Goal: Information Seeking & Learning: Learn about a topic

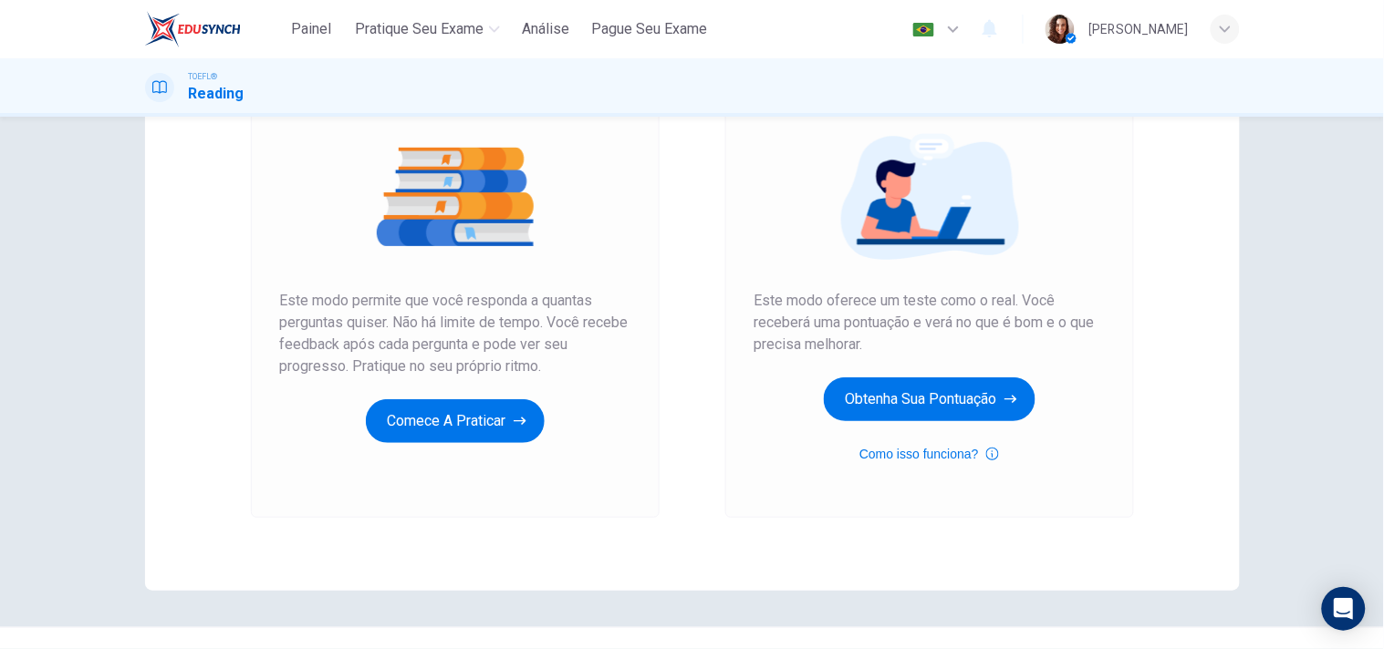
scroll to position [202, 0]
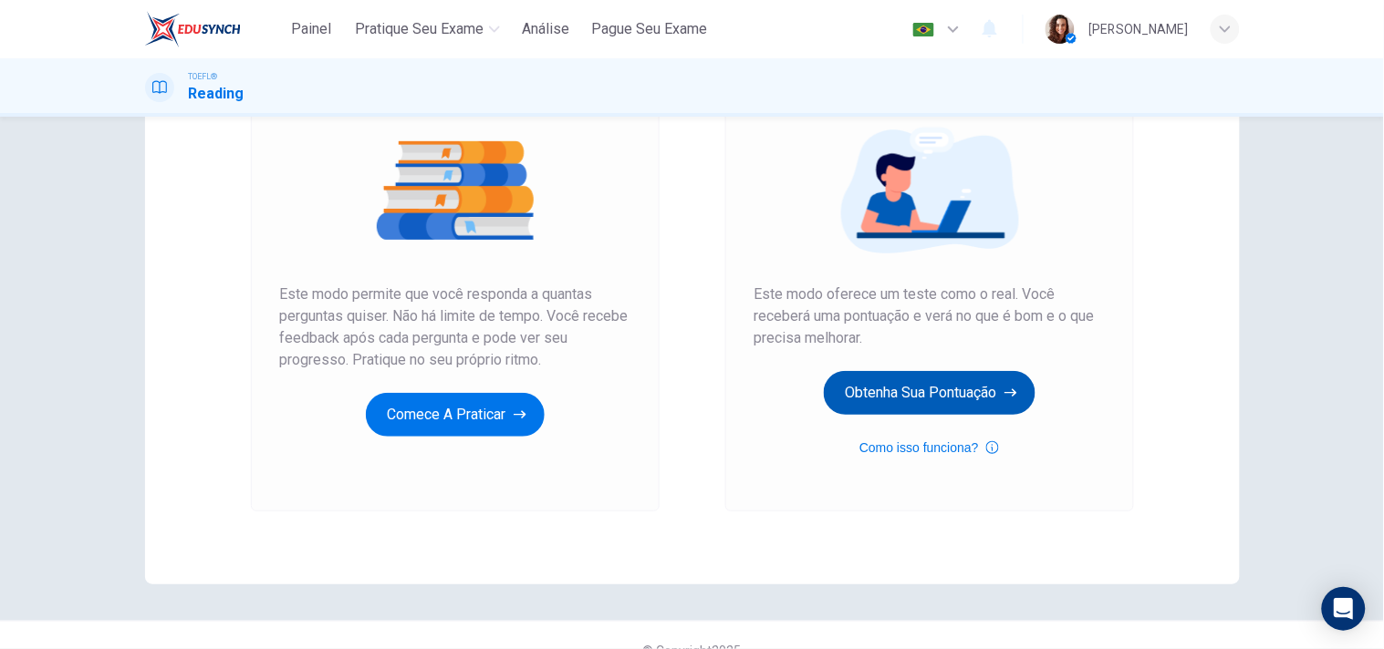
click at [896, 389] on button "Obtenha sua pontuação" at bounding box center [930, 393] width 212 height 44
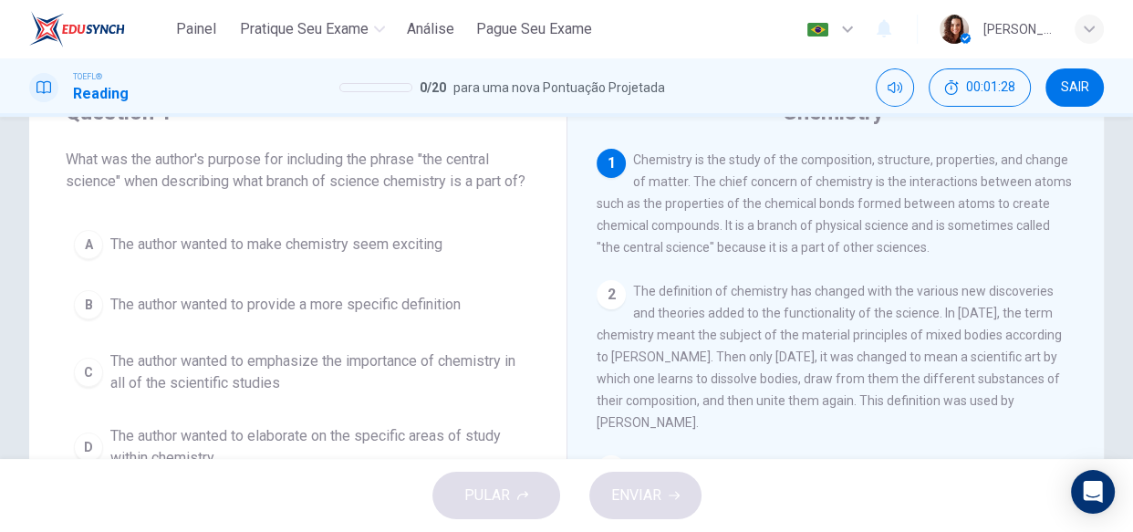
scroll to position [73, 0]
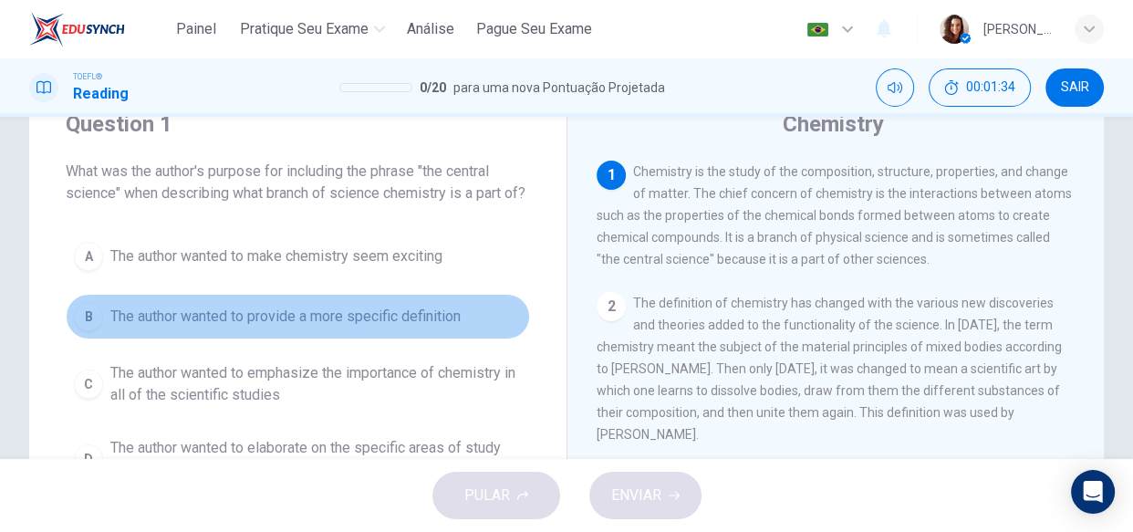
click at [330, 327] on span "The author wanted to provide a more specific definition" at bounding box center [285, 317] width 350 height 22
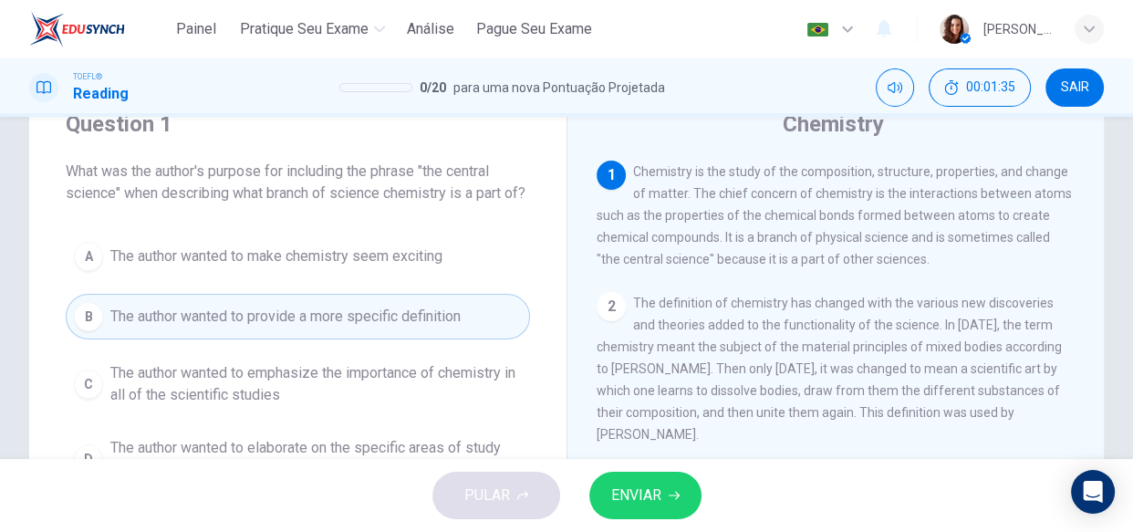
click at [642, 493] on span "ENVIAR" at bounding box center [636, 496] width 50 height 26
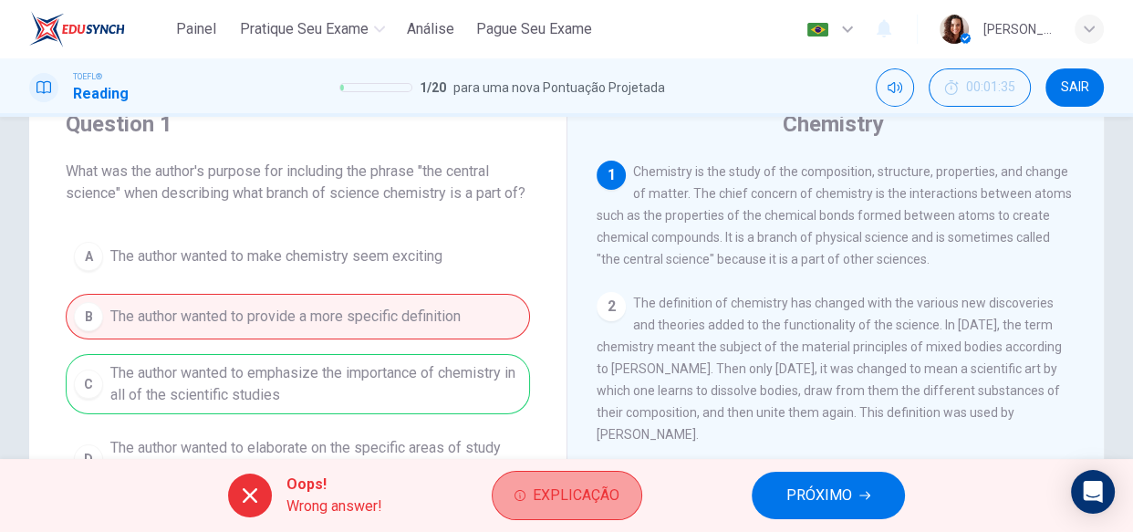
click at [555, 492] on span "Explicação" at bounding box center [576, 496] width 87 height 26
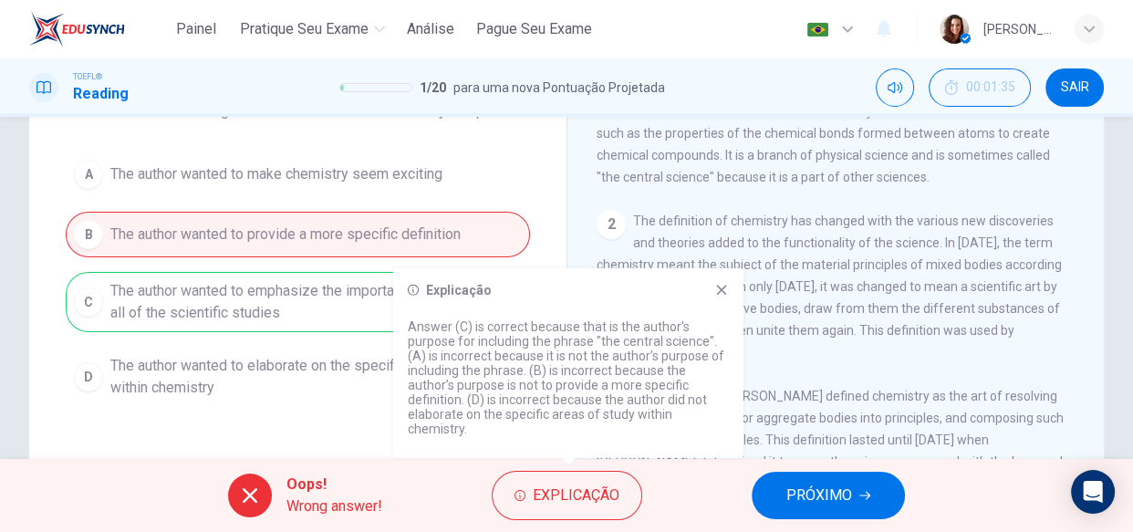
scroll to position [238, 0]
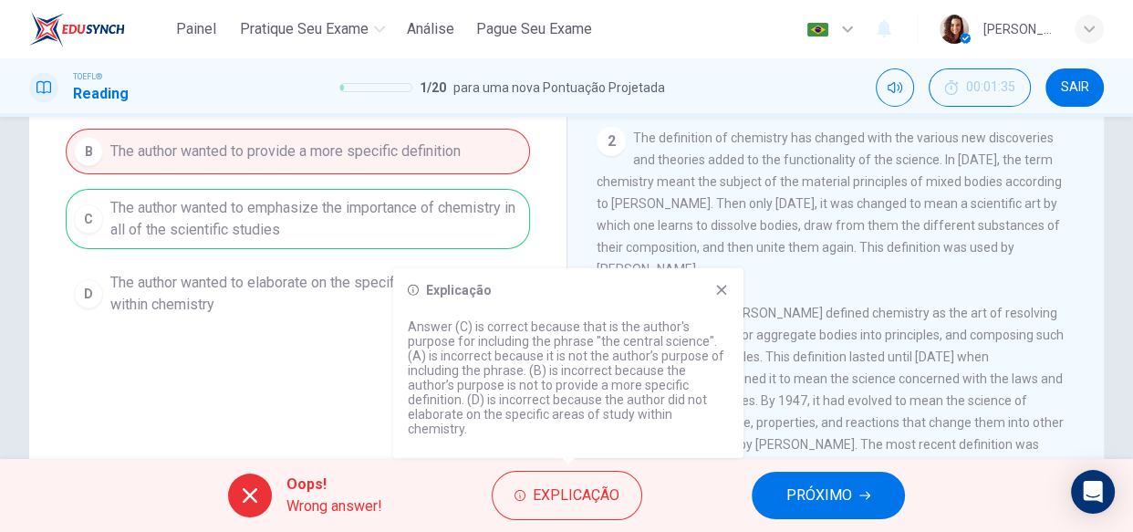
click at [809, 494] on span "PRÓXIMO" at bounding box center [819, 496] width 66 height 26
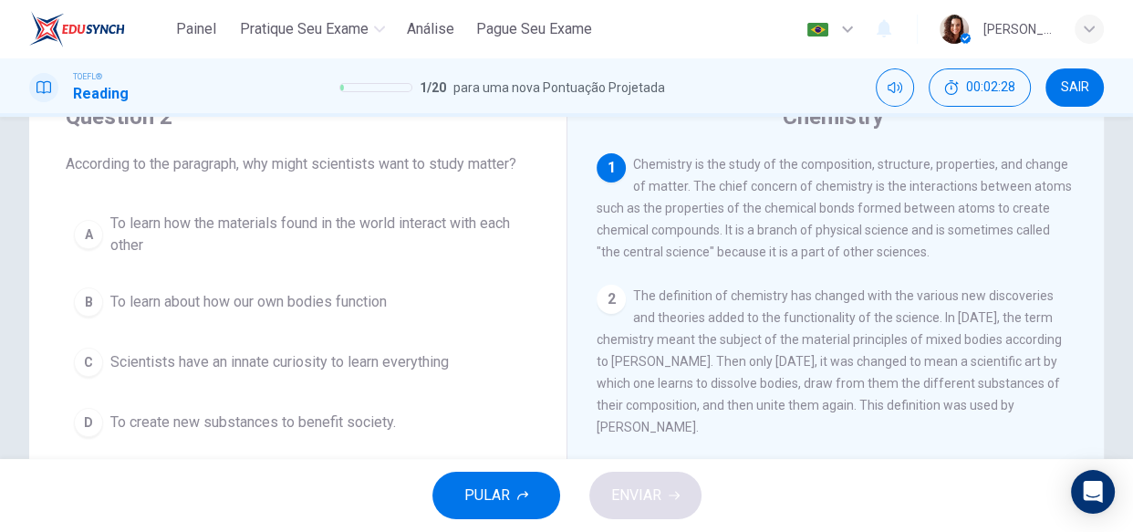
scroll to position [51, 0]
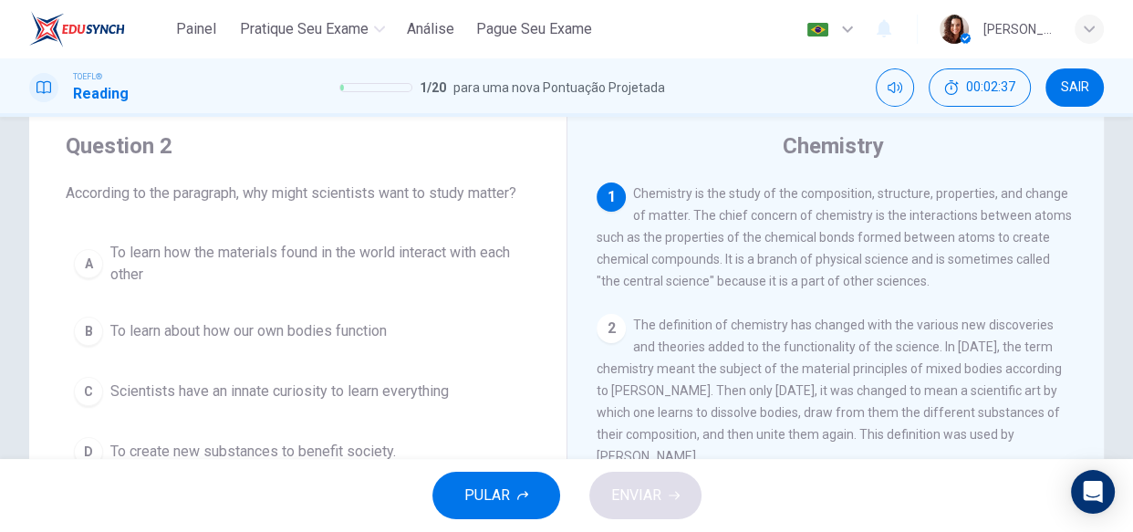
click at [403, 267] on span "To learn how the materials found in the world interact with each other" at bounding box center [315, 264] width 411 height 44
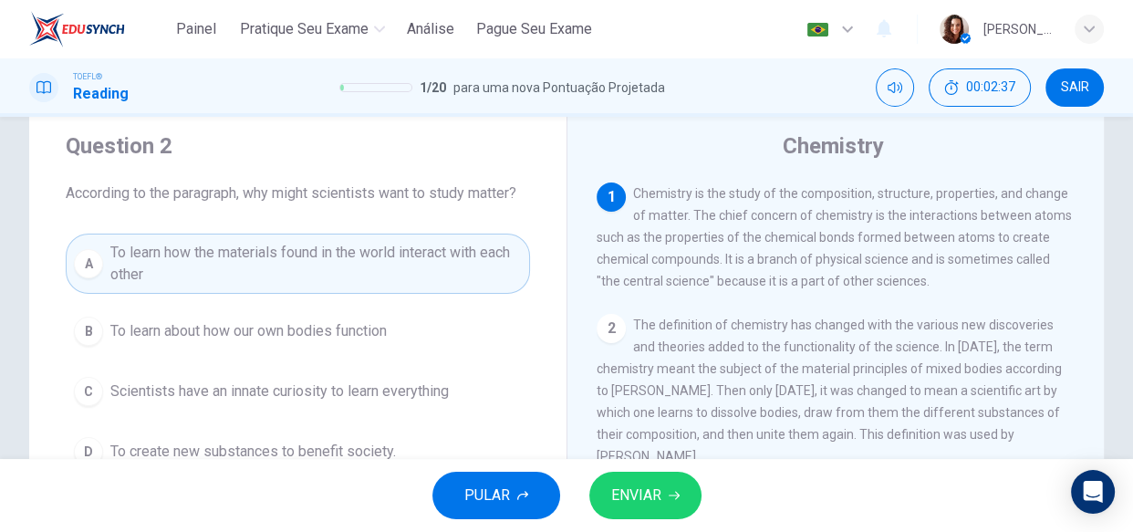
click at [632, 483] on span "ENVIAR" at bounding box center [636, 496] width 50 height 26
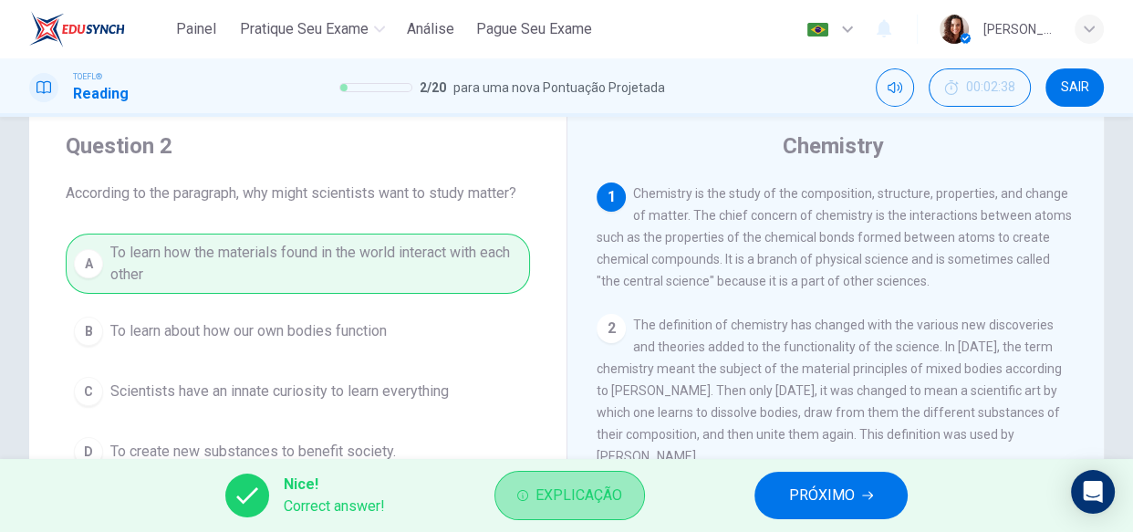
click at [566, 509] on button "Explicação" at bounding box center [569, 495] width 151 height 49
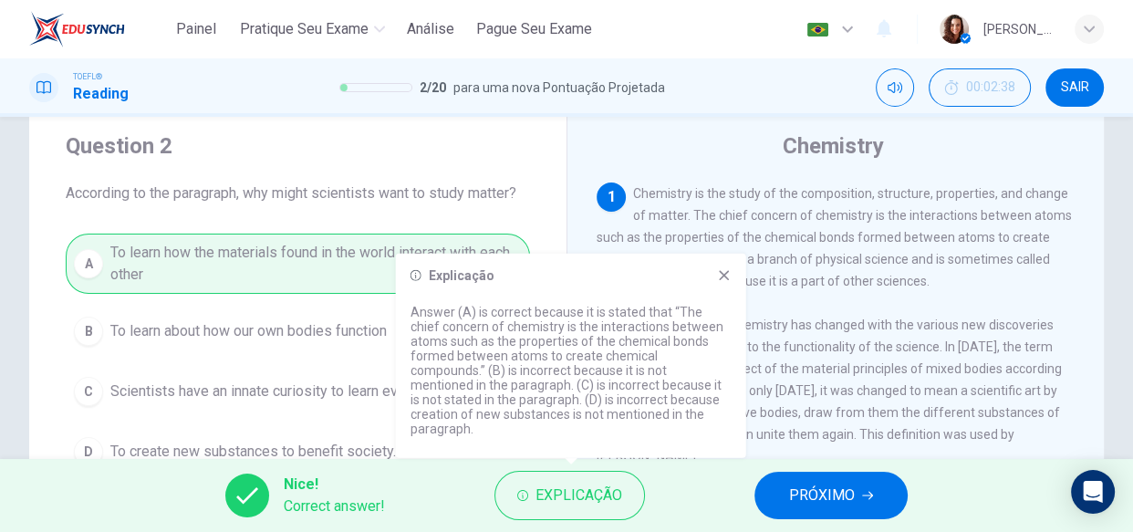
click at [723, 283] on icon at bounding box center [724, 275] width 15 height 15
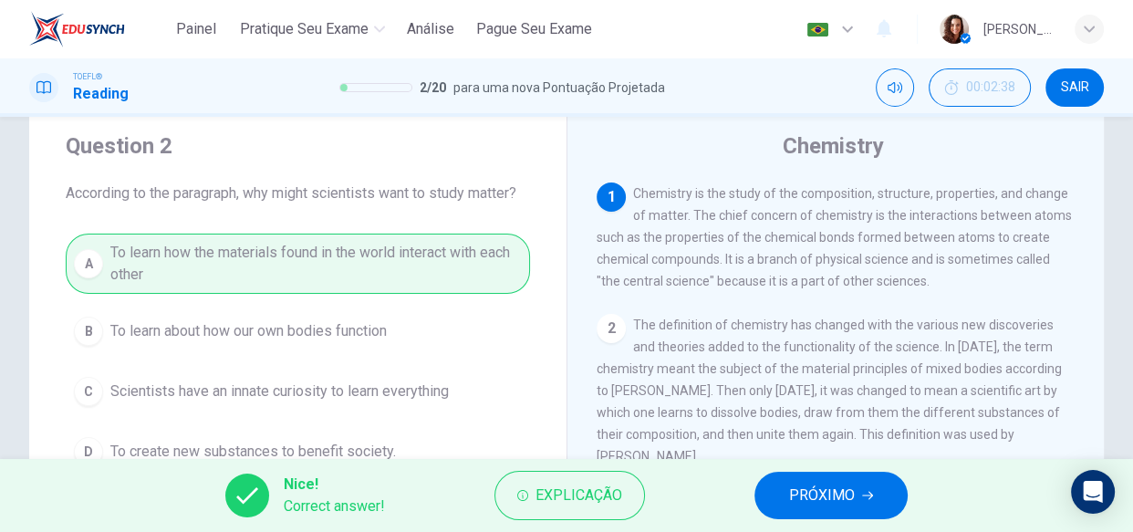
click at [829, 500] on span "PRÓXIMO" at bounding box center [822, 496] width 66 height 26
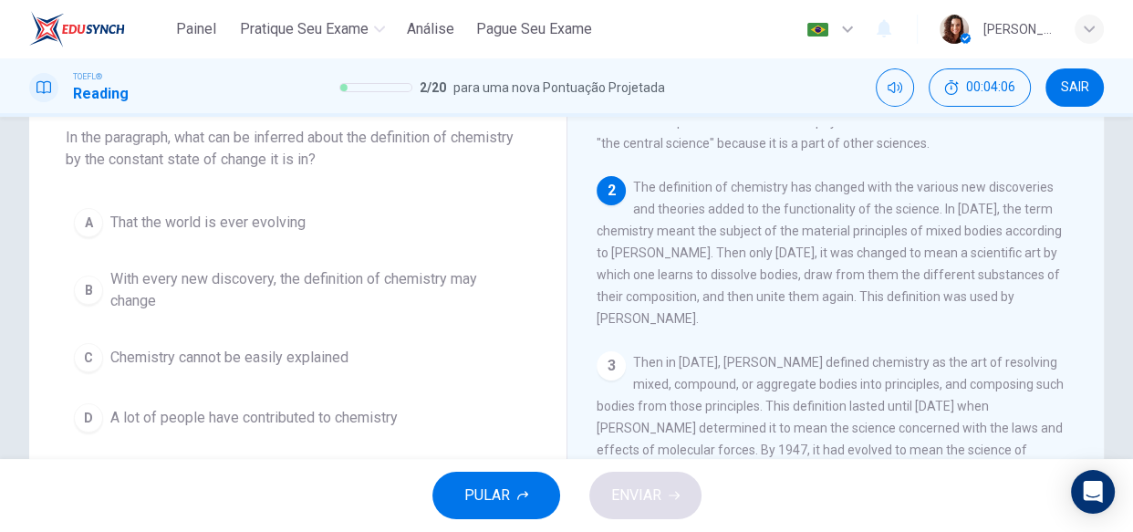
scroll to position [134, 0]
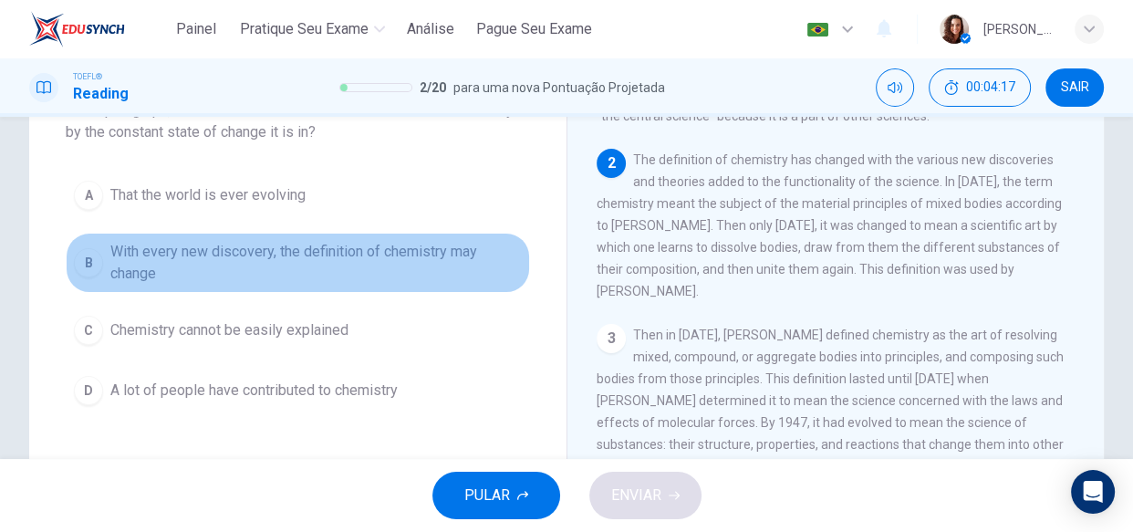
click at [367, 251] on span "With every new discovery, the definition of chemistry may change" at bounding box center [315, 263] width 411 height 44
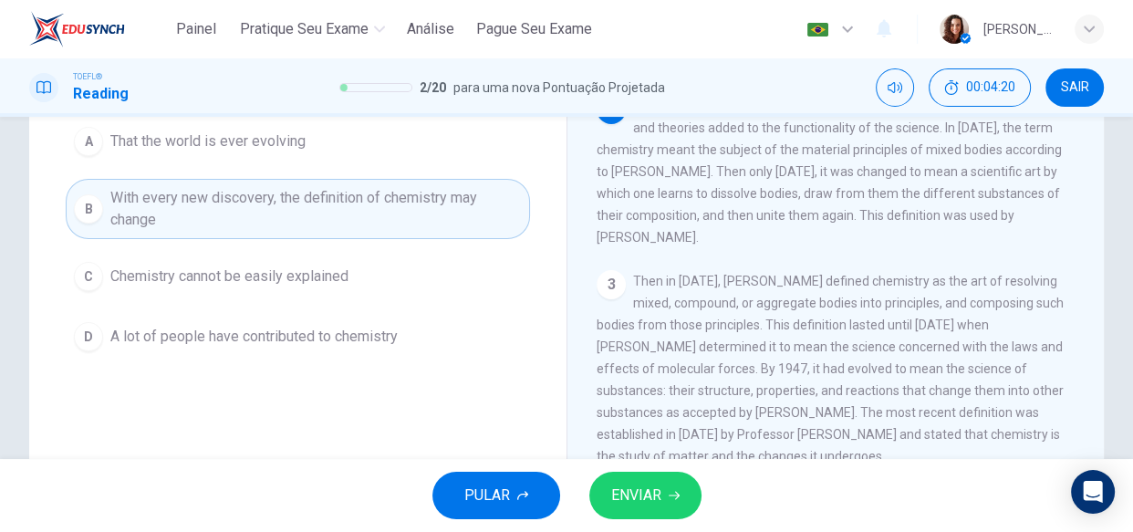
scroll to position [217, 0]
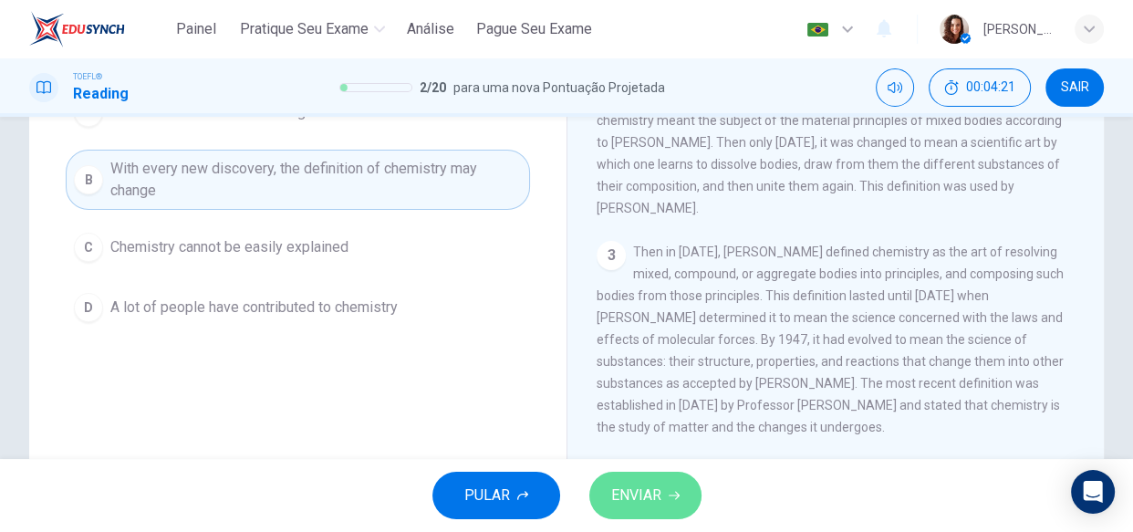
click at [633, 498] on span "ENVIAR" at bounding box center [636, 496] width 50 height 26
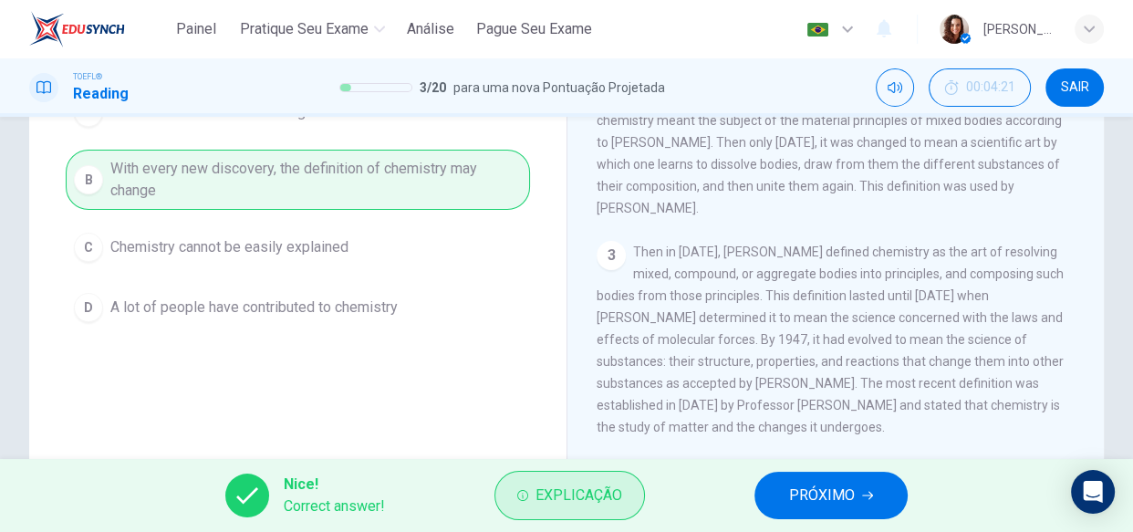
click at [538, 485] on span "Explicação" at bounding box center [578, 496] width 87 height 26
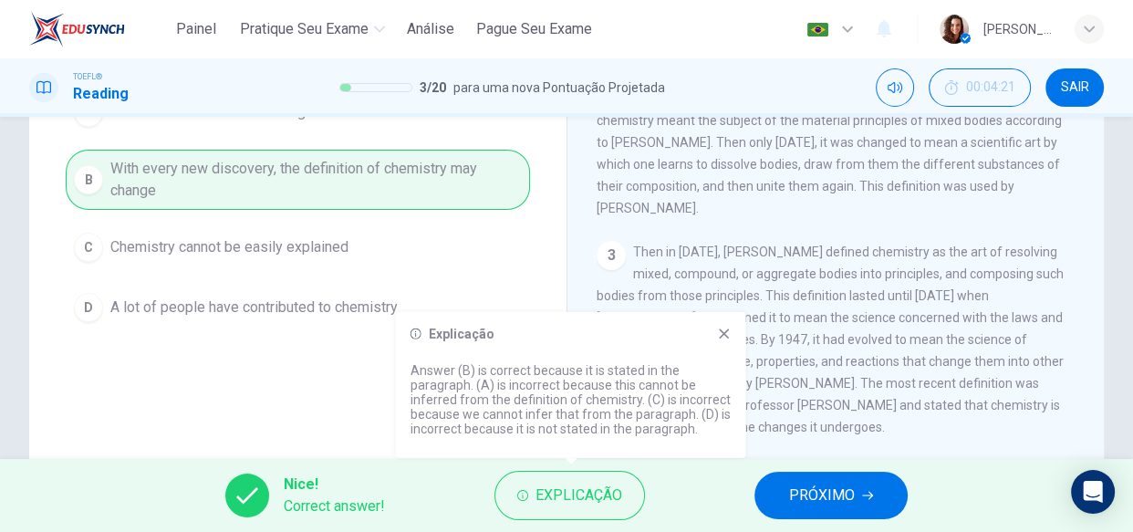
click at [722, 328] on icon at bounding box center [724, 334] width 15 height 15
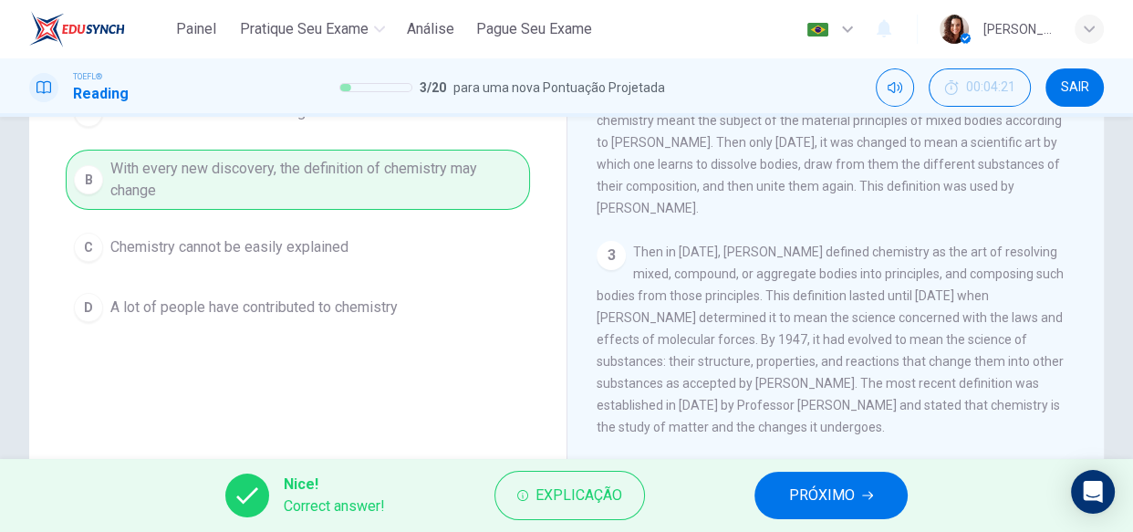
click at [815, 485] on span "PRÓXIMO" at bounding box center [822, 496] width 66 height 26
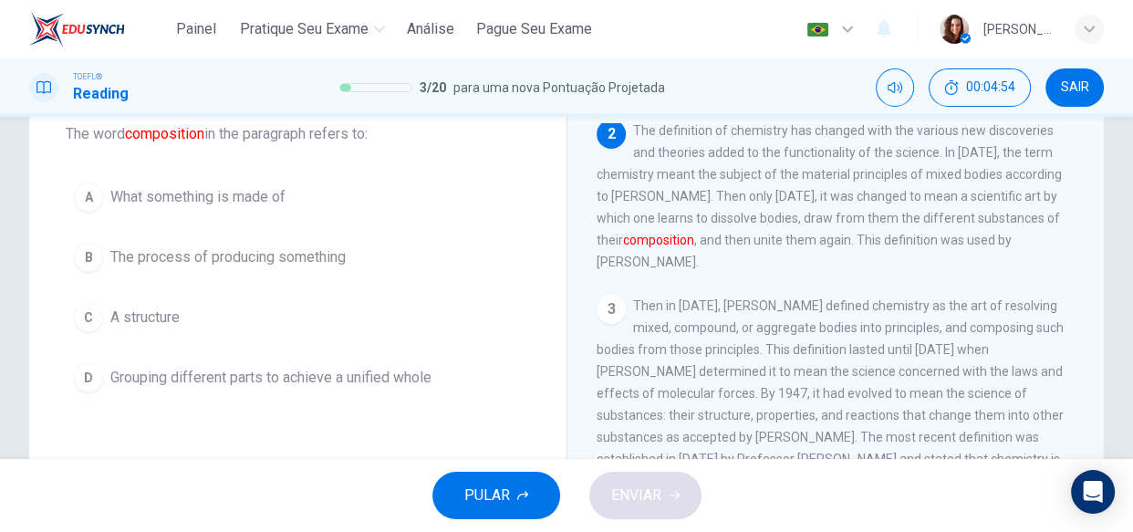
scroll to position [111, 0]
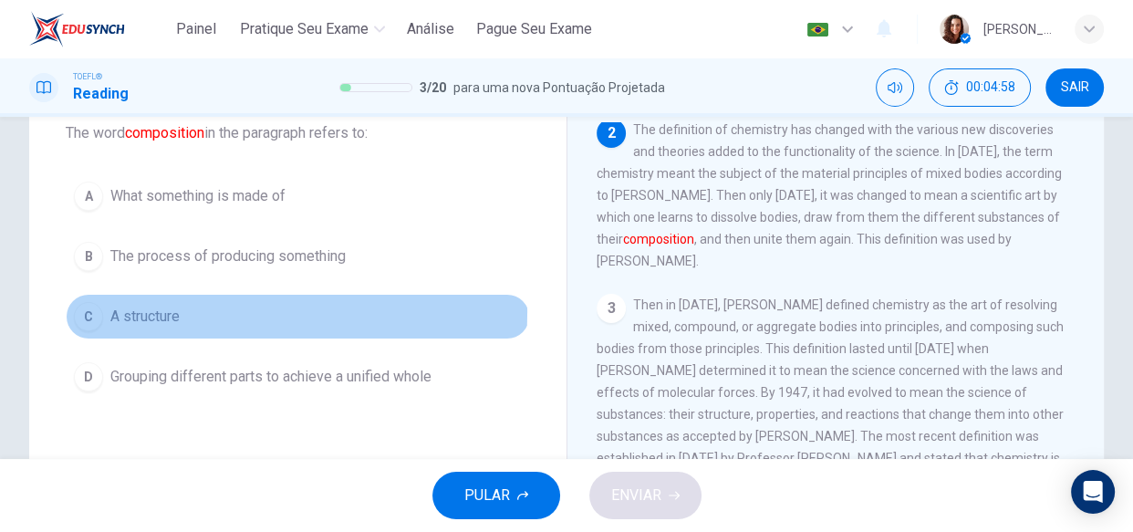
click at [148, 310] on span "A structure" at bounding box center [144, 317] width 69 height 22
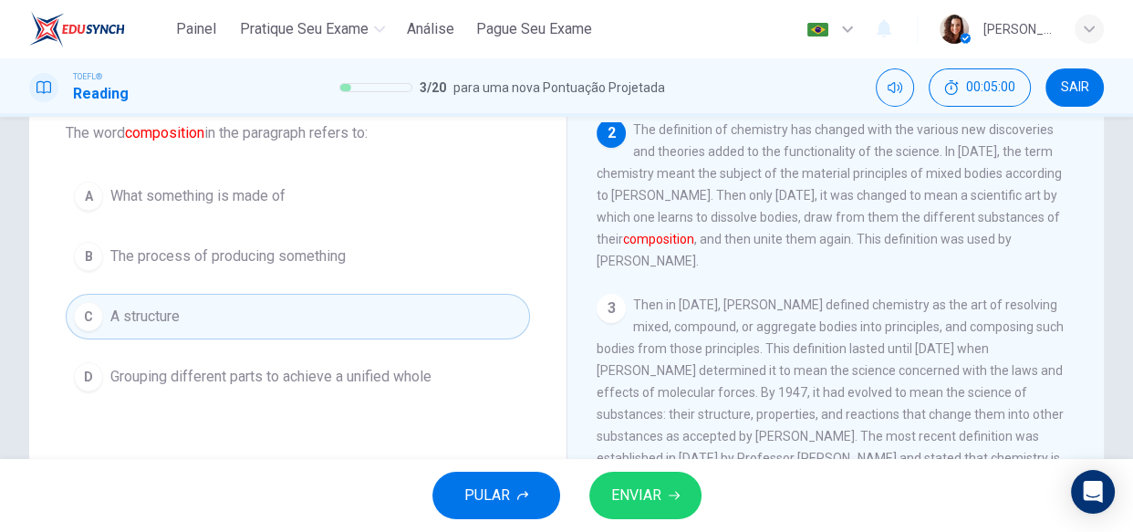
scroll to position [28, 0]
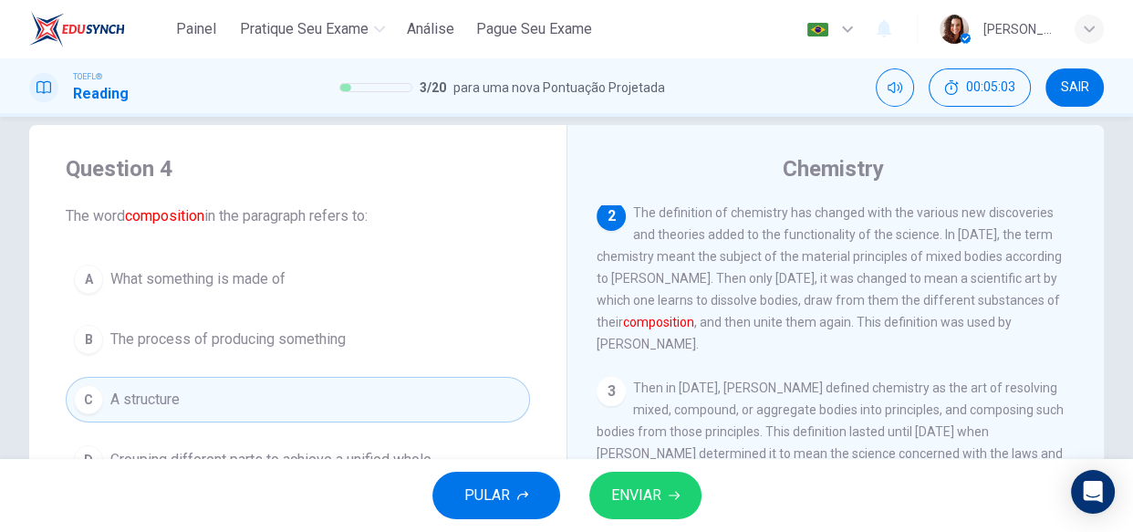
click at [659, 487] on span "ENVIAR" at bounding box center [636, 496] width 50 height 26
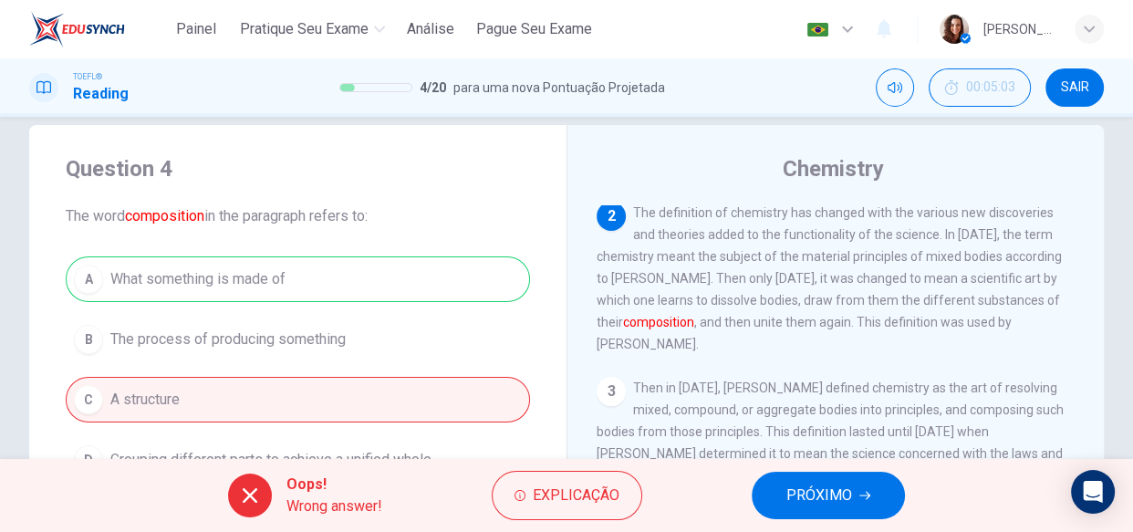
scroll to position [111, 0]
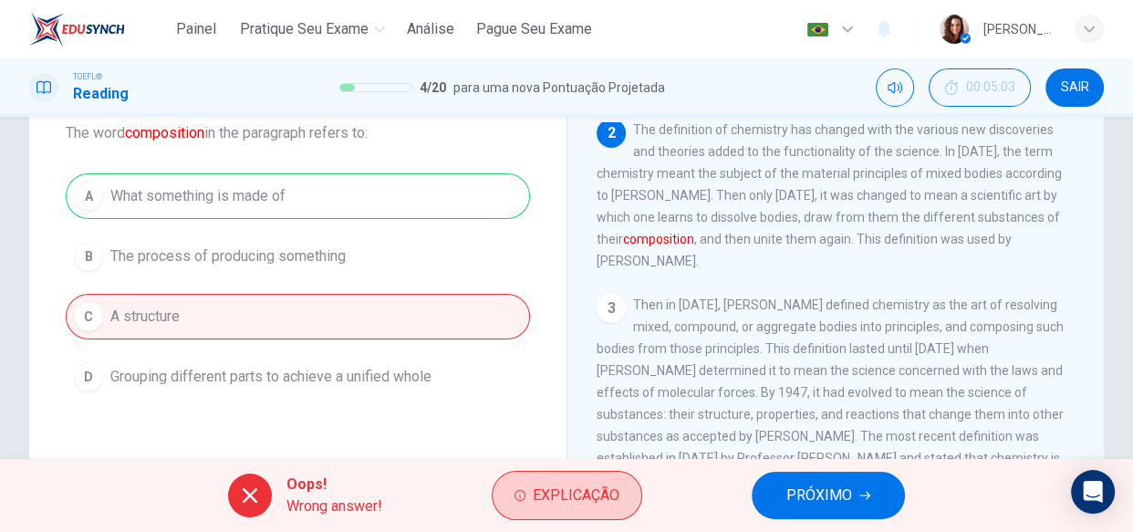
click at [566, 493] on span "Explicação" at bounding box center [576, 496] width 87 height 26
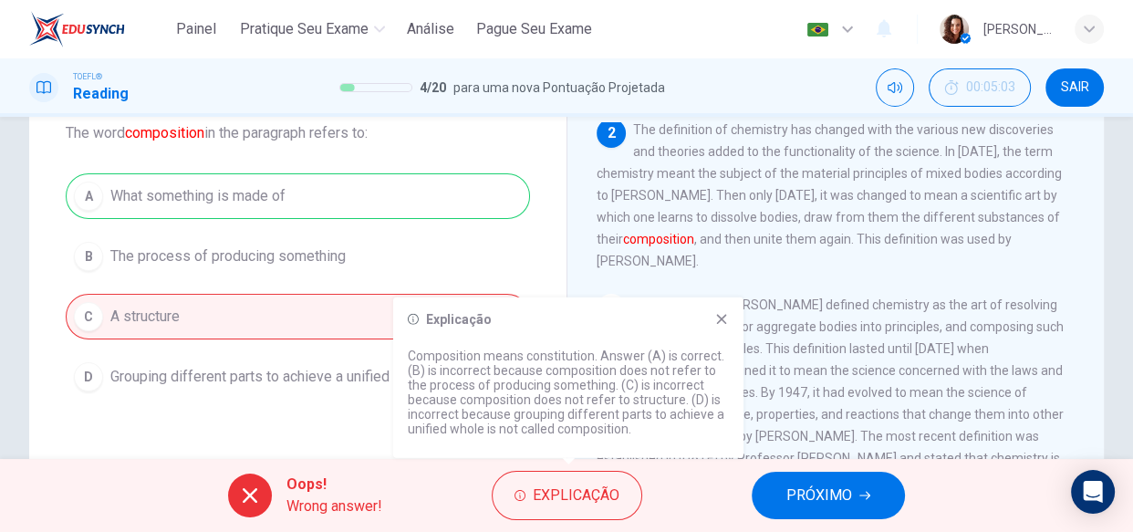
click at [826, 502] on span "PRÓXIMO" at bounding box center [819, 496] width 66 height 26
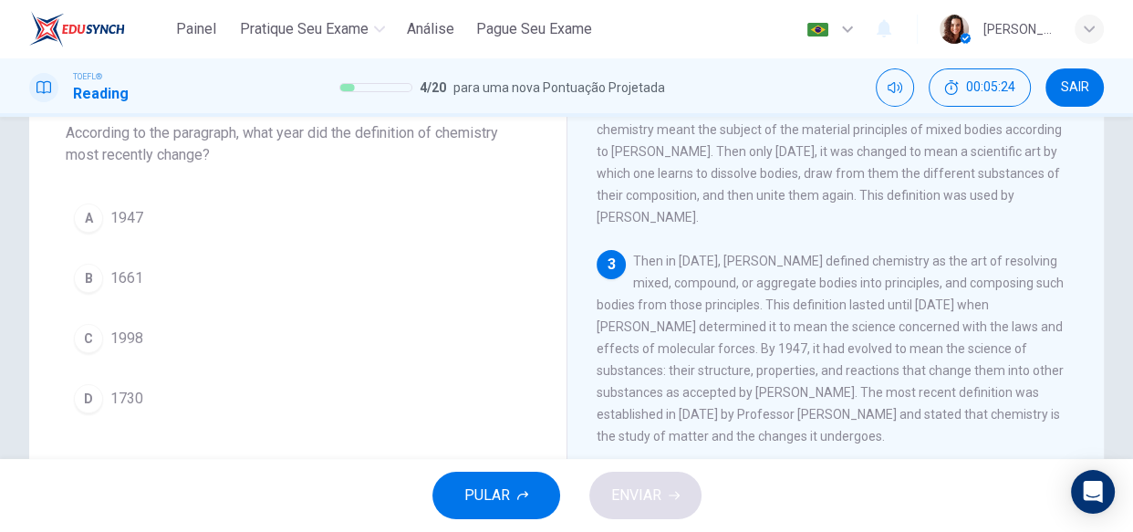
scroll to position [262, 0]
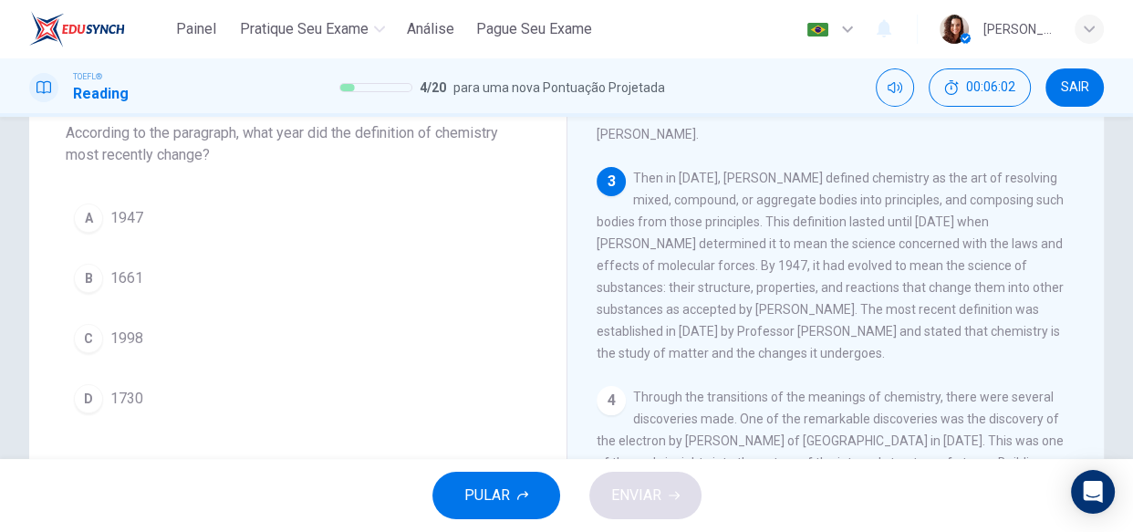
click at [92, 339] on div "C" at bounding box center [88, 338] width 29 height 29
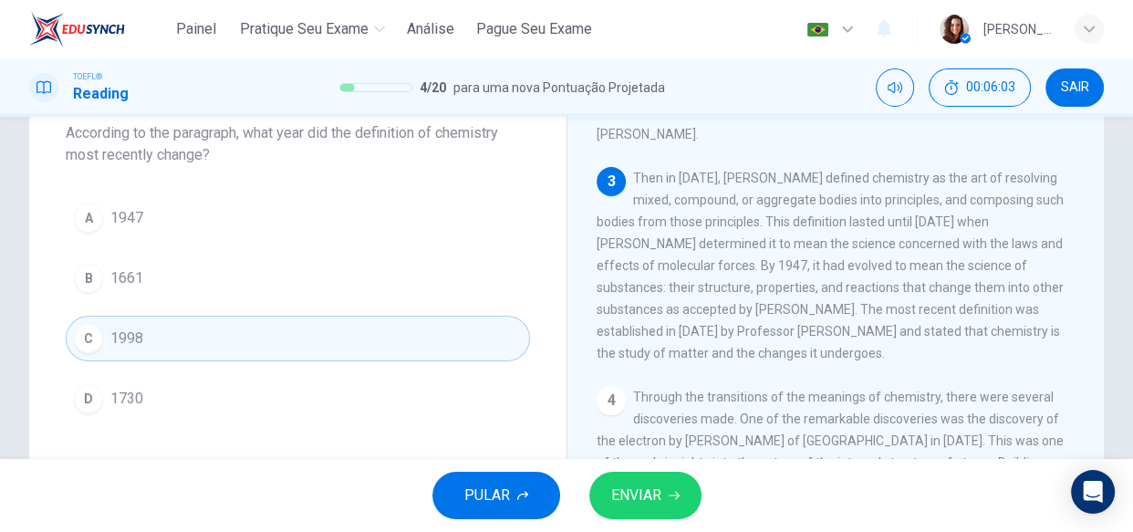
click at [684, 494] on button "ENVIAR" at bounding box center [645, 495] width 112 height 47
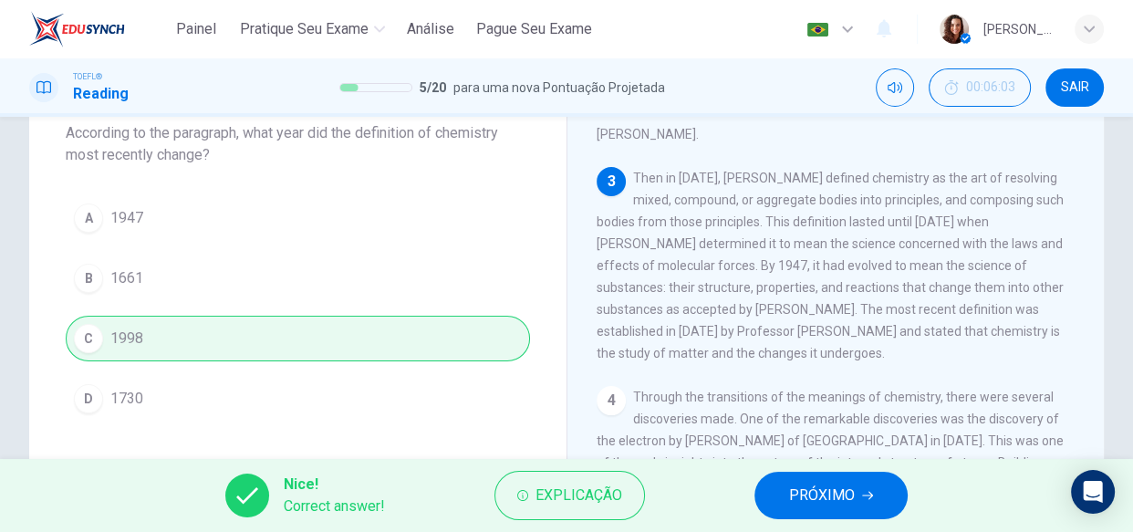
click at [846, 502] on span "PRÓXIMO" at bounding box center [822, 496] width 66 height 26
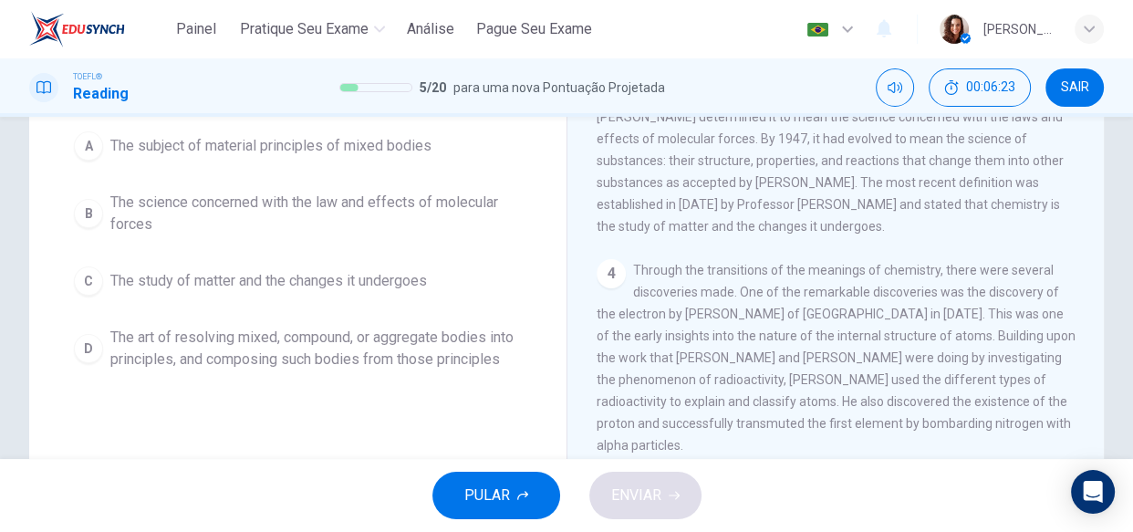
scroll to position [194, 0]
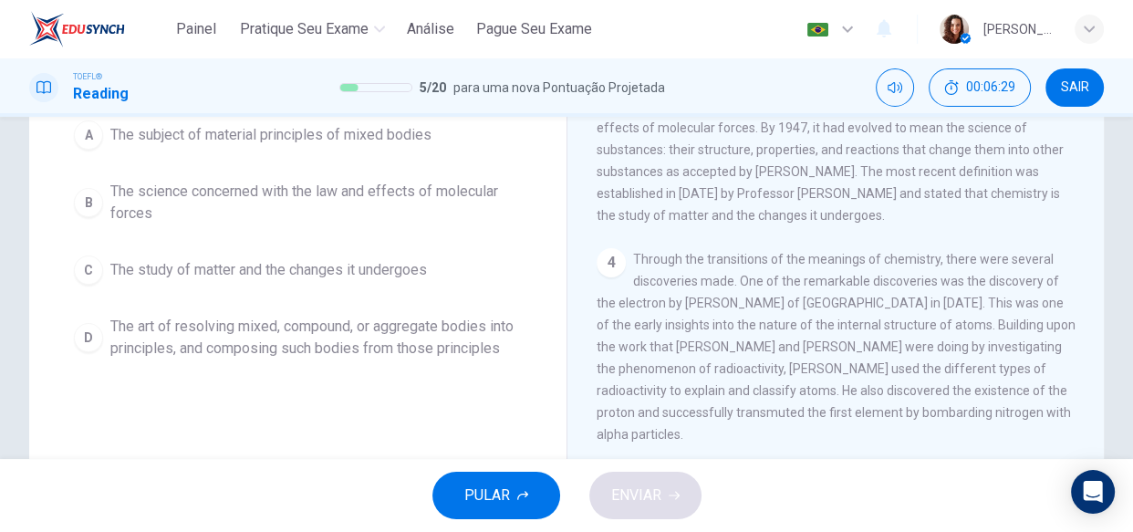
click at [384, 340] on span "The art of resolving mixed, compound, or aggregate bodies into principles, and …" at bounding box center [315, 338] width 411 height 44
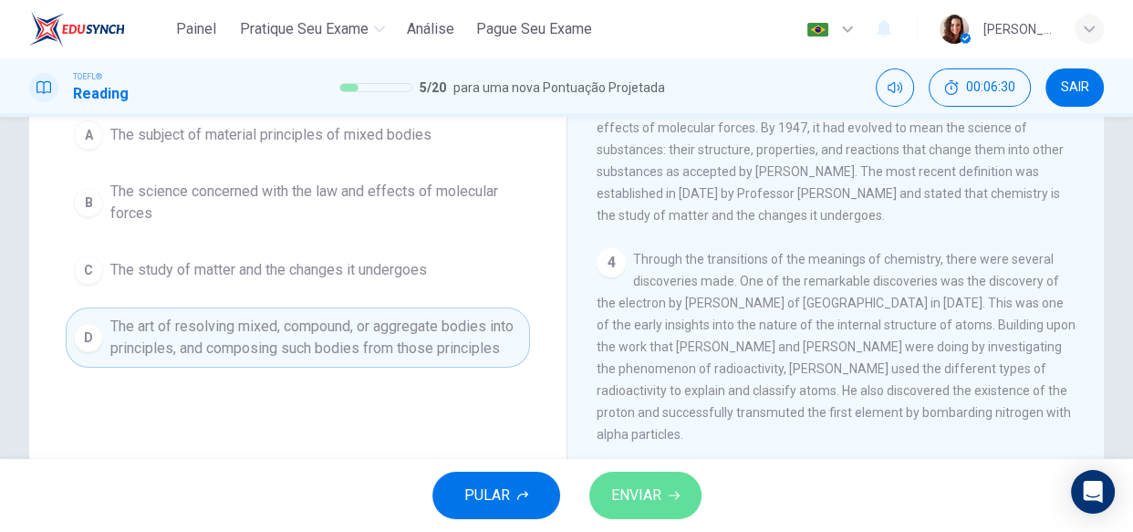
click at [620, 503] on span "ENVIAR" at bounding box center [636, 496] width 50 height 26
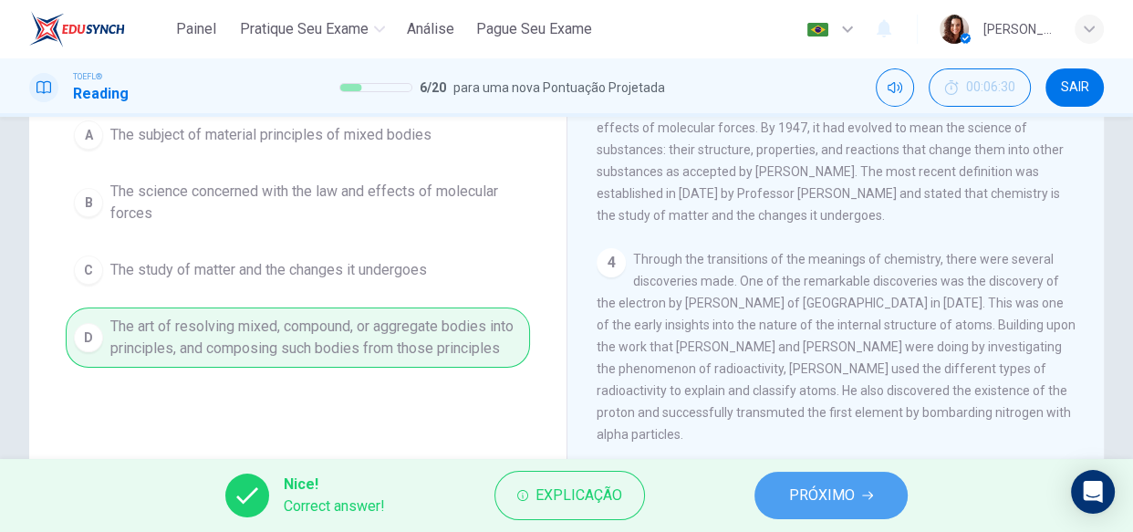
click at [783, 481] on button "PRÓXIMO" at bounding box center [830, 495] width 153 height 47
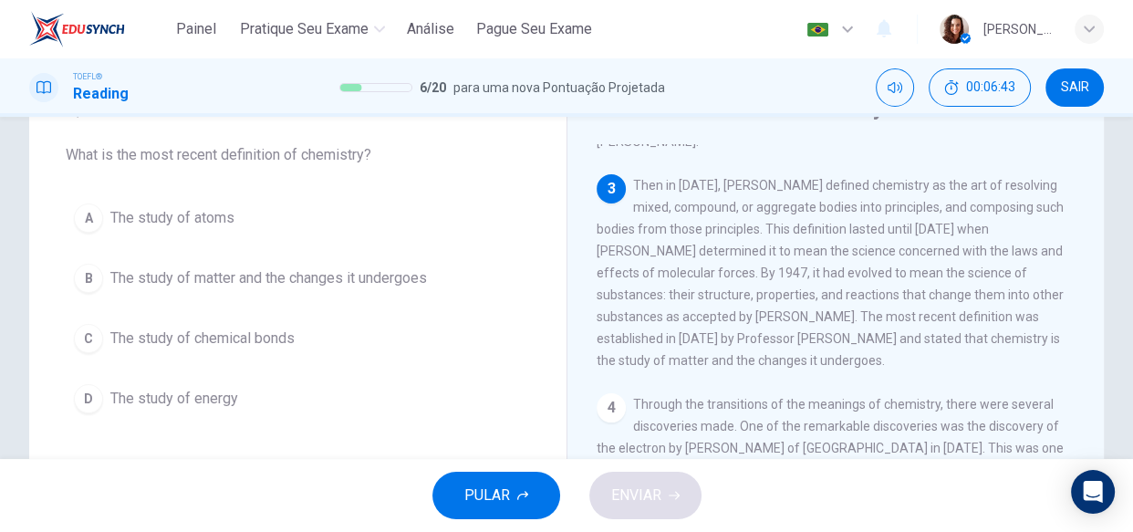
scroll to position [317, 0]
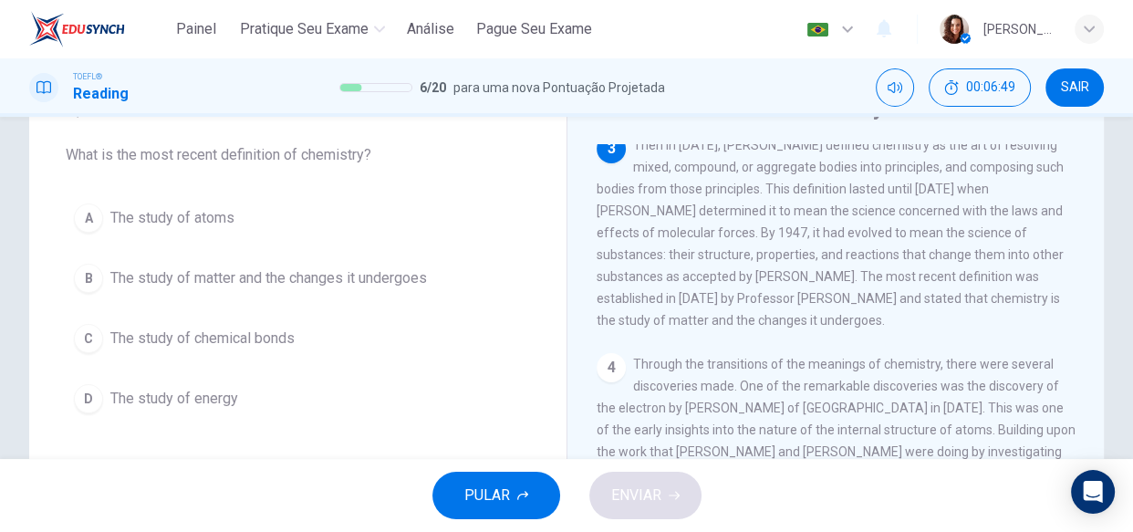
click at [257, 276] on span "The study of matter and the changes it undergoes" at bounding box center [268, 278] width 317 height 22
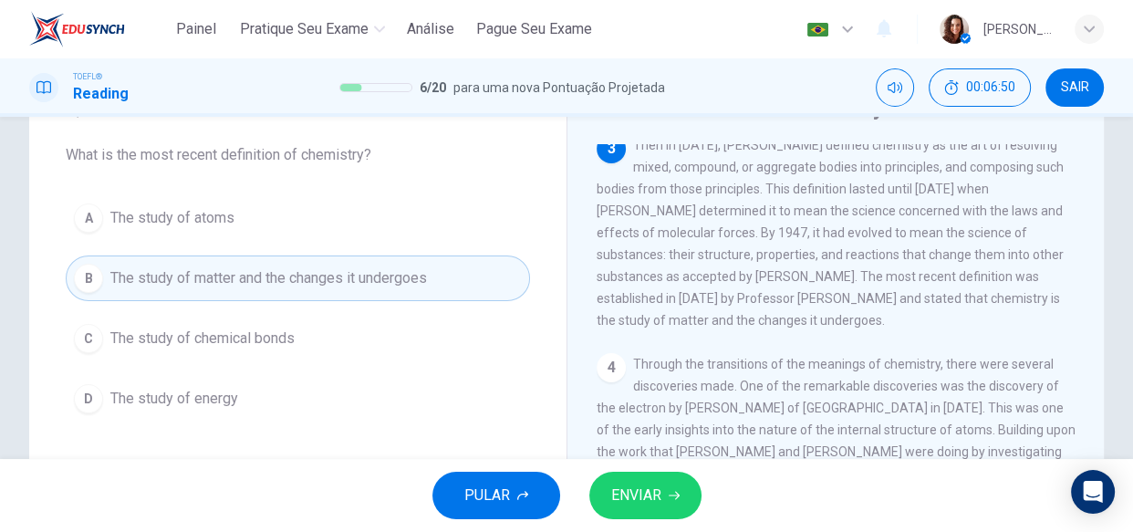
click at [633, 494] on span "ENVIAR" at bounding box center [636, 496] width 50 height 26
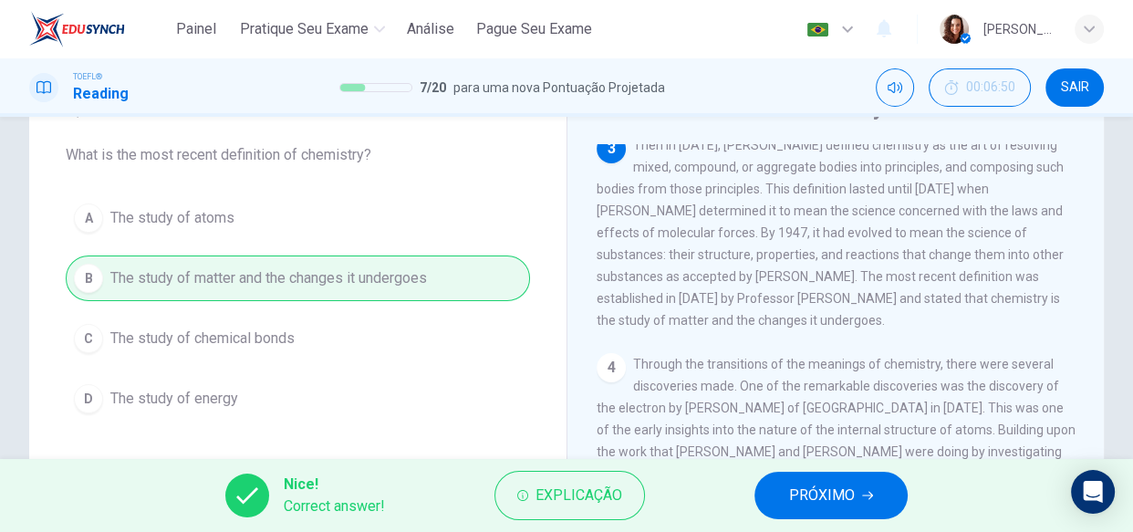
click at [862, 497] on icon "button" at bounding box center [867, 495] width 11 height 11
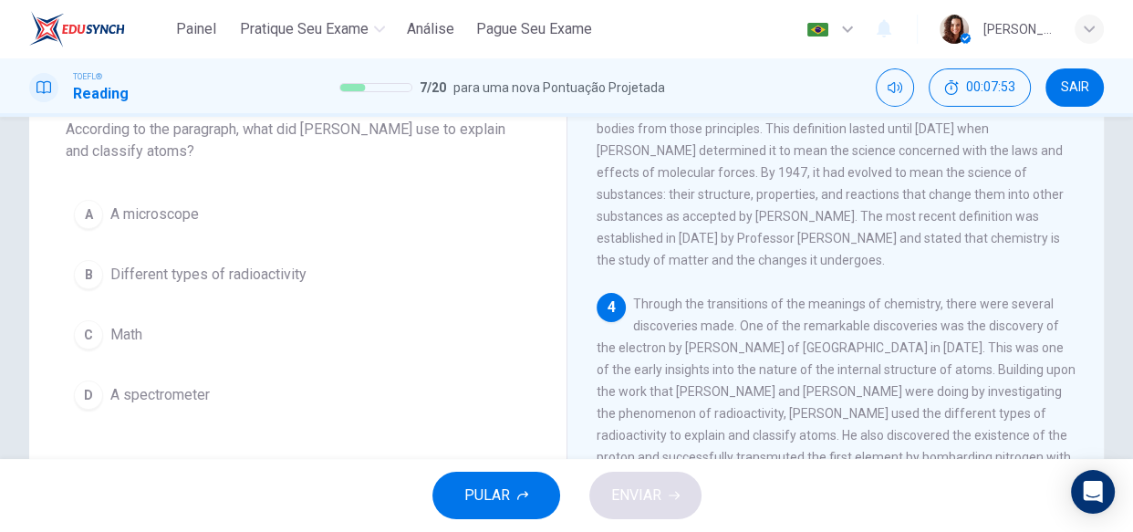
scroll to position [89, 0]
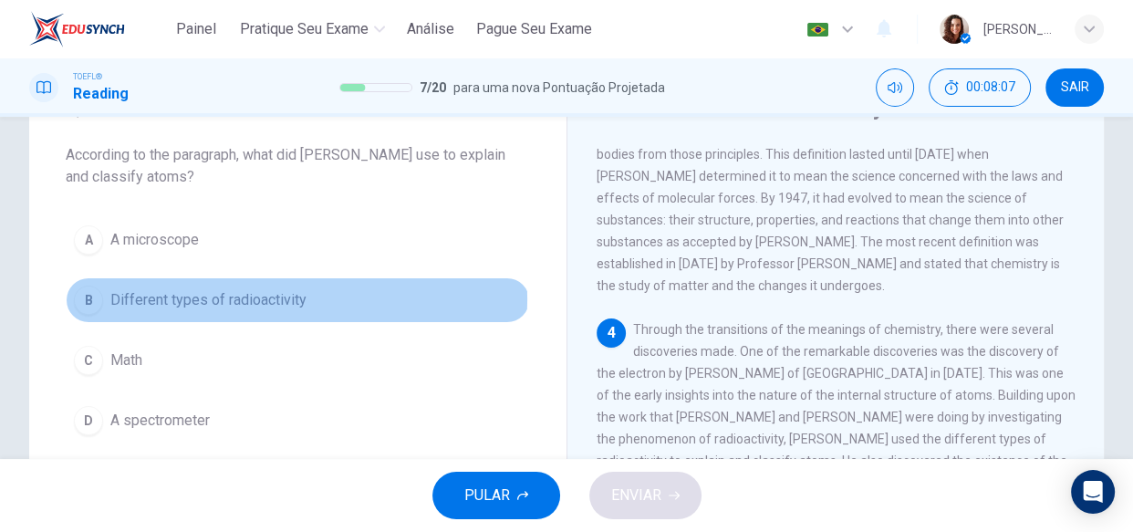
click at [275, 298] on span "Different types of radioactivity" at bounding box center [208, 300] width 196 height 22
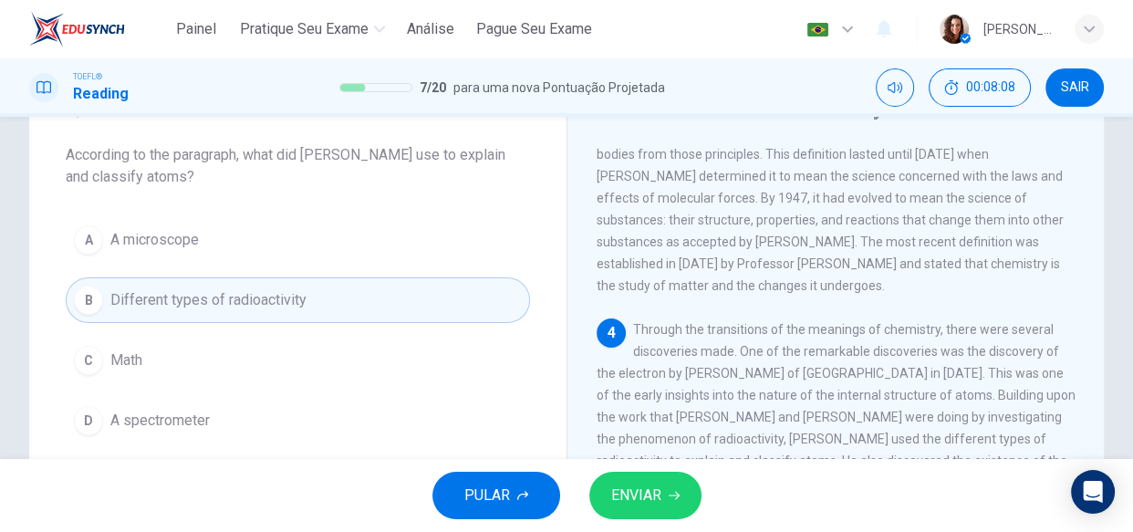
click at [620, 483] on span "ENVIAR" at bounding box center [636, 496] width 50 height 26
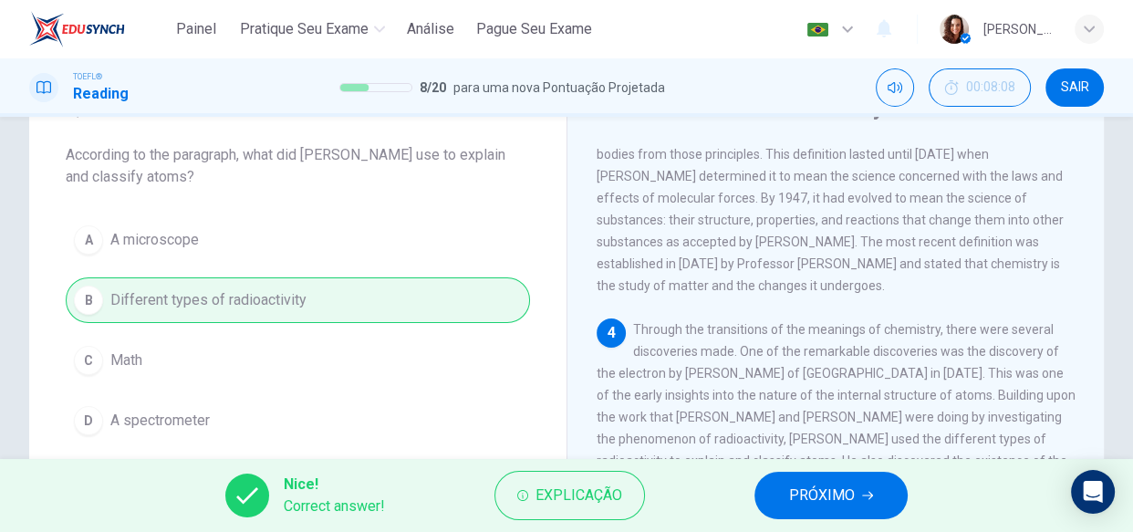
click at [795, 483] on span "PRÓXIMO" at bounding box center [822, 496] width 66 height 26
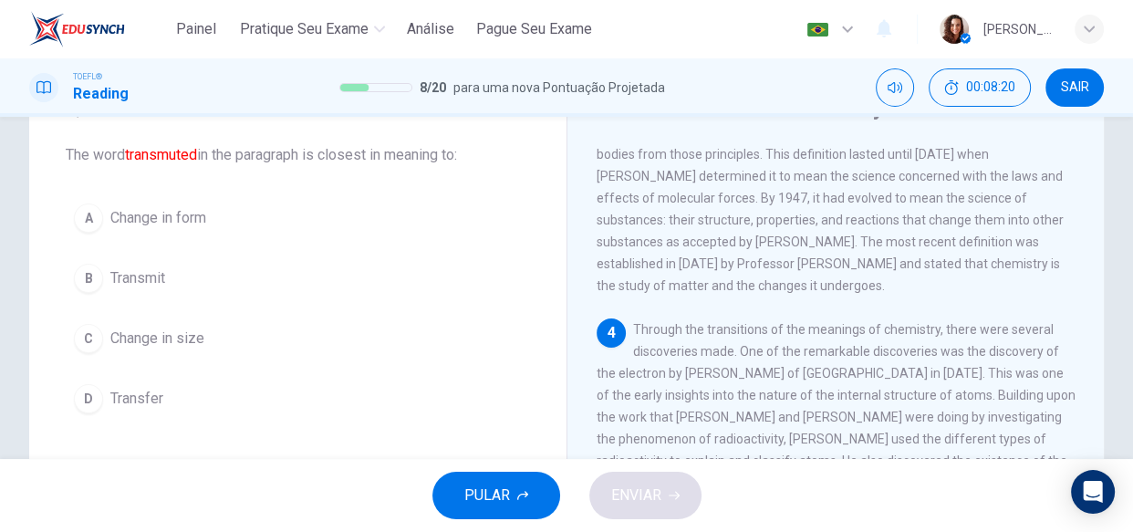
click at [199, 213] on span "Change in form" at bounding box center [158, 218] width 96 height 22
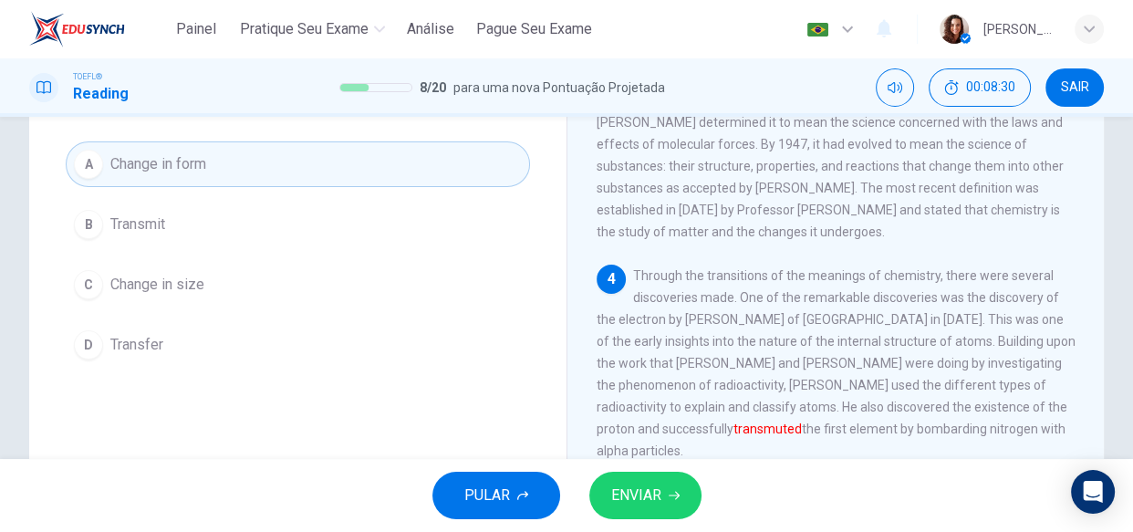
scroll to position [172, 0]
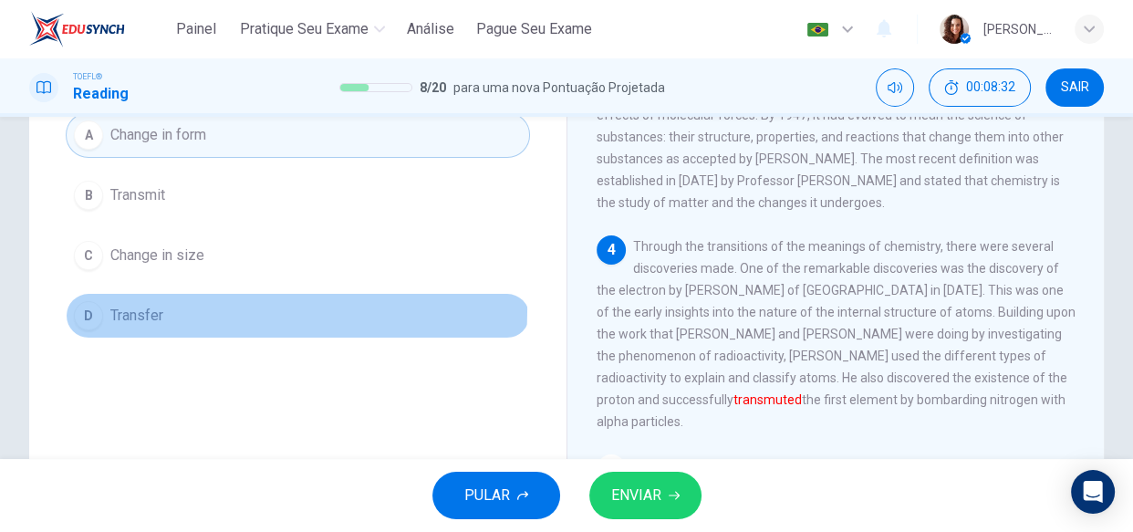
click at [169, 307] on button "D Transfer" at bounding box center [298, 316] width 464 height 46
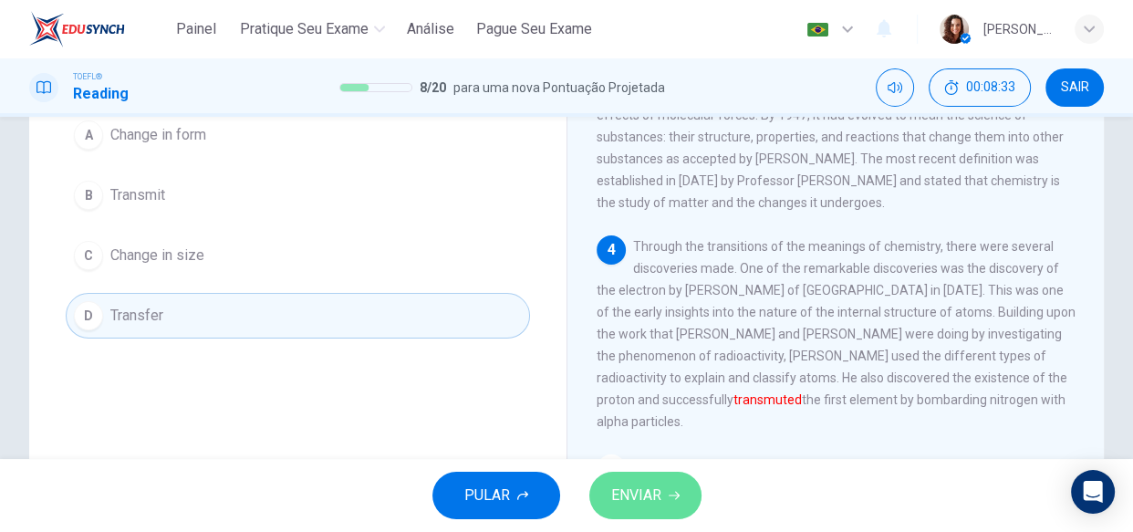
click at [626, 491] on span "ENVIAR" at bounding box center [636, 496] width 50 height 26
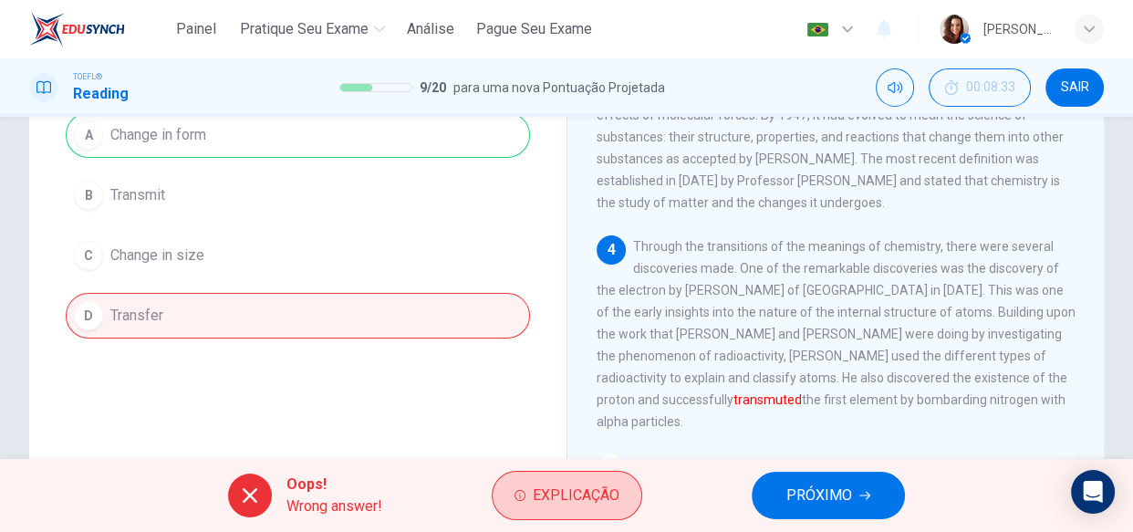
click at [571, 498] on span "Explicação" at bounding box center [576, 496] width 87 height 26
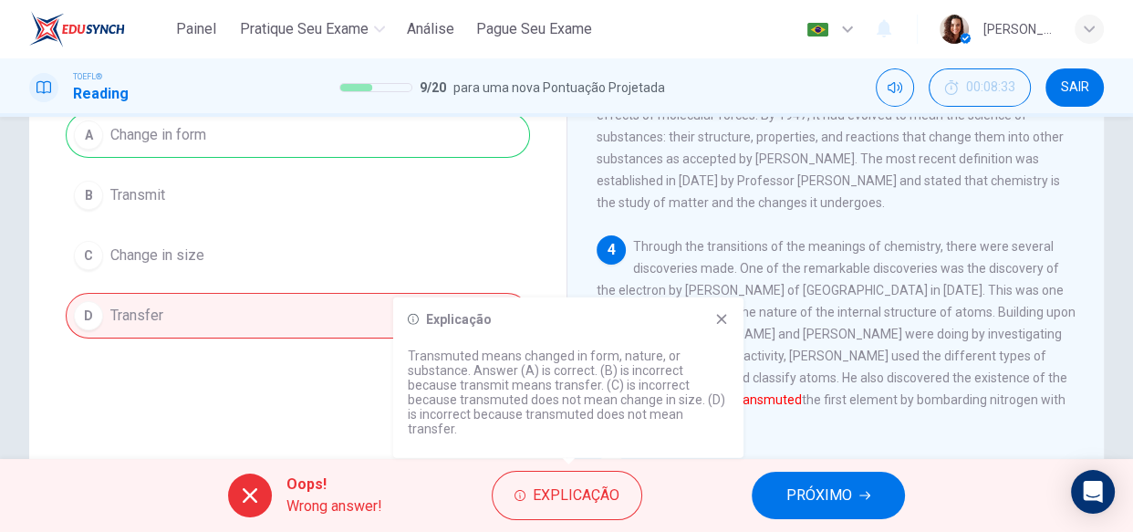
click at [725, 327] on icon at bounding box center [721, 319] width 15 height 15
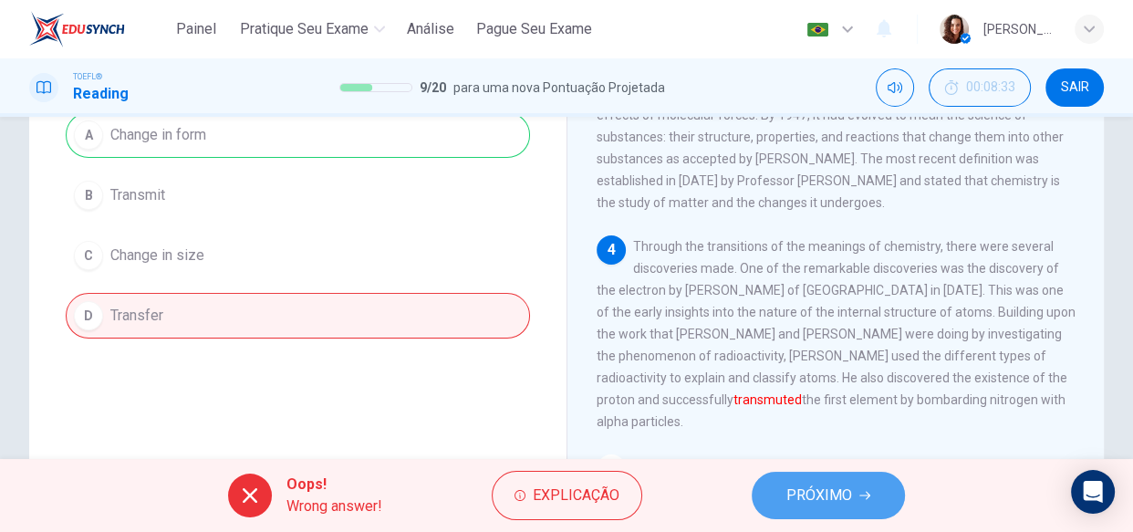
click at [869, 486] on button "PRÓXIMO" at bounding box center [828, 495] width 153 height 47
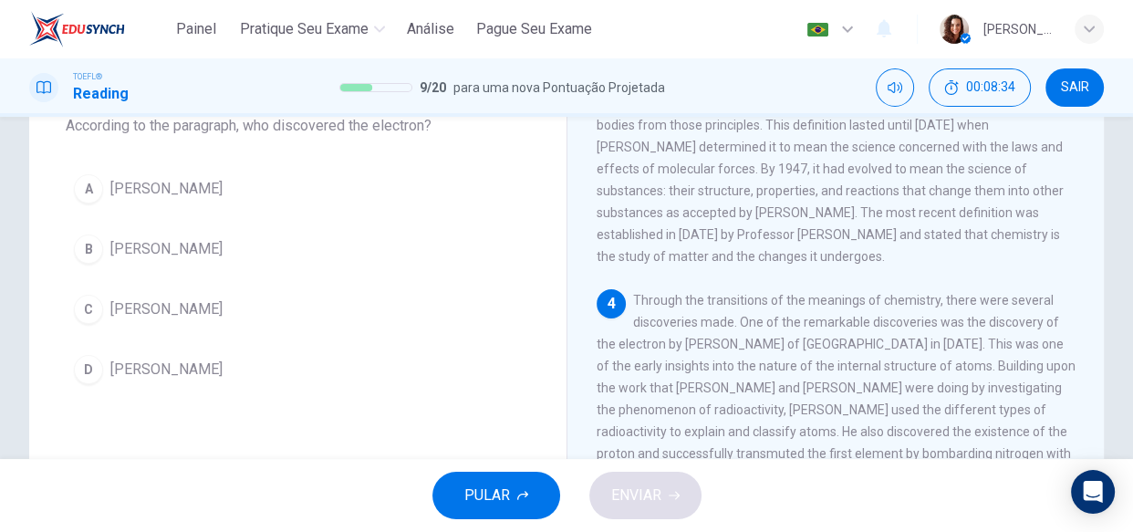
scroll to position [89, 0]
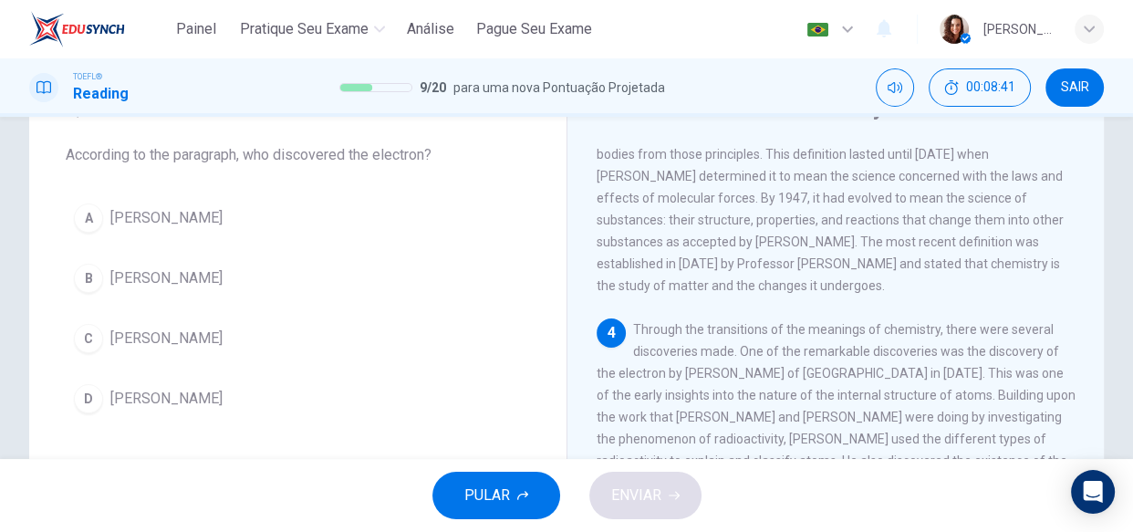
click at [184, 215] on span "[PERSON_NAME]" at bounding box center [166, 218] width 112 height 22
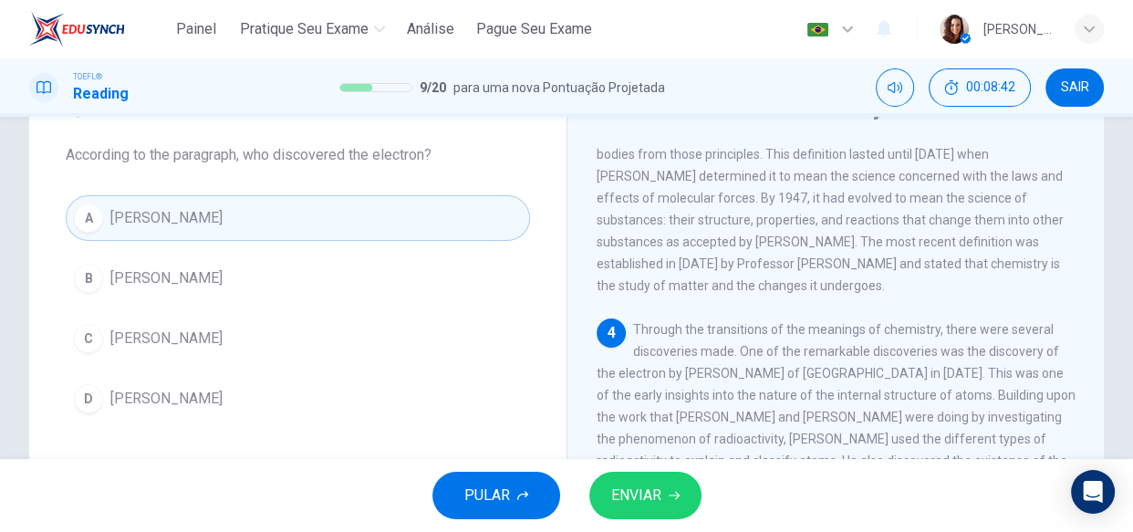
click at [628, 493] on span "ENVIAR" at bounding box center [636, 496] width 50 height 26
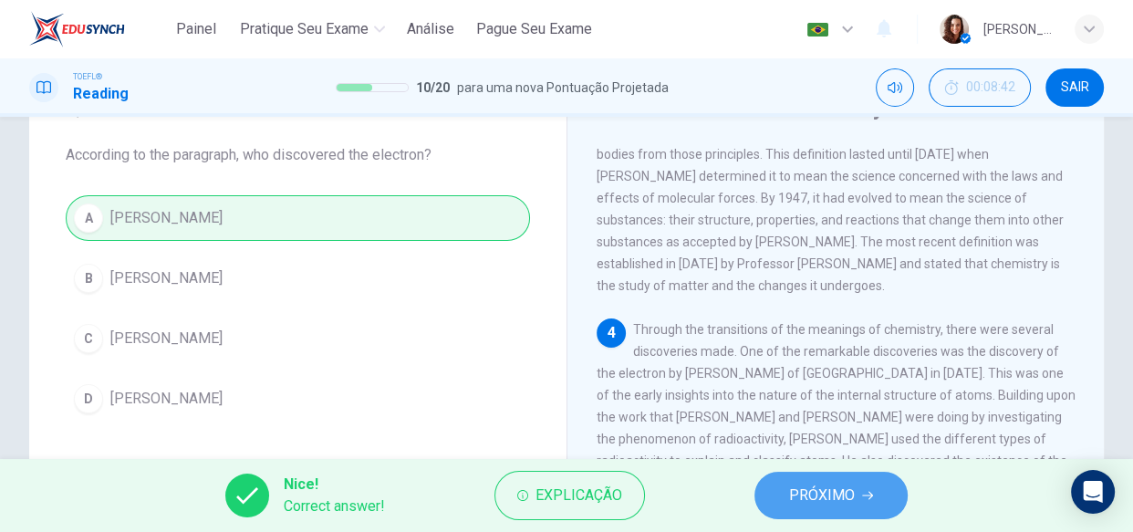
click at [835, 491] on span "PRÓXIMO" at bounding box center [822, 496] width 66 height 26
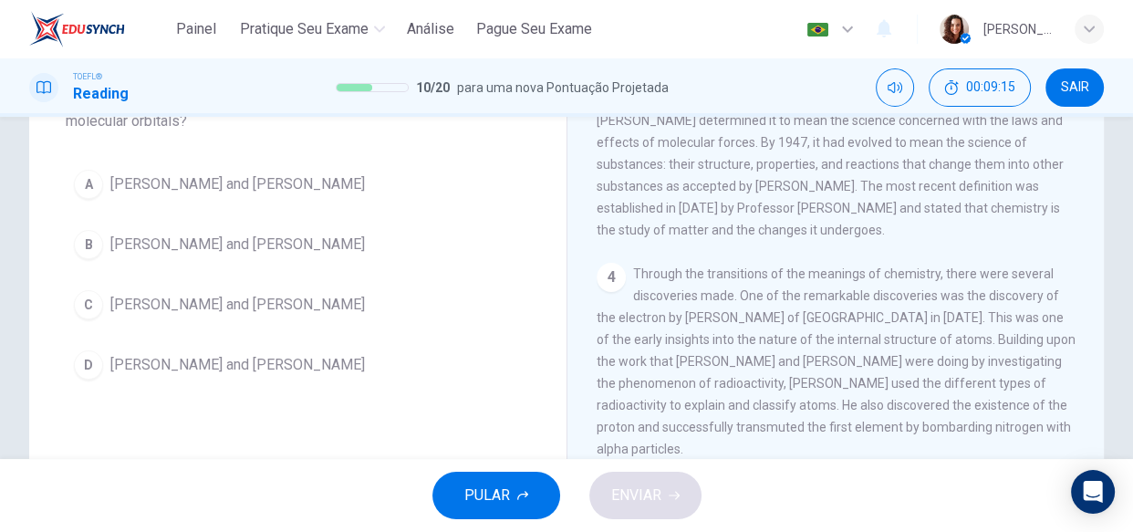
scroll to position [116, 0]
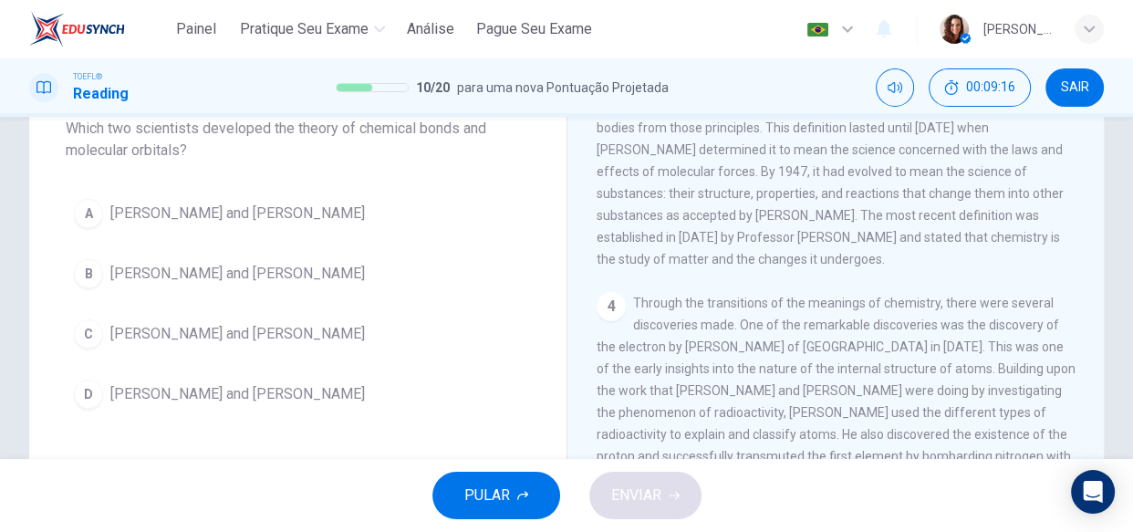
click at [239, 220] on span "[PERSON_NAME] and [PERSON_NAME]" at bounding box center [237, 213] width 254 height 22
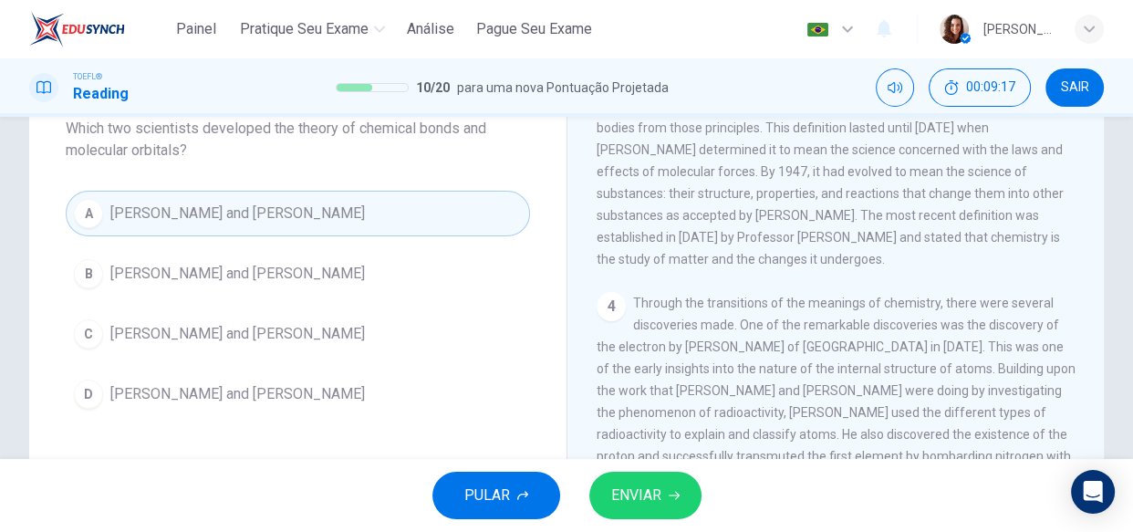
click at [638, 483] on span "ENVIAR" at bounding box center [636, 496] width 50 height 26
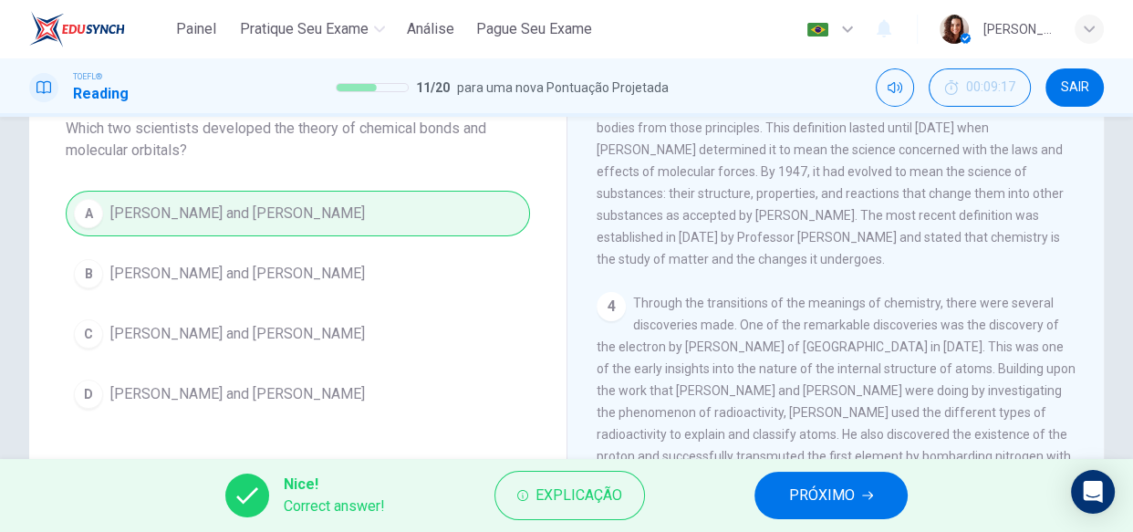
click at [860, 502] on button "PRÓXIMO" at bounding box center [830, 495] width 153 height 47
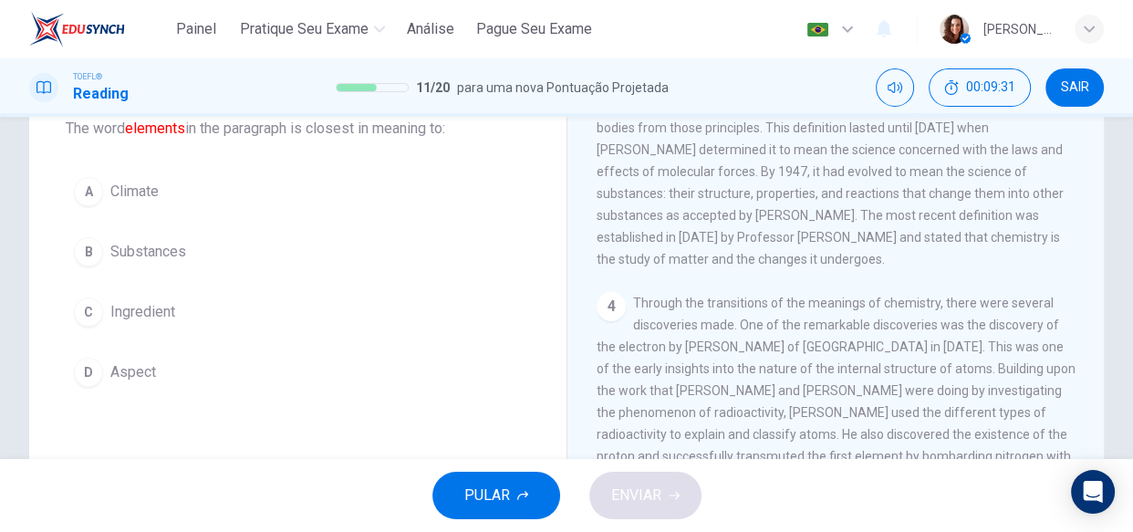
click at [154, 255] on span "Substances" at bounding box center [148, 252] width 76 height 22
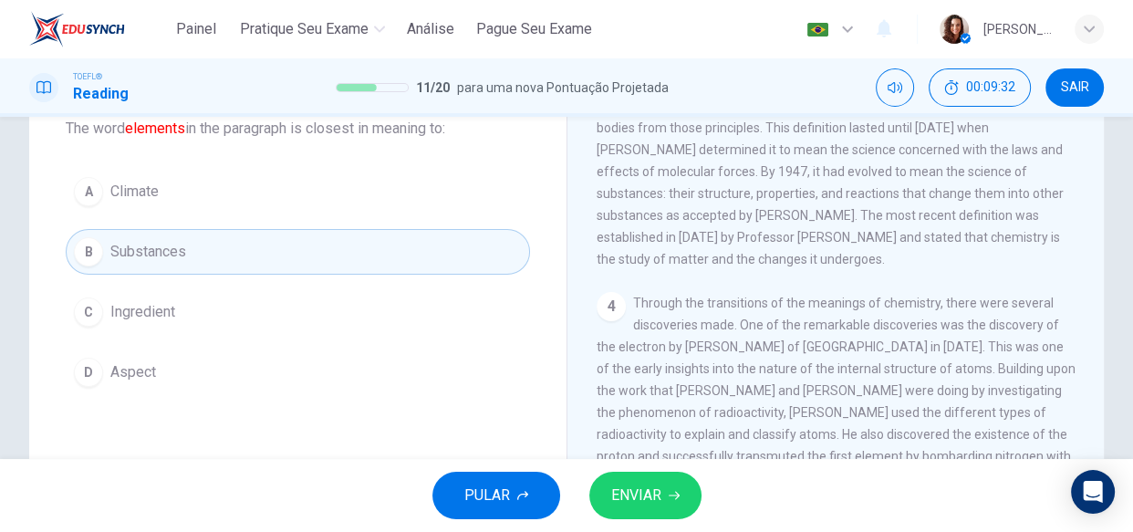
click at [629, 503] on span "ENVIAR" at bounding box center [636, 496] width 50 height 26
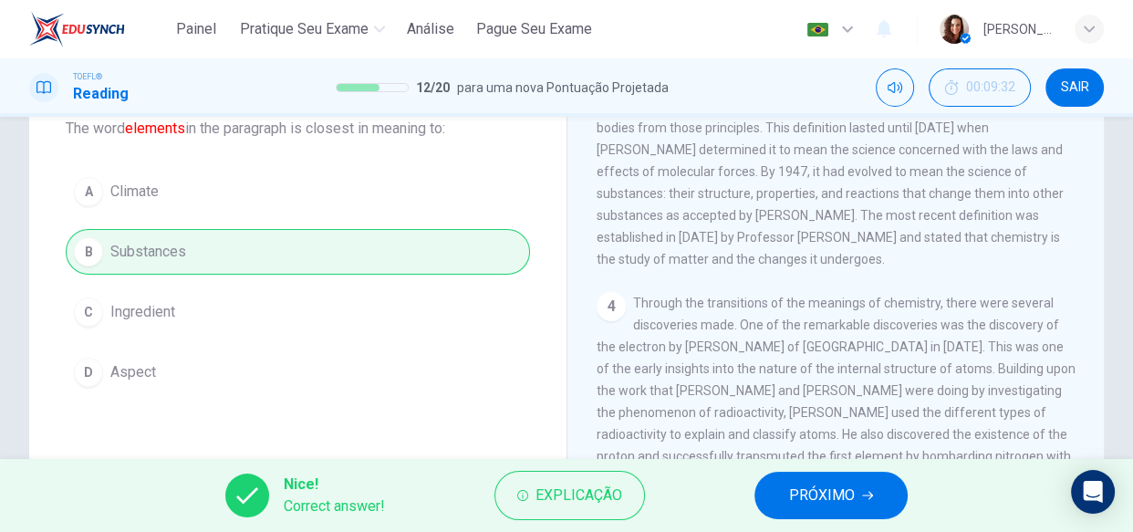
click at [832, 499] on span "PRÓXIMO" at bounding box center [822, 496] width 66 height 26
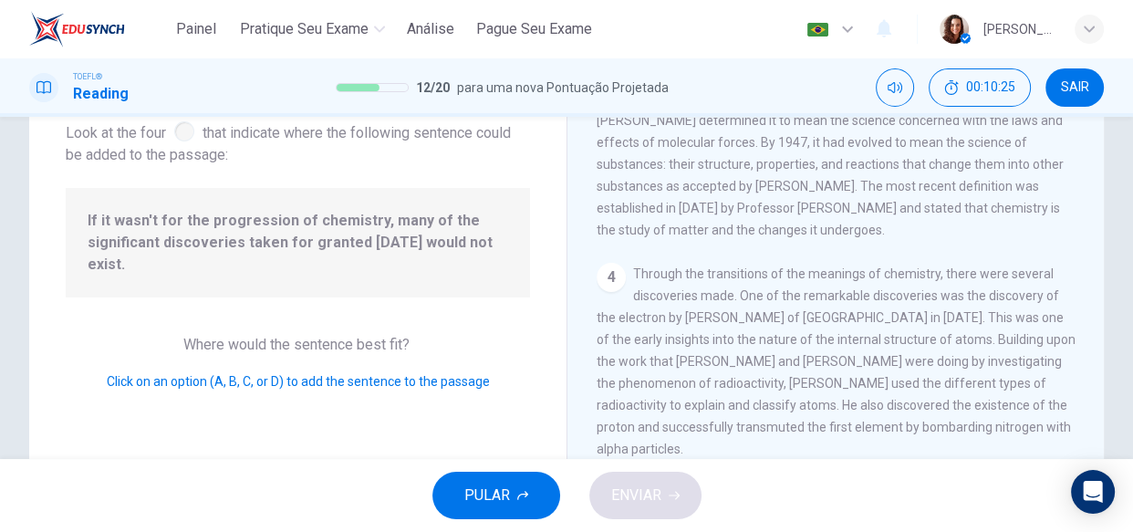
scroll to position [365, 0]
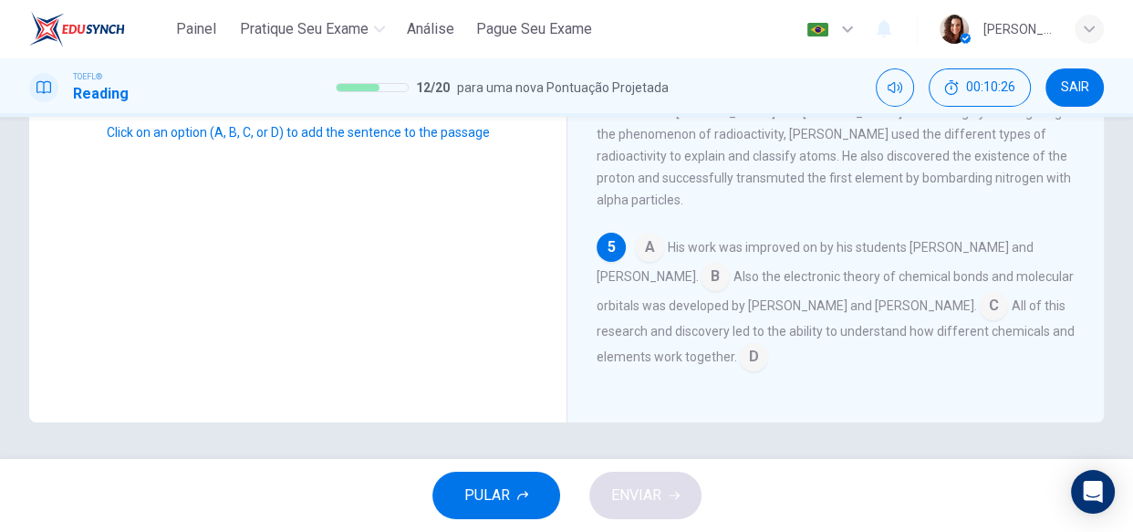
click at [766, 350] on input at bounding box center [753, 358] width 29 height 29
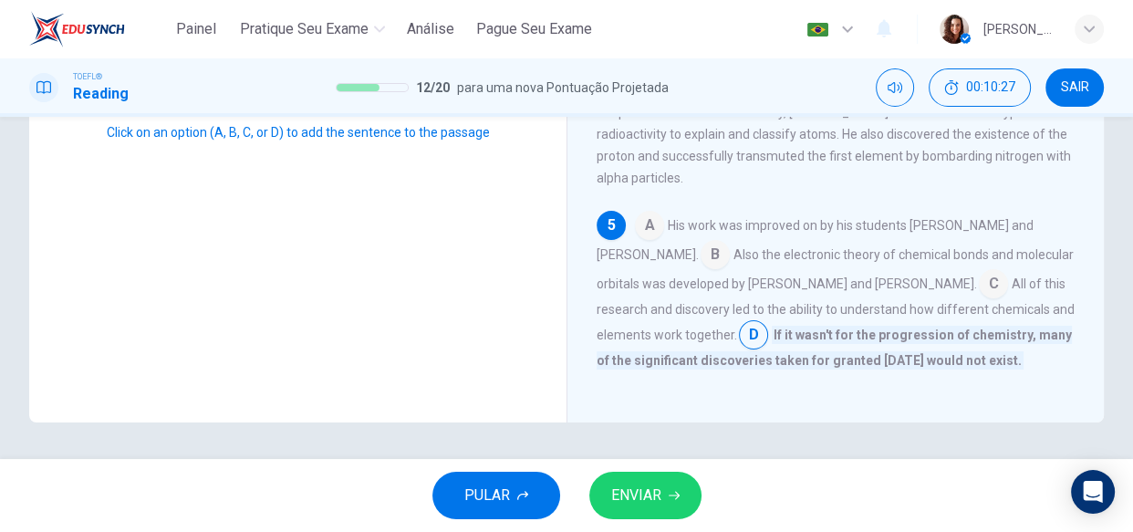
click at [677, 483] on button "ENVIAR" at bounding box center [645, 495] width 112 height 47
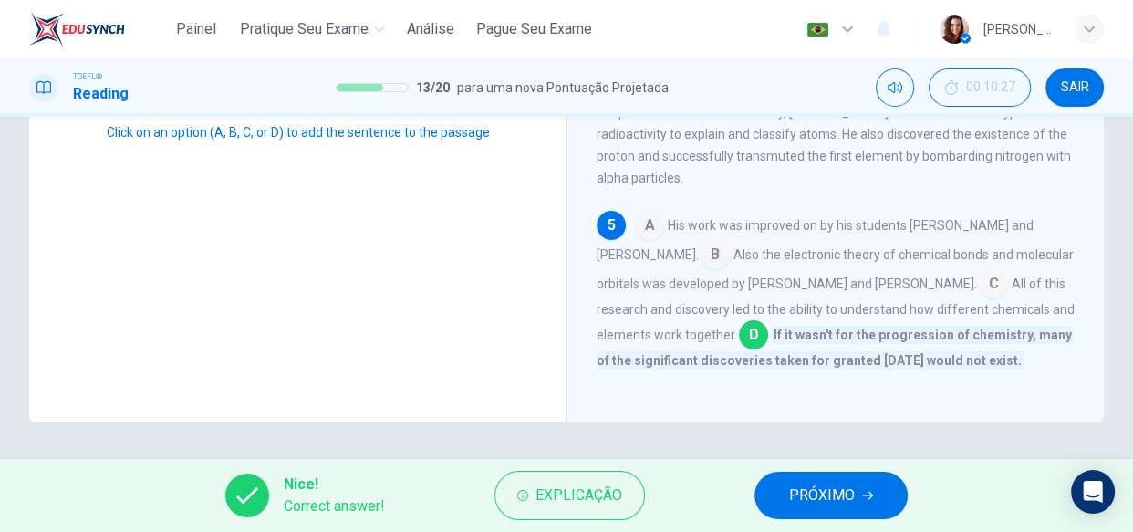
click at [796, 490] on span "PRÓXIMO" at bounding box center [822, 496] width 66 height 26
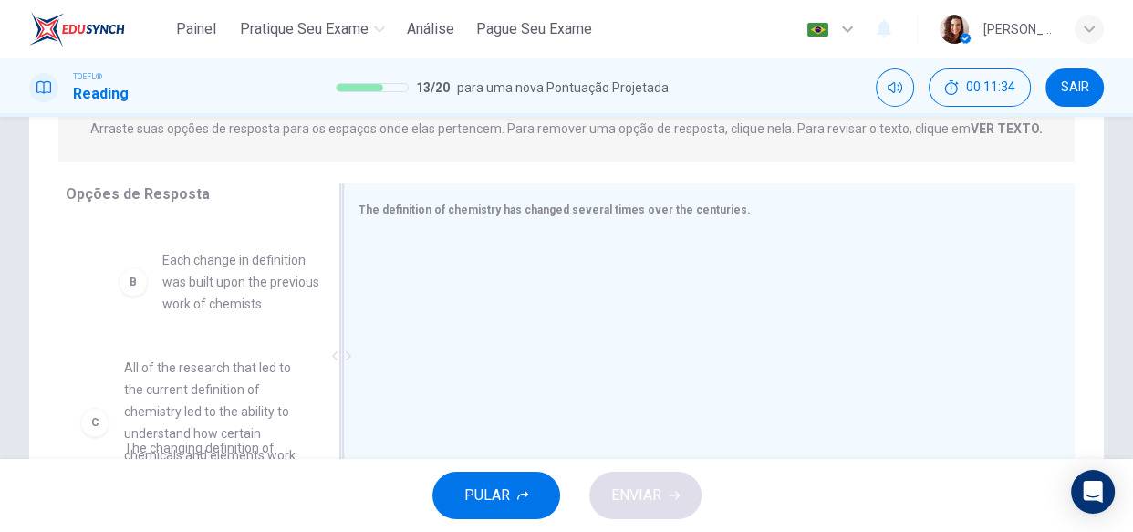
scroll to position [75, 0]
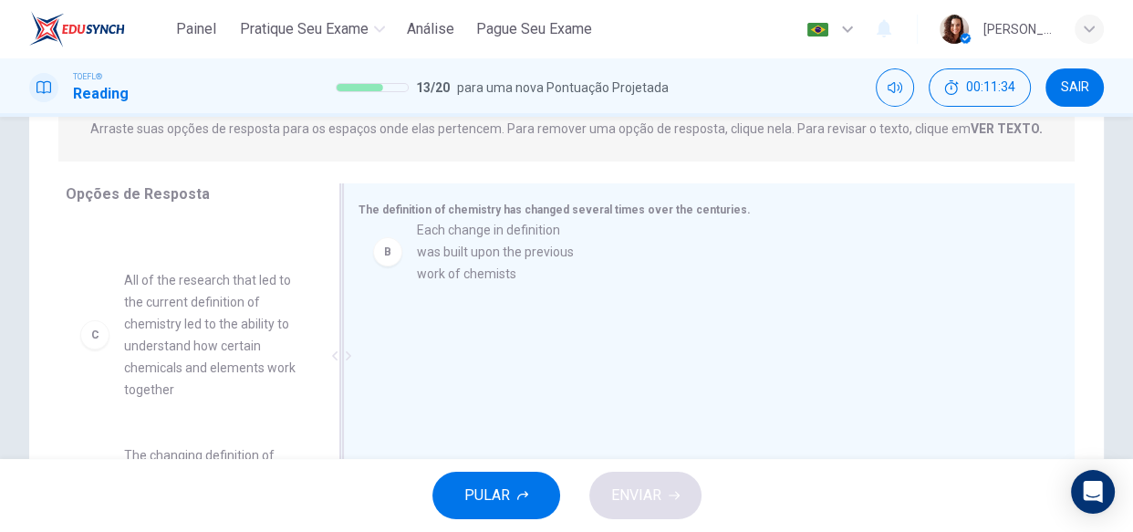
drag, startPoint x: 211, startPoint y: 292, endPoint x: 508, endPoint y: 248, distance: 300.6
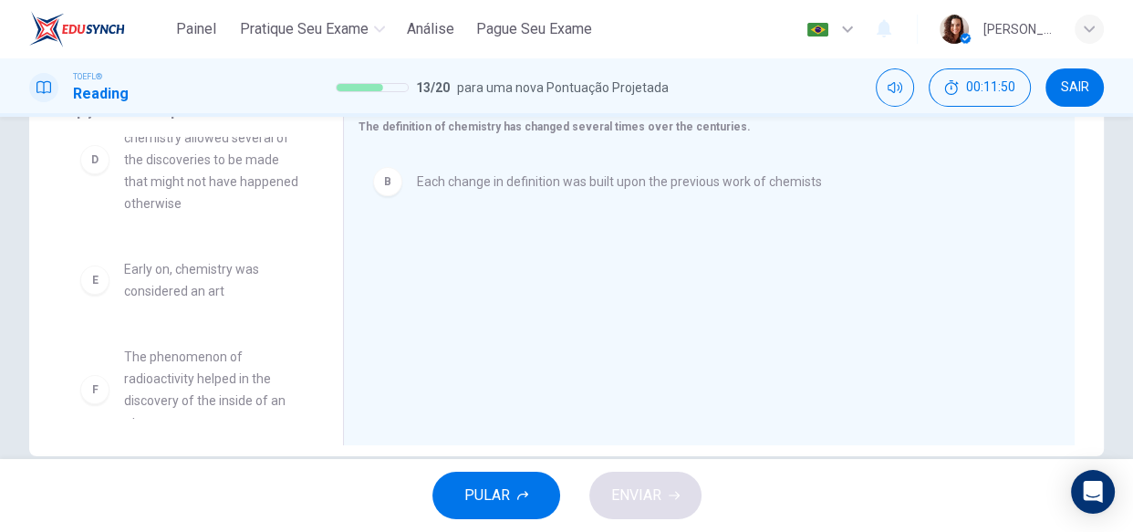
scroll to position [248, 0]
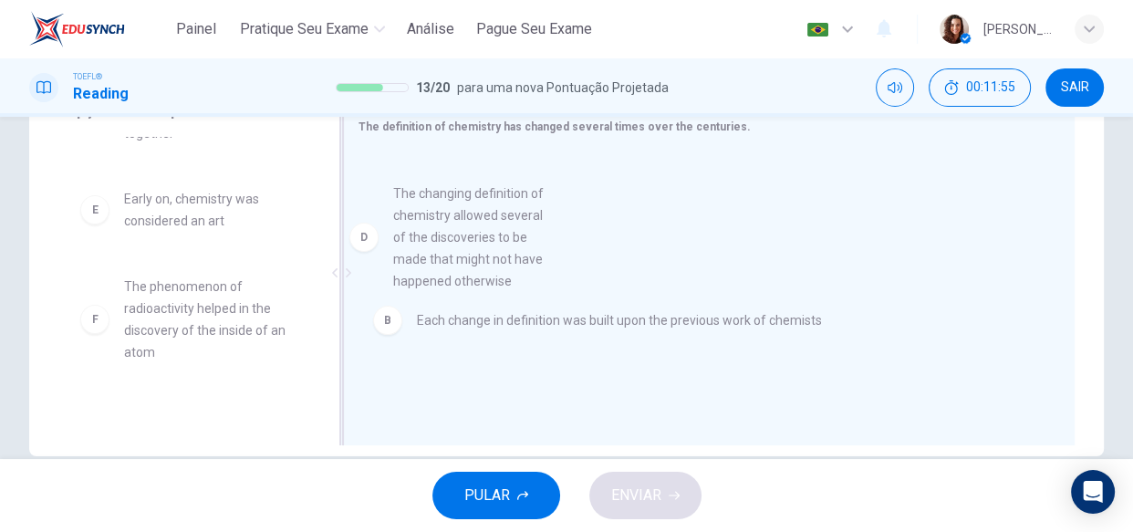
drag, startPoint x: 202, startPoint y: 260, endPoint x: 476, endPoint y: 255, distance: 273.7
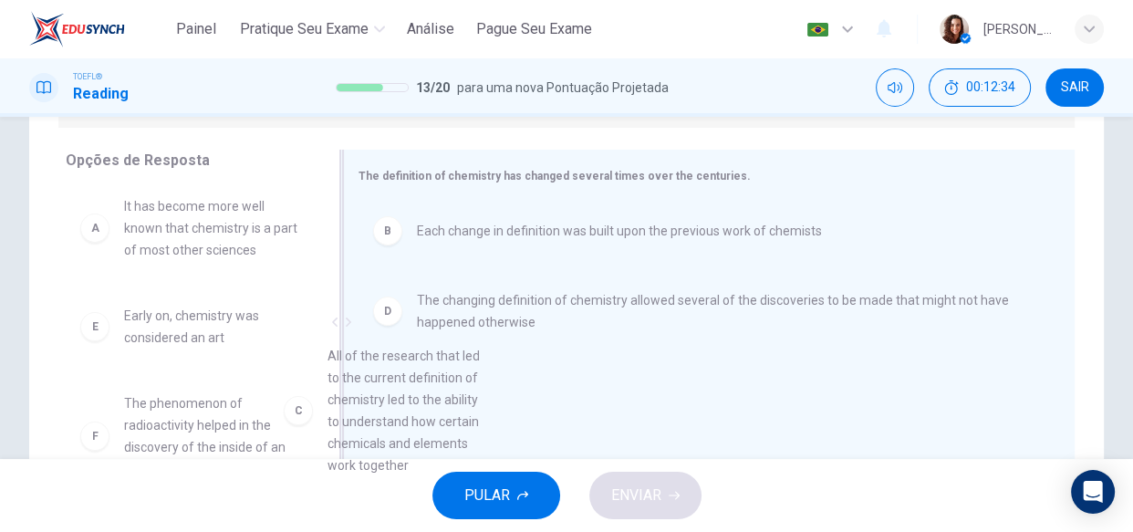
scroll to position [55, 0]
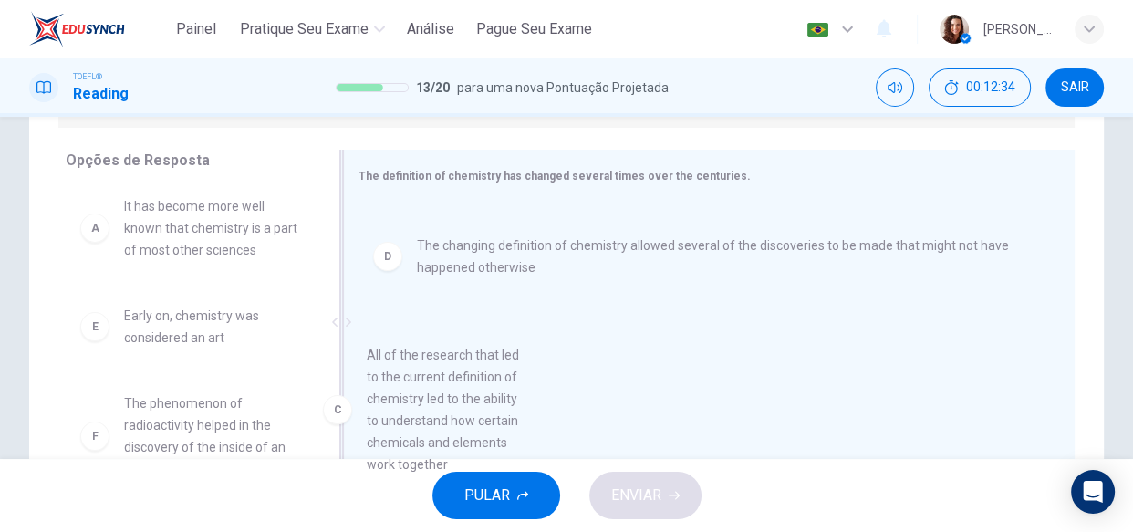
drag, startPoint x: 285, startPoint y: 360, endPoint x: 489, endPoint y: 389, distance: 206.3
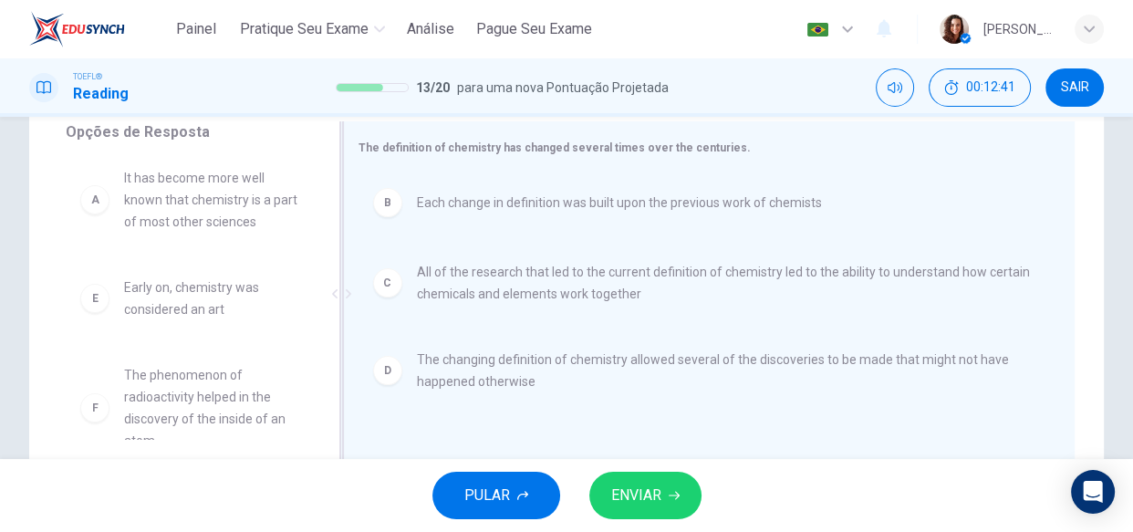
scroll to position [282, 0]
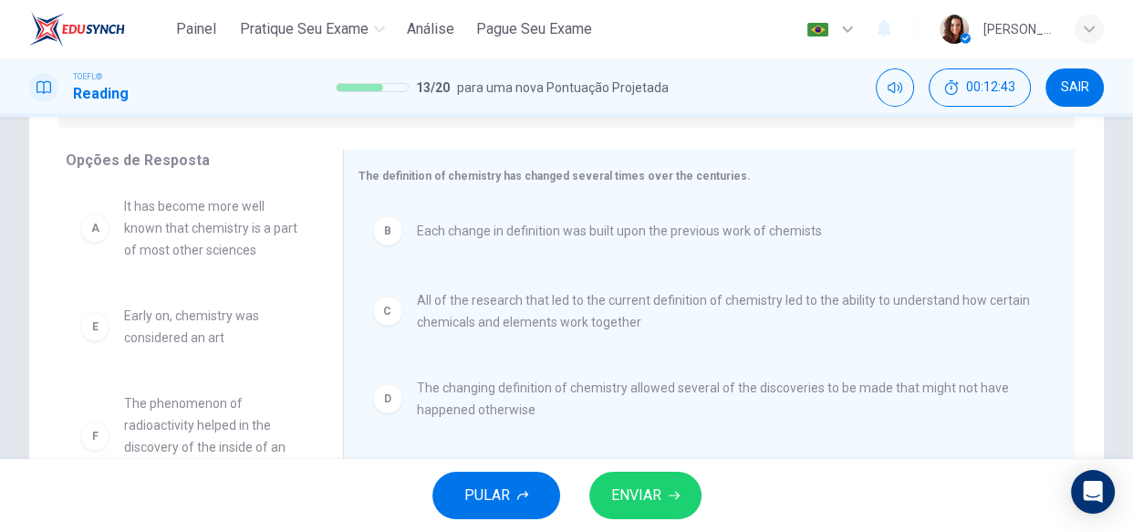
click at [630, 480] on button "ENVIAR" at bounding box center [645, 495] width 112 height 47
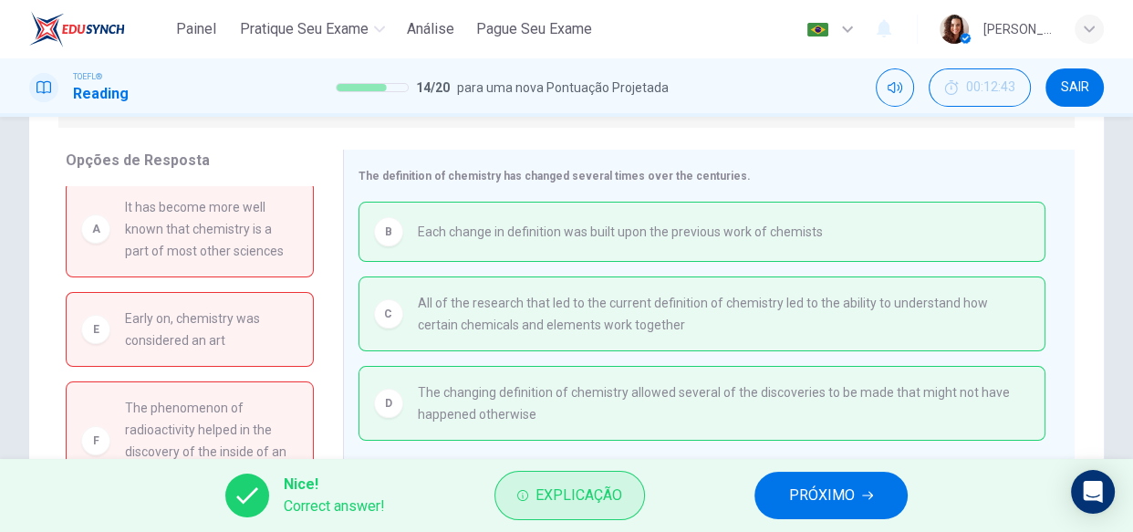
click at [587, 483] on span "Explicação" at bounding box center [578, 496] width 87 height 26
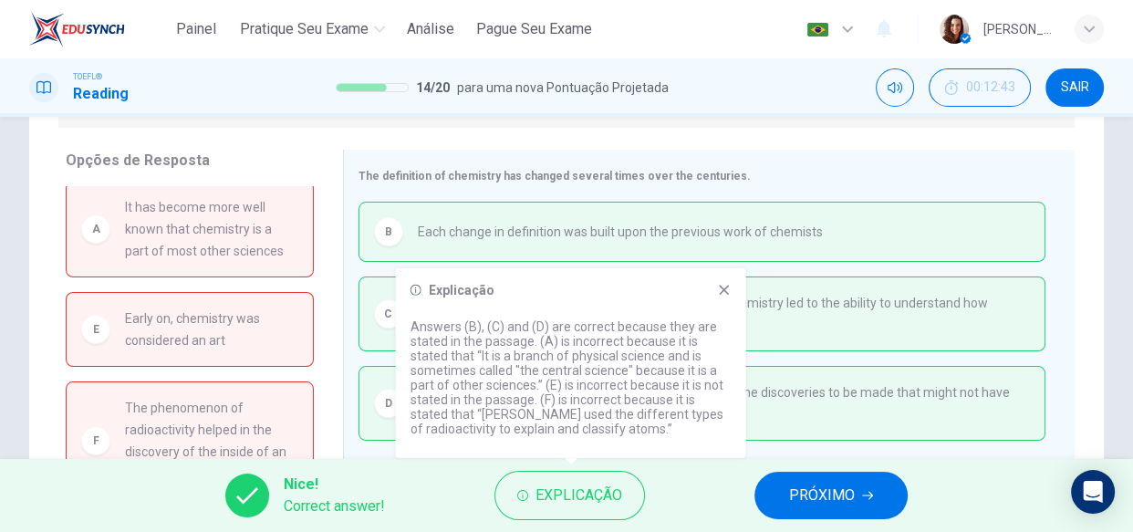
click at [718, 283] on icon at bounding box center [724, 290] width 15 height 15
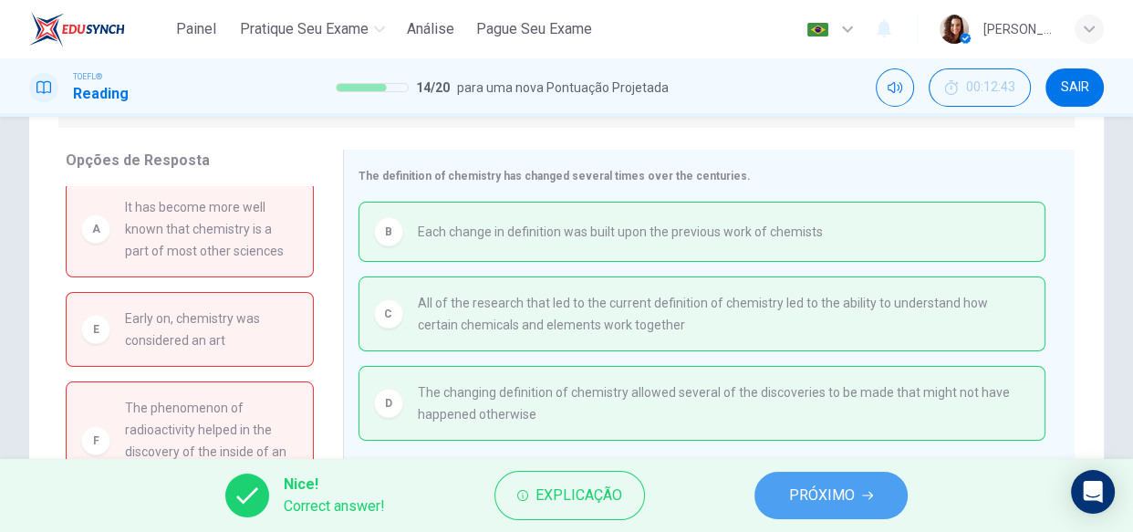
click at [781, 476] on button "PRÓXIMO" at bounding box center [830, 495] width 153 height 47
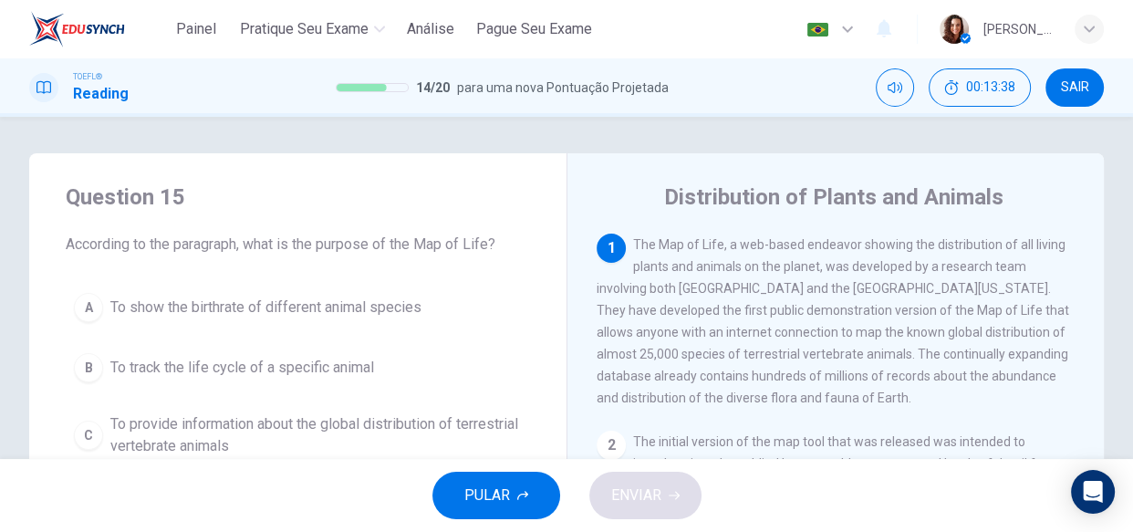
scroll to position [82, 0]
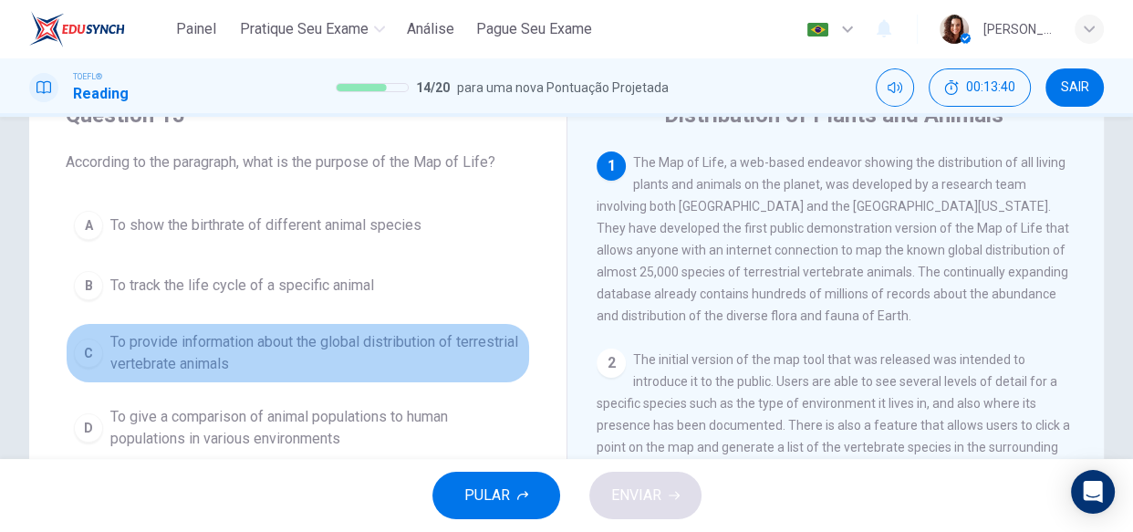
click at [388, 337] on span "To provide information about the global distribution of terrestrial vertebrate …" at bounding box center [315, 353] width 411 height 44
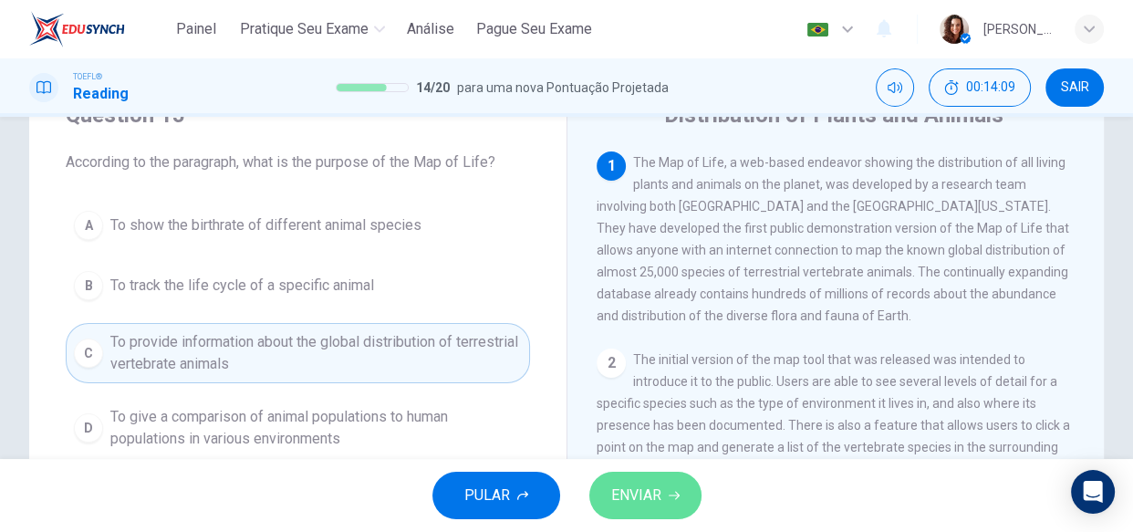
click at [647, 496] on span "ENVIAR" at bounding box center [636, 496] width 50 height 26
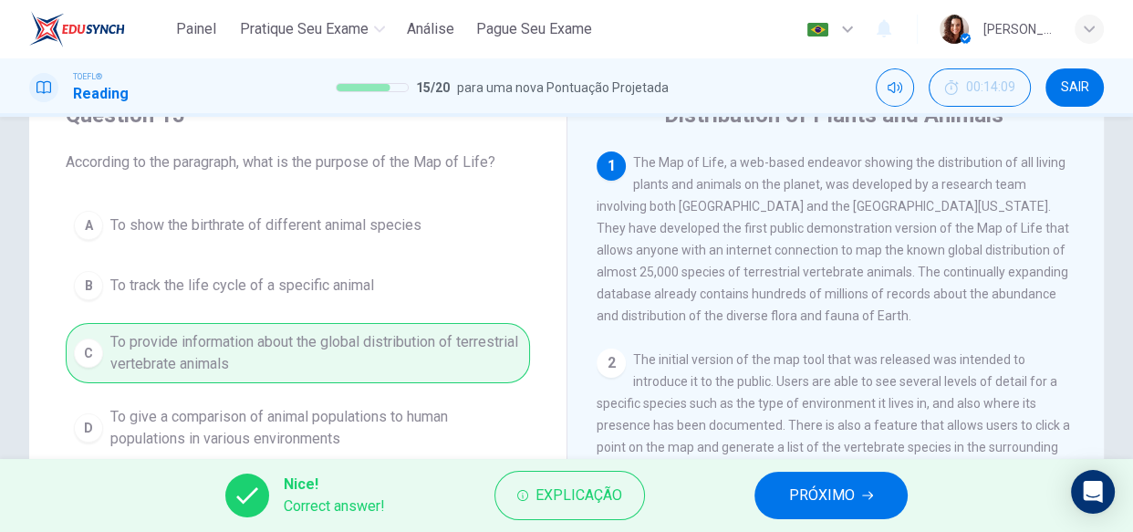
click at [829, 502] on span "PRÓXIMO" at bounding box center [822, 496] width 66 height 26
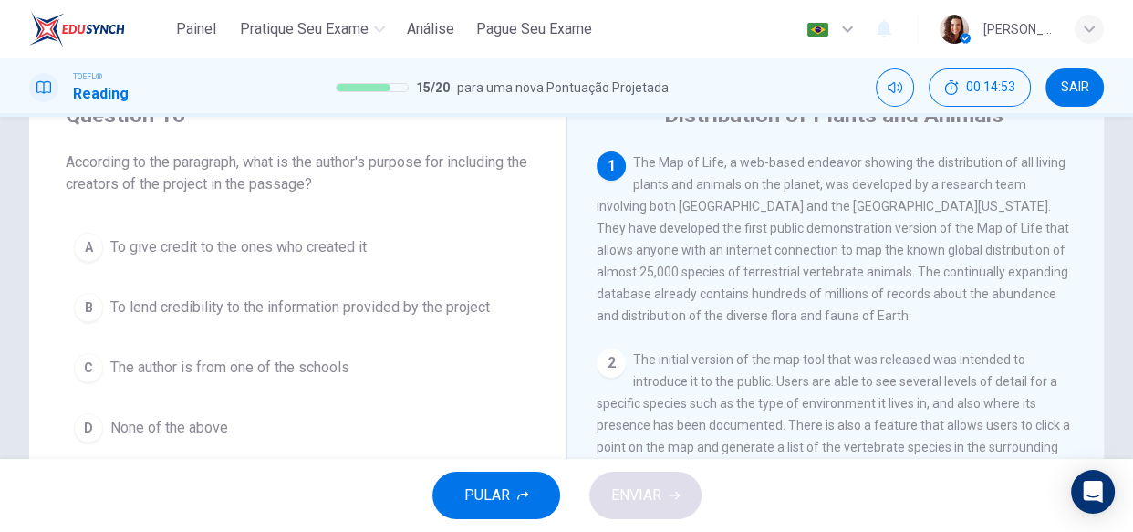
click at [328, 302] on span "To lend credibility to the information provided by the project" at bounding box center [299, 307] width 379 height 22
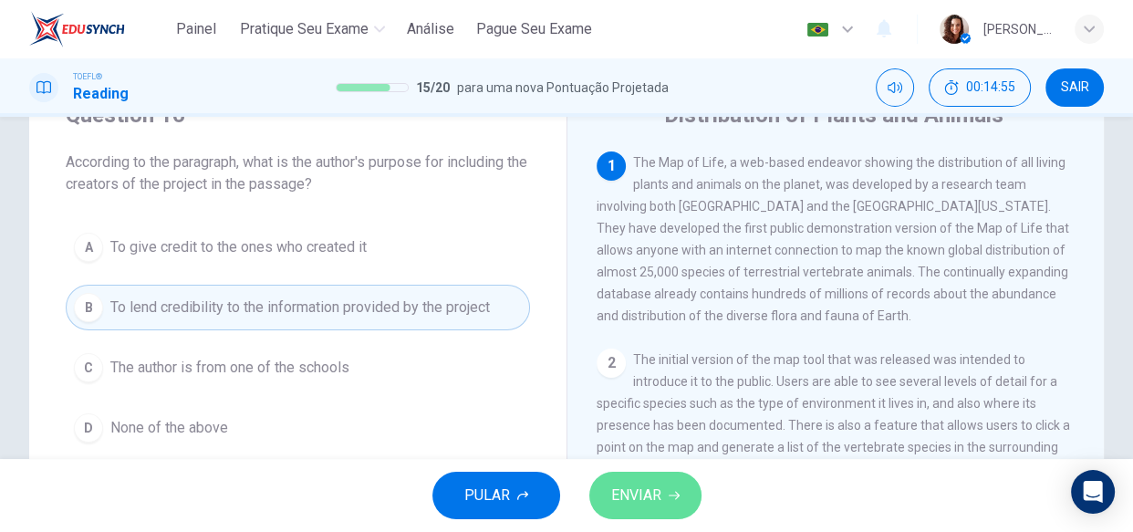
click at [631, 493] on span "ENVIAR" at bounding box center [636, 496] width 50 height 26
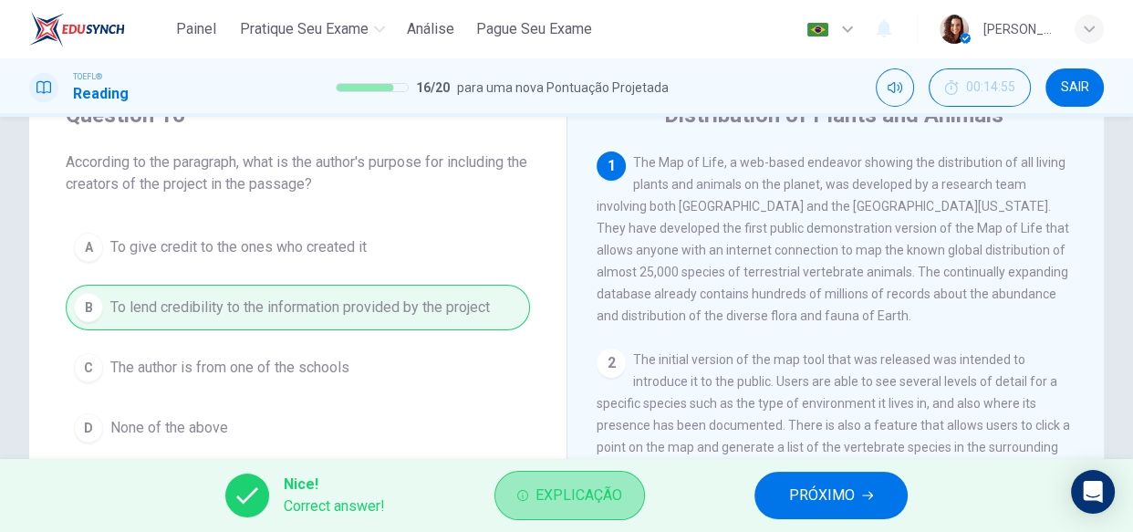
click at [555, 488] on span "Explicação" at bounding box center [578, 496] width 87 height 26
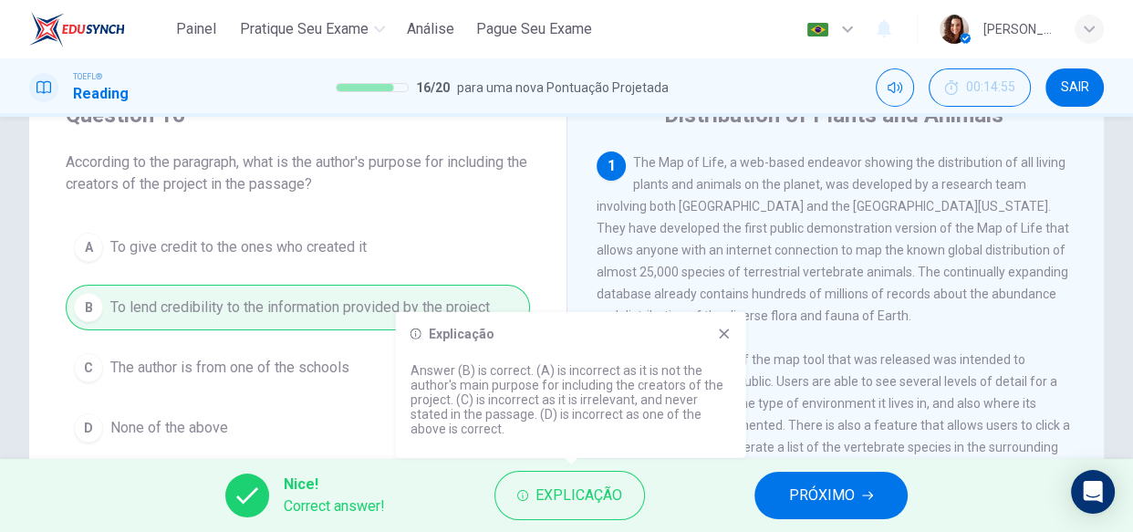
click at [725, 327] on icon at bounding box center [724, 334] width 15 height 15
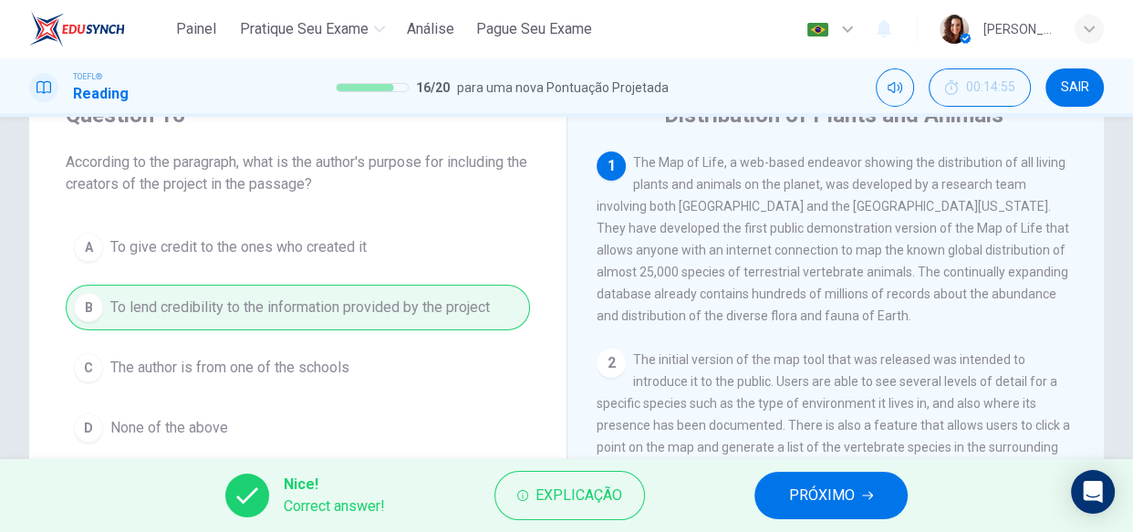
click at [795, 483] on span "PRÓXIMO" at bounding box center [822, 496] width 66 height 26
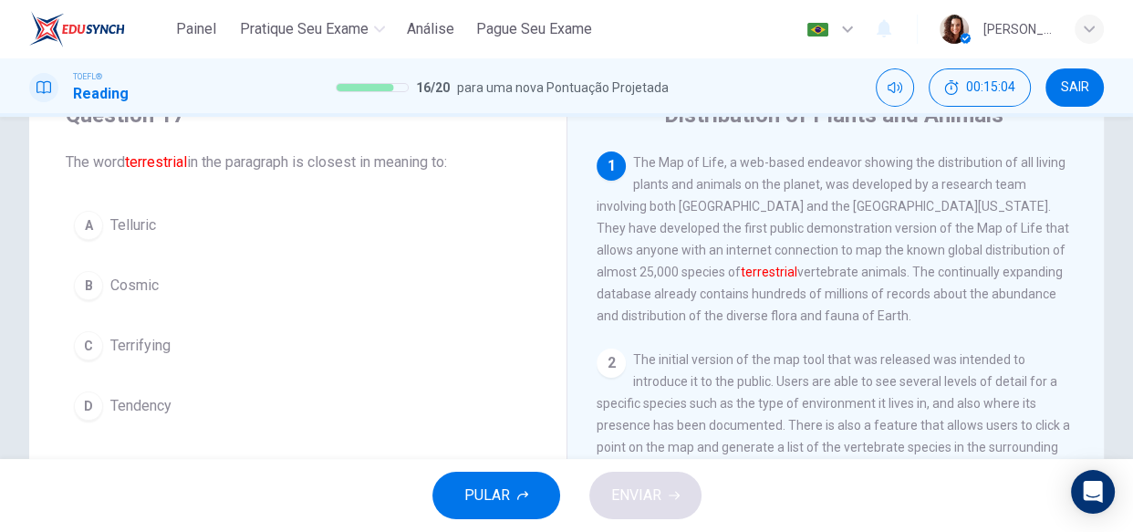
click at [110, 218] on span "Telluric" at bounding box center [133, 225] width 46 height 22
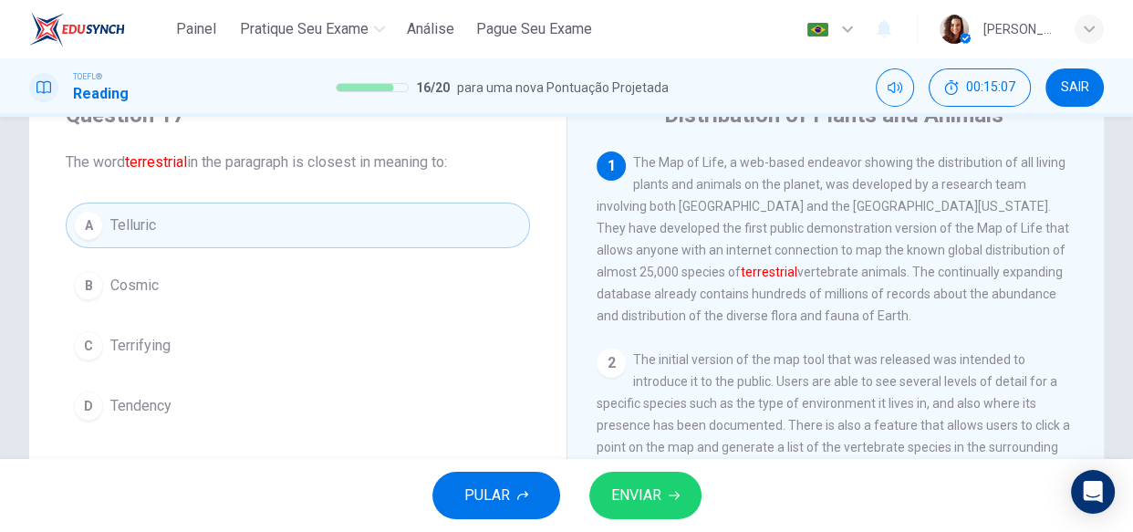
click at [630, 483] on span "ENVIAR" at bounding box center [636, 496] width 50 height 26
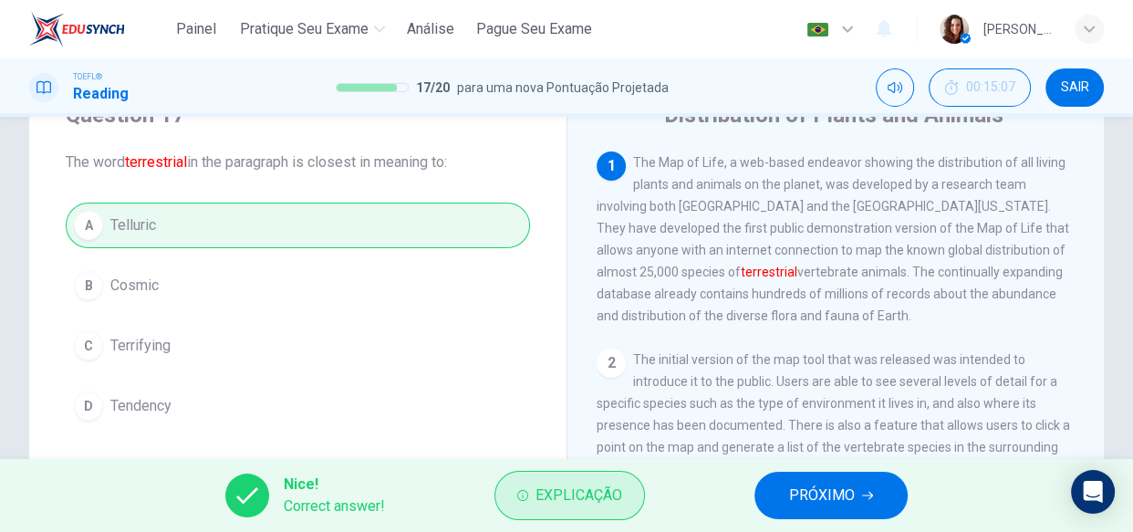
click at [599, 504] on span "Explicação" at bounding box center [578, 496] width 87 height 26
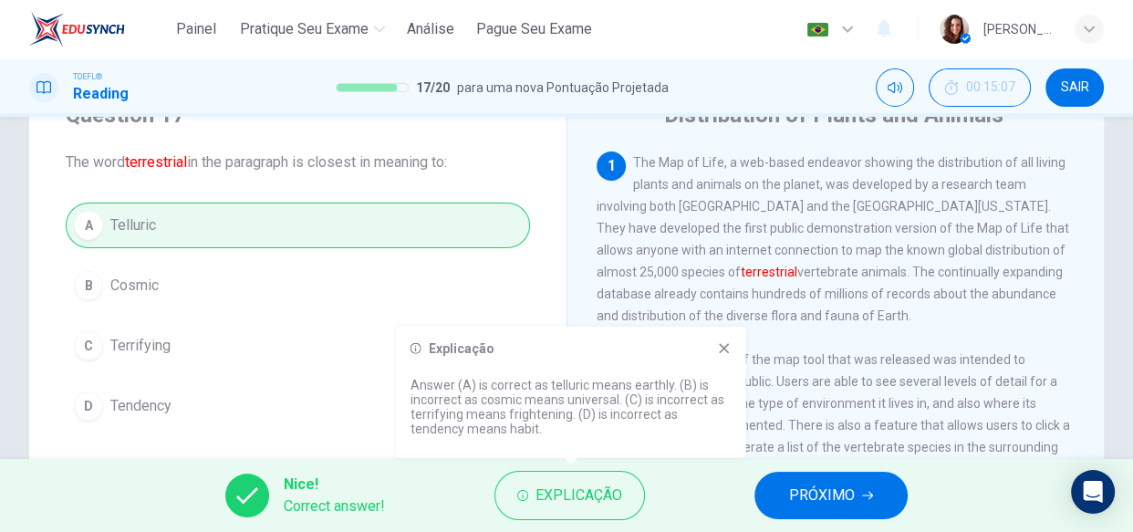
click at [811, 493] on span "PRÓXIMO" at bounding box center [822, 496] width 66 height 26
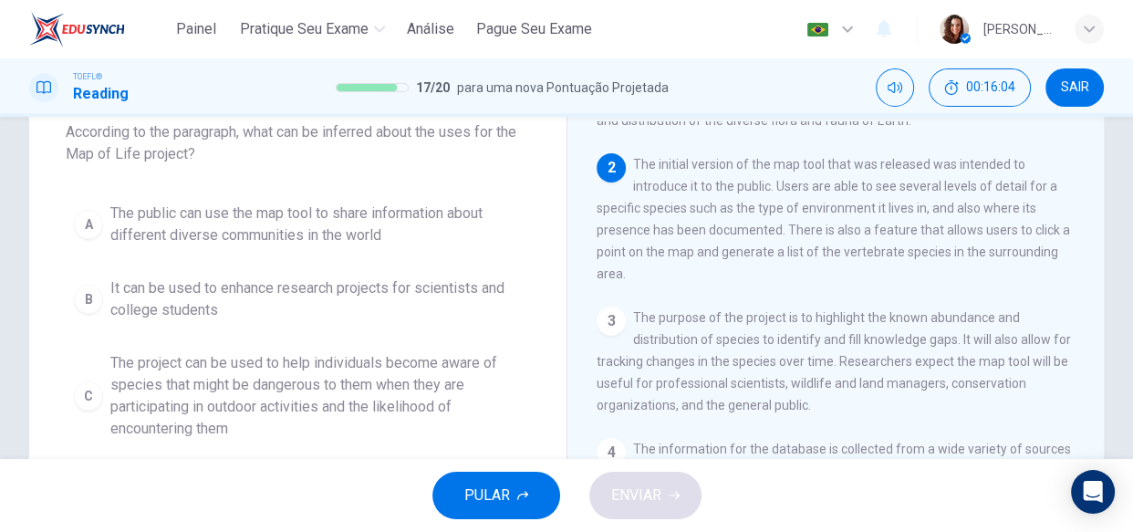
scroll to position [165, 0]
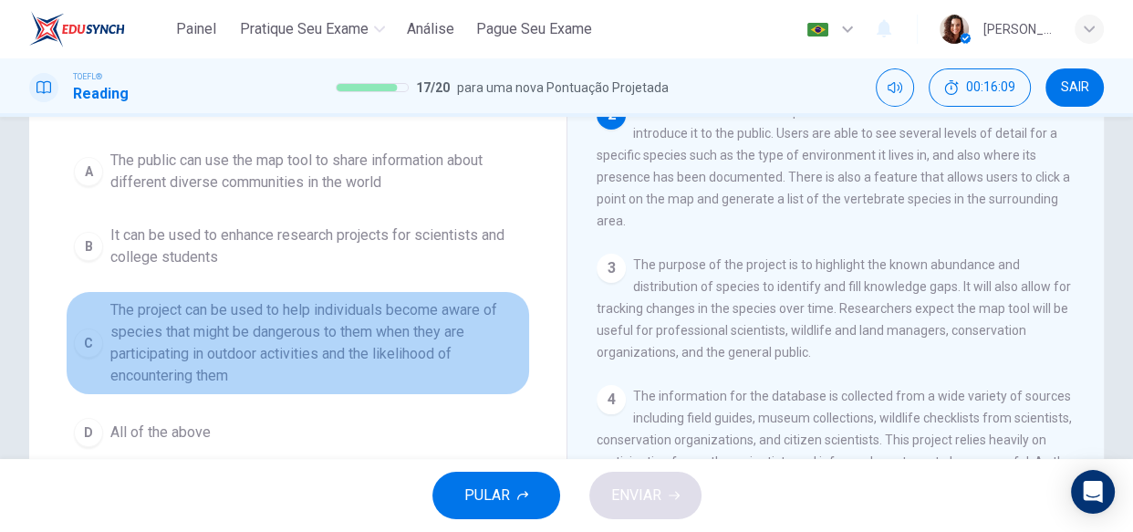
click at [286, 347] on span "The project can be used to help individuals become aware of species that might …" at bounding box center [315, 343] width 411 height 88
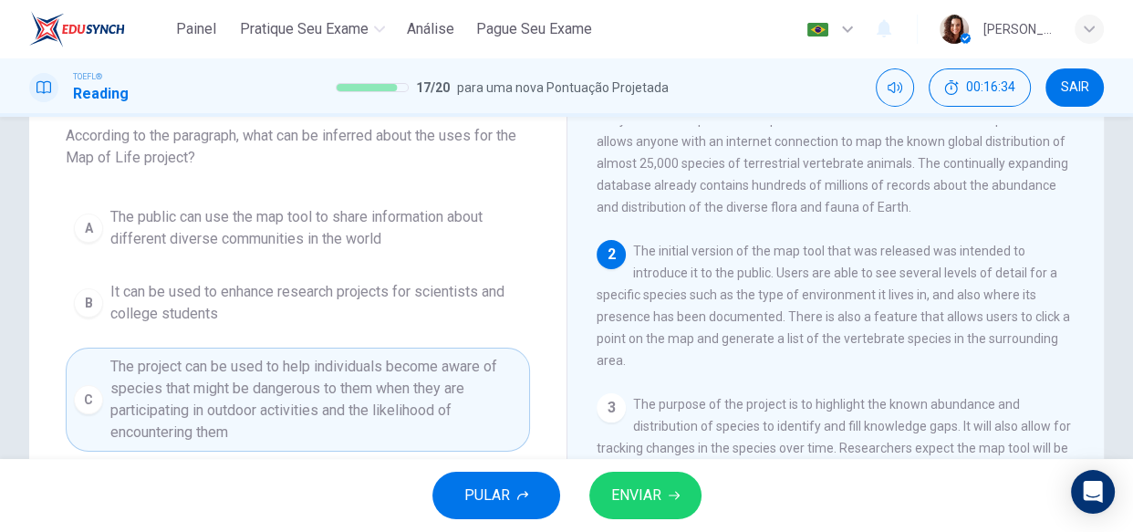
scroll to position [82, 0]
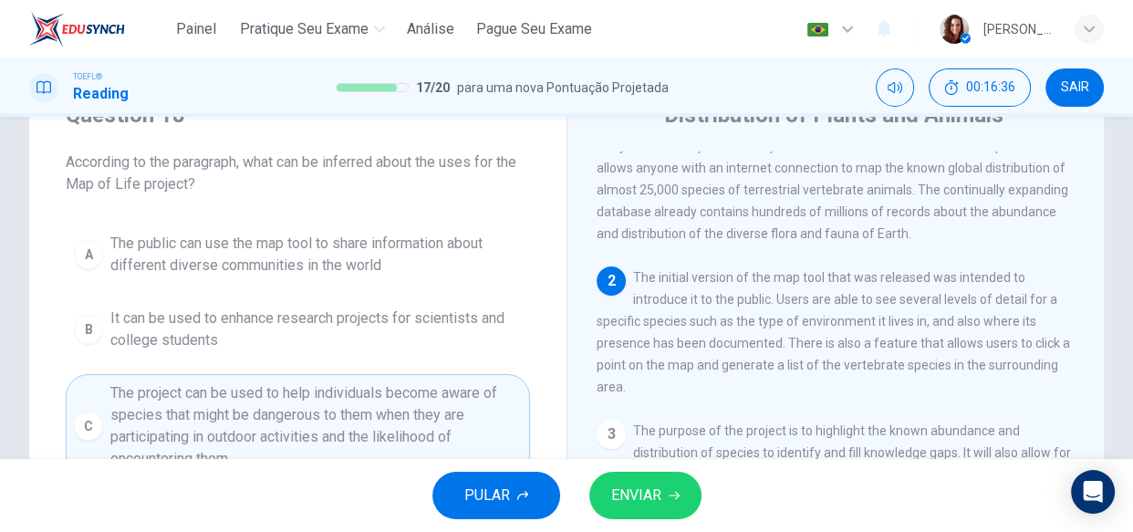
click at [277, 265] on span "The public can use the map tool to share information about different diverse co…" at bounding box center [315, 255] width 411 height 44
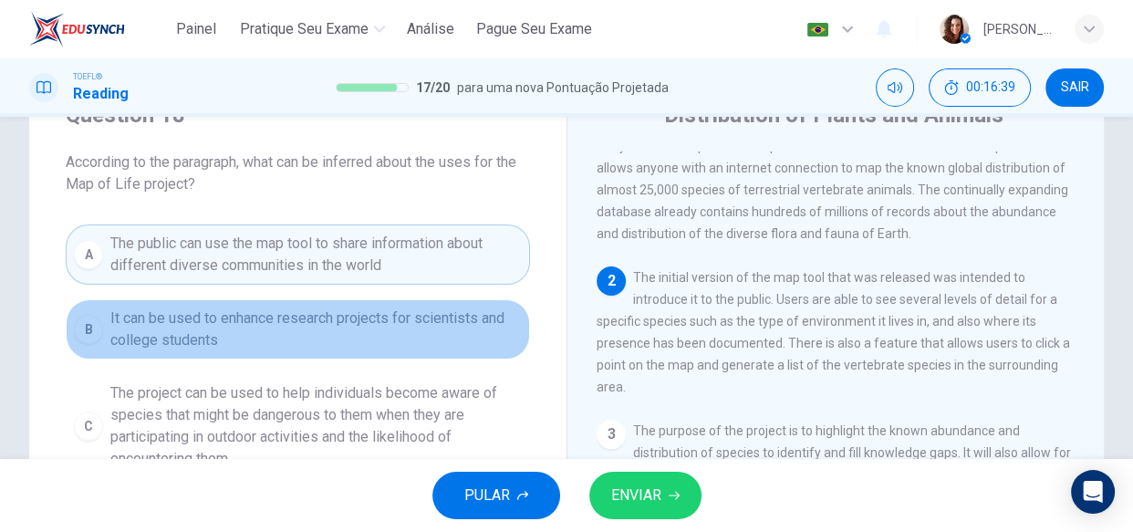
click at [317, 320] on span "It can be used to enhance research projects for scientists and college students" at bounding box center [315, 329] width 411 height 44
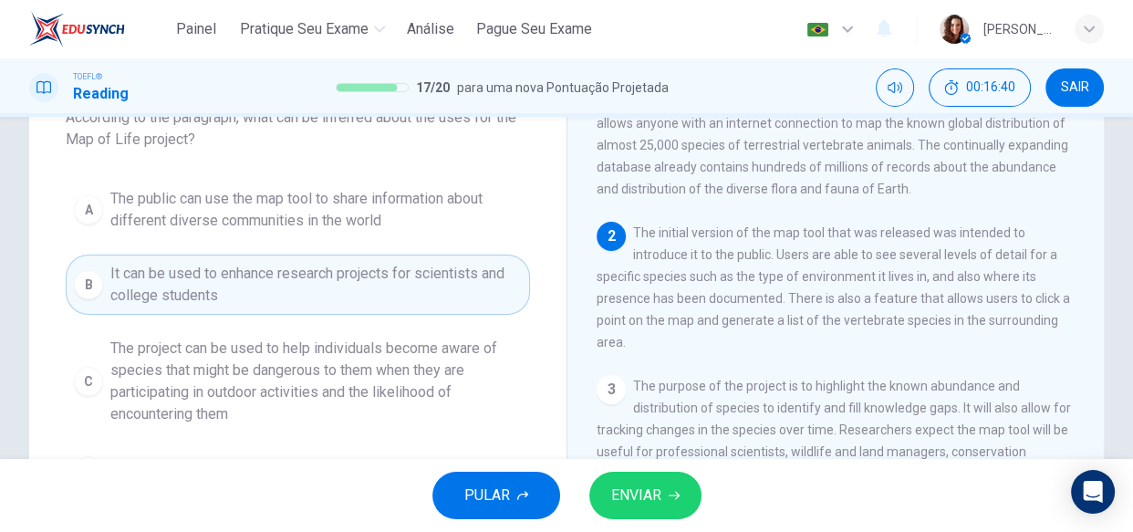
scroll to position [165, 0]
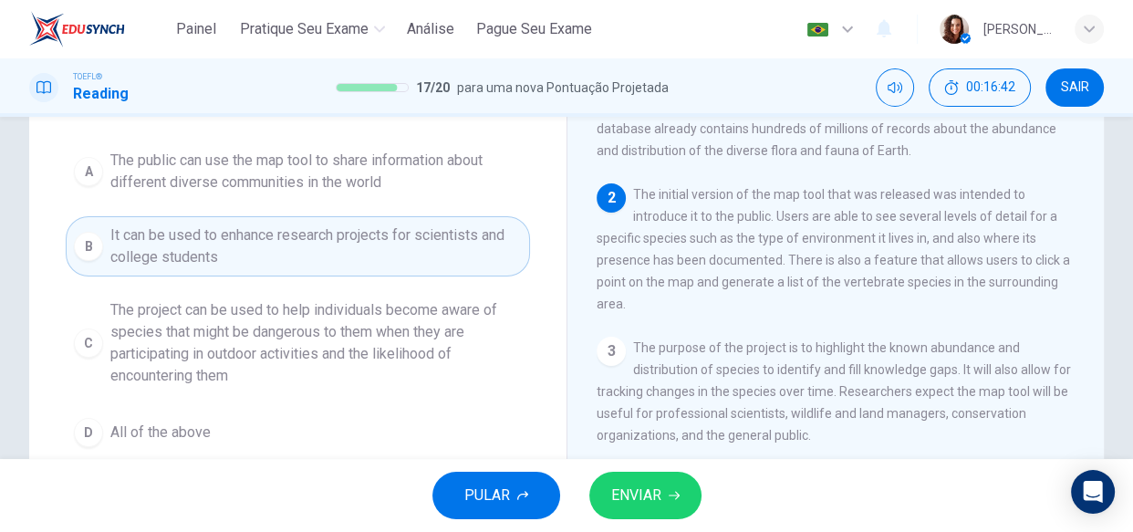
click at [292, 322] on span "The project can be used to help individuals become aware of species that might …" at bounding box center [315, 343] width 411 height 88
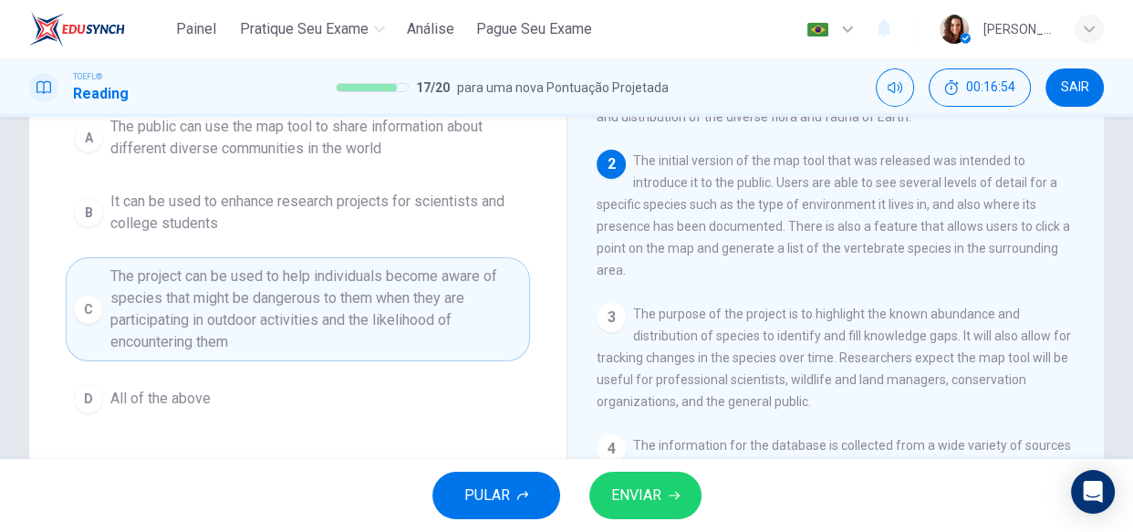
scroll to position [116, 0]
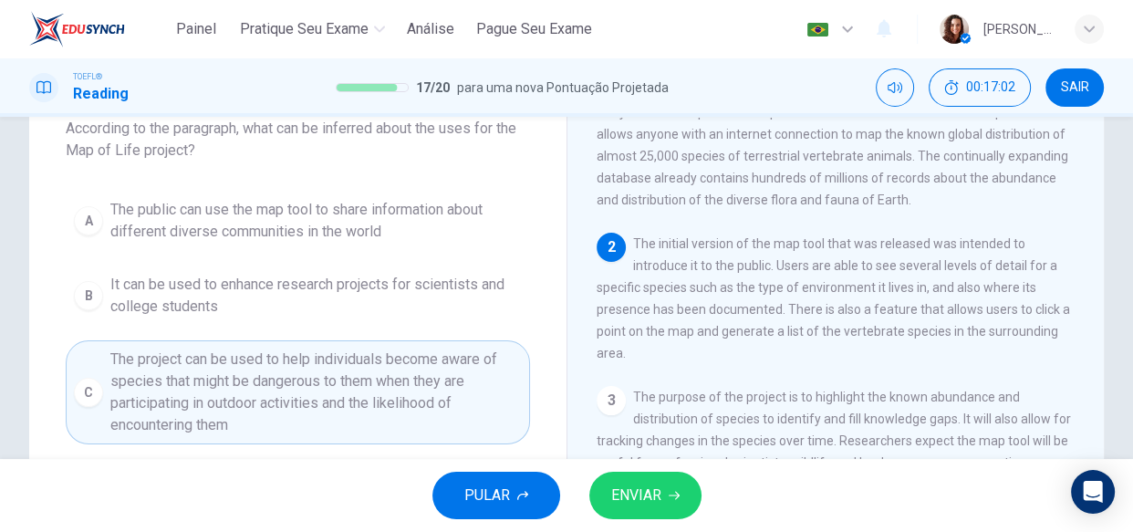
click at [641, 476] on button "ENVIAR" at bounding box center [645, 495] width 112 height 47
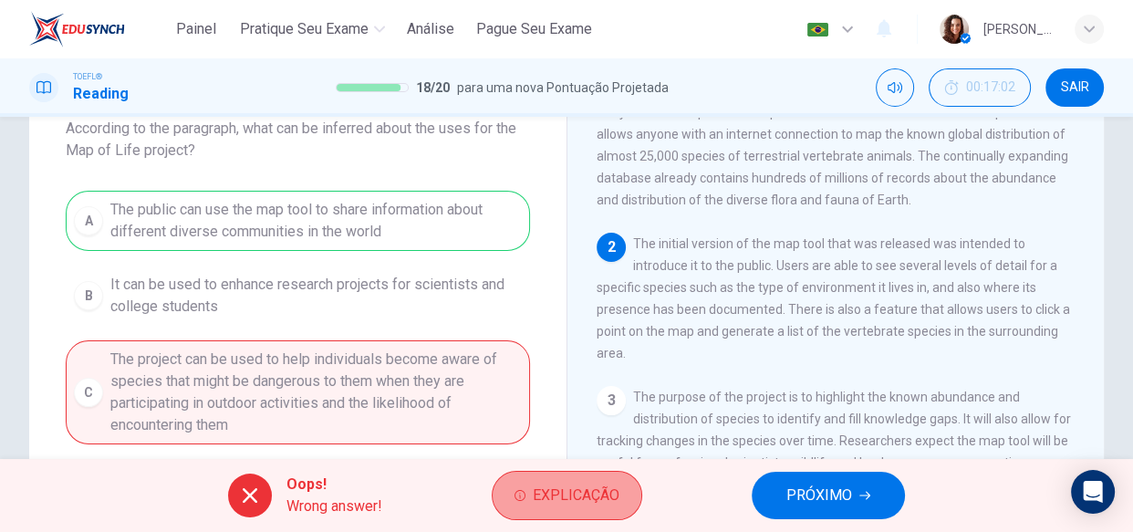
click at [565, 508] on button "Explicação" at bounding box center [567, 495] width 151 height 49
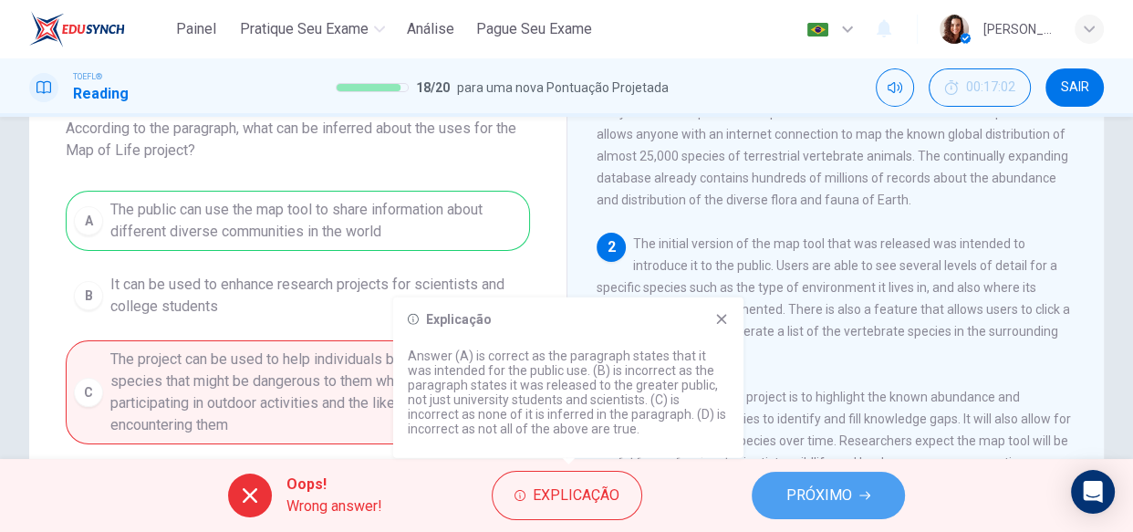
click at [820, 504] on span "PRÓXIMO" at bounding box center [819, 496] width 66 height 26
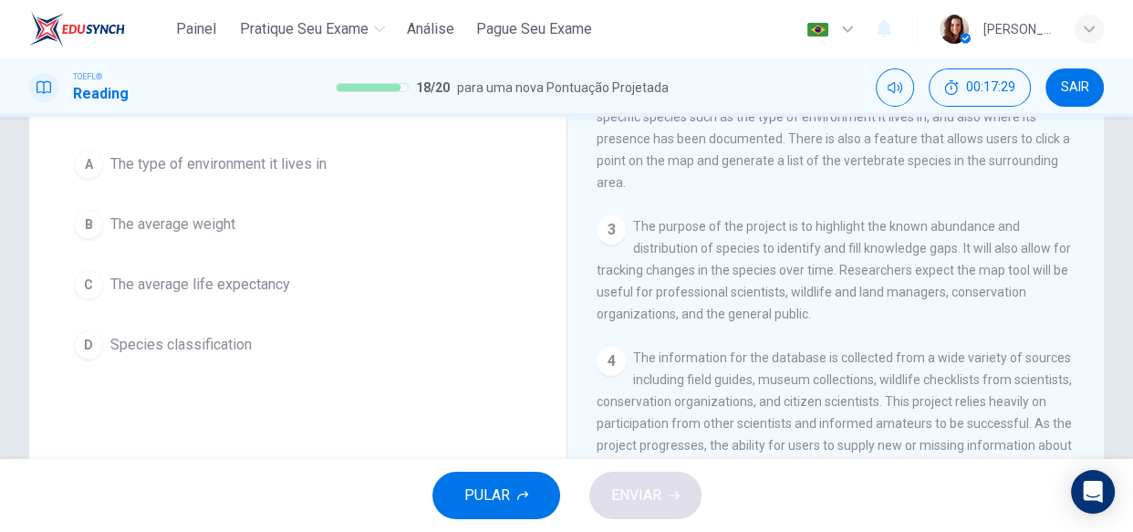
scroll to position [82, 0]
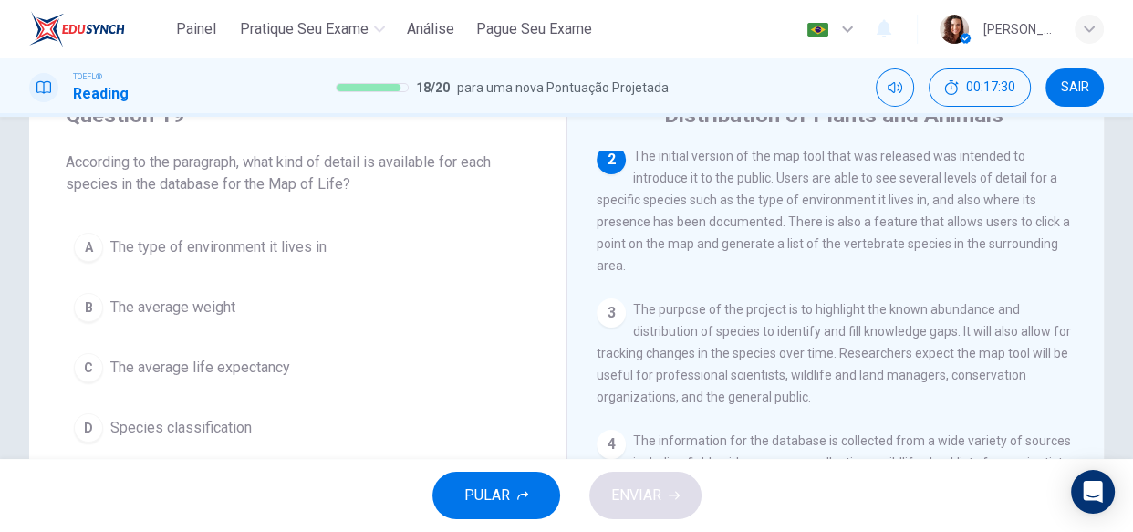
click at [246, 254] on span "The type of environment it lives in" at bounding box center [218, 247] width 216 height 22
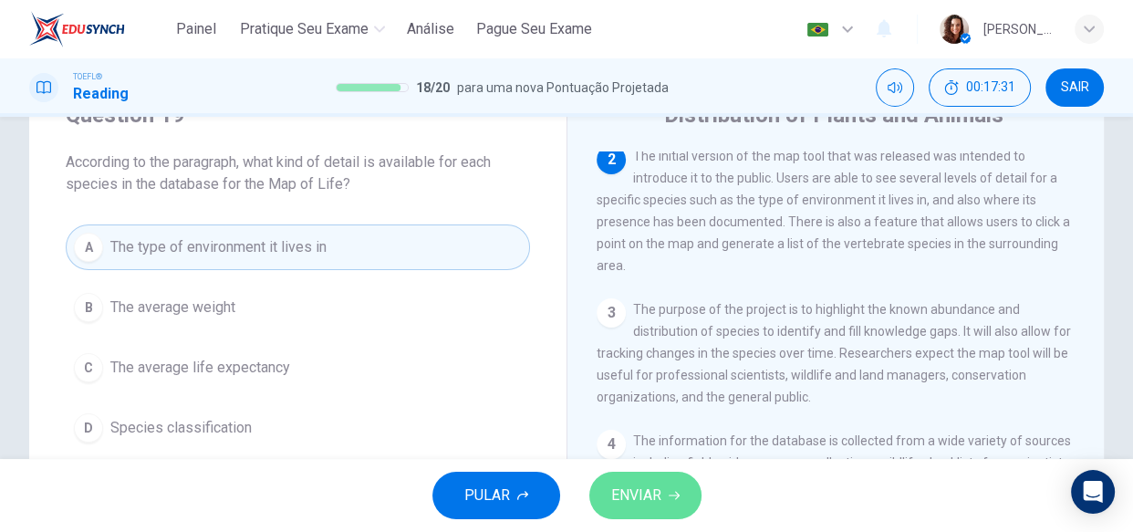
click at [622, 496] on span "ENVIAR" at bounding box center [636, 496] width 50 height 26
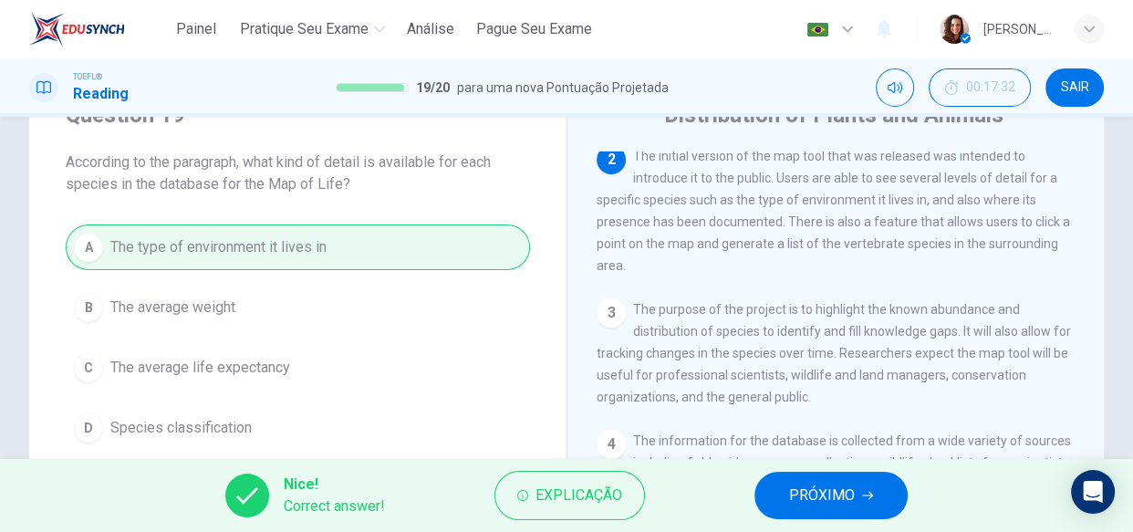
click at [785, 485] on button "PRÓXIMO" at bounding box center [830, 495] width 153 height 47
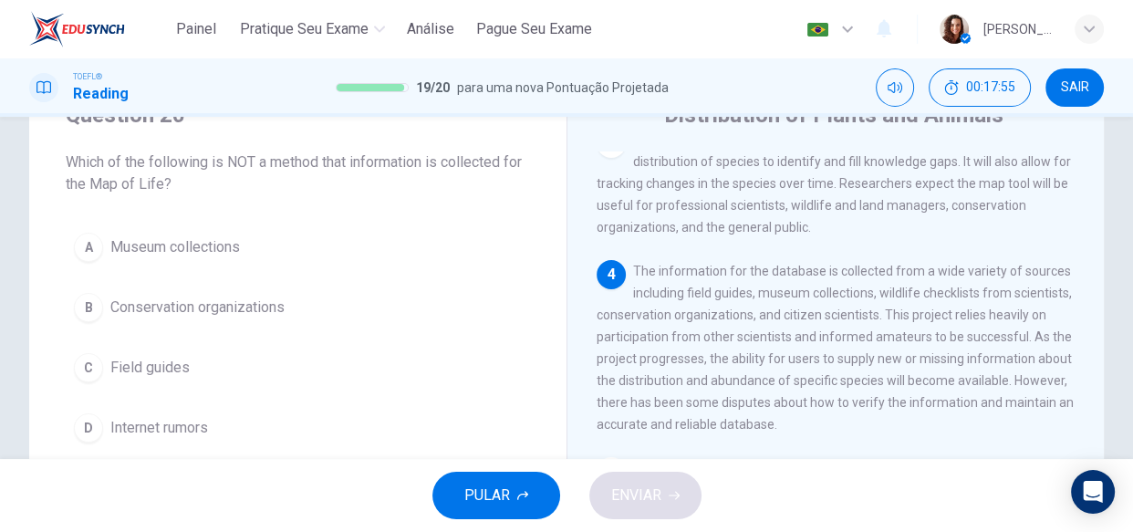
scroll to position [165, 0]
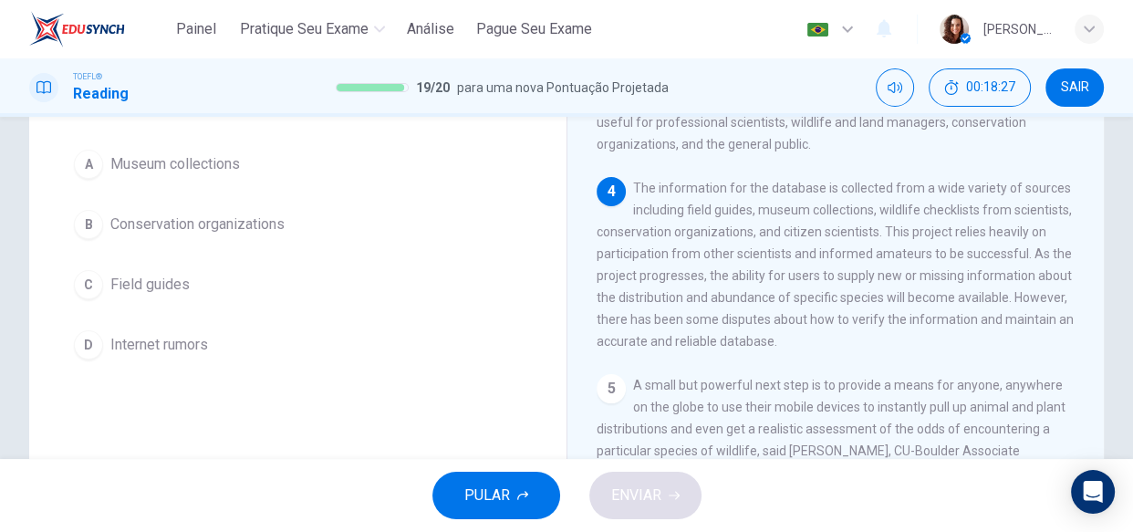
click at [197, 335] on span "Internet rumors" at bounding box center [159, 345] width 98 height 22
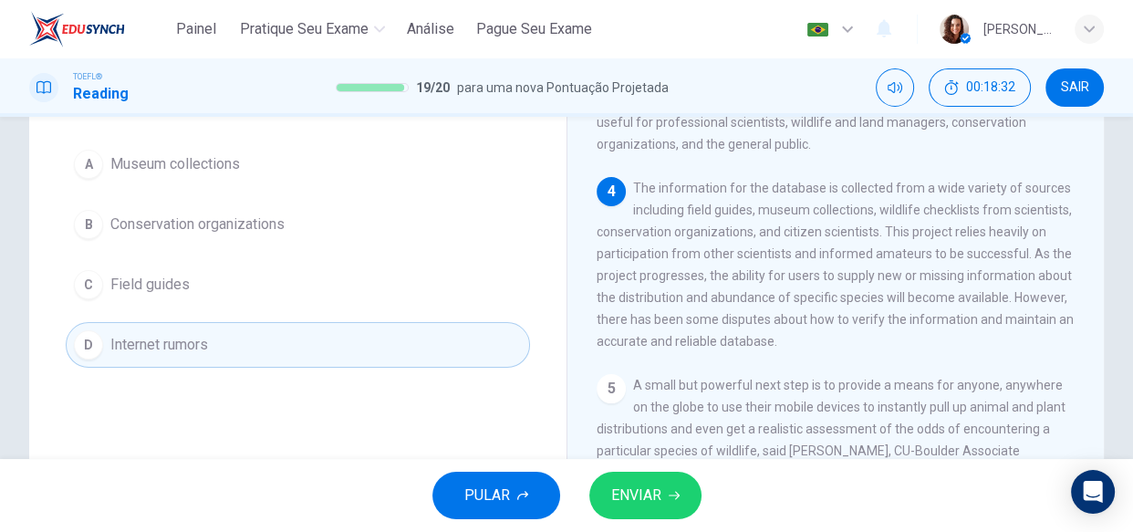
click at [614, 480] on button "ENVIAR" at bounding box center [645, 495] width 112 height 47
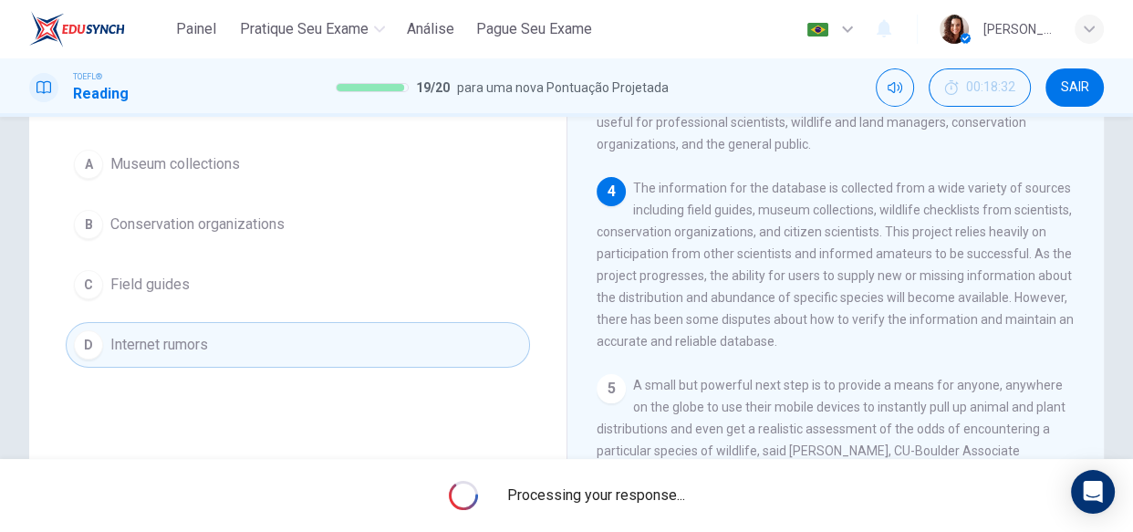
scroll to position [0, 0]
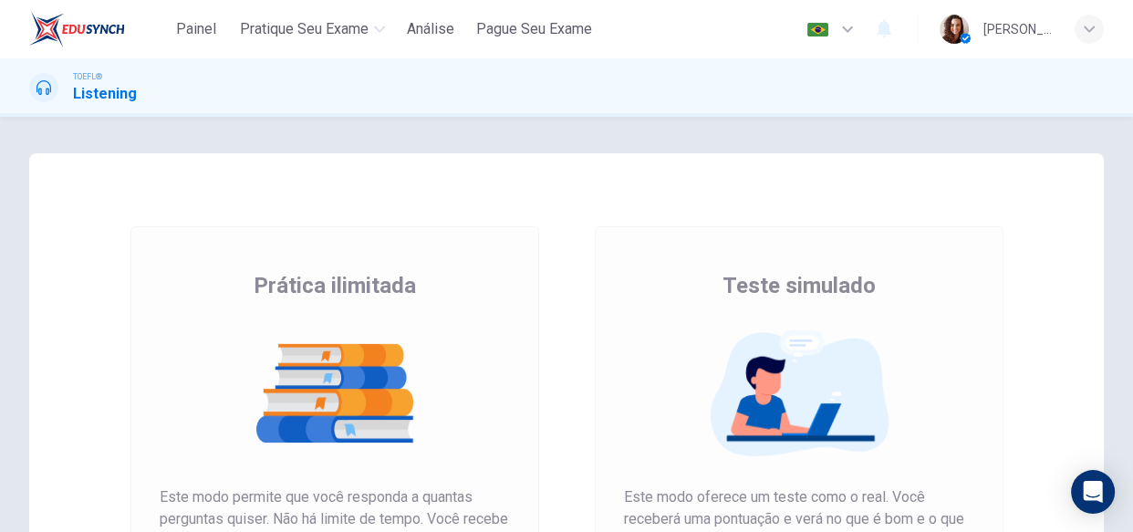
scroll to position [165, 0]
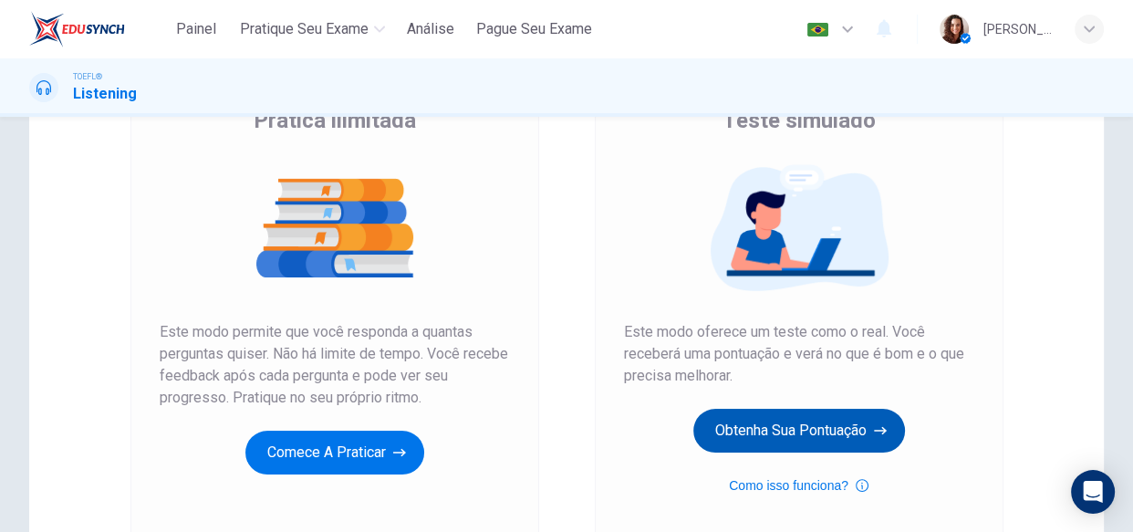
click at [732, 428] on button "Obtenha sua pontuação" at bounding box center [799, 431] width 212 height 44
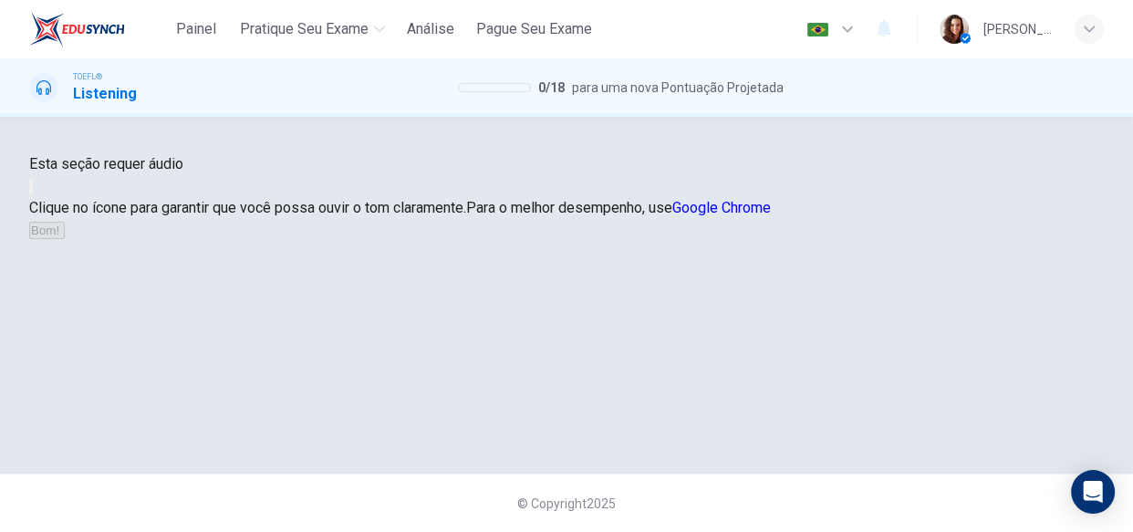
click at [31, 191] on icon "button" at bounding box center [31, 191] width 0 height 0
click at [65, 239] on button "Bom!" at bounding box center [47, 230] width 36 height 17
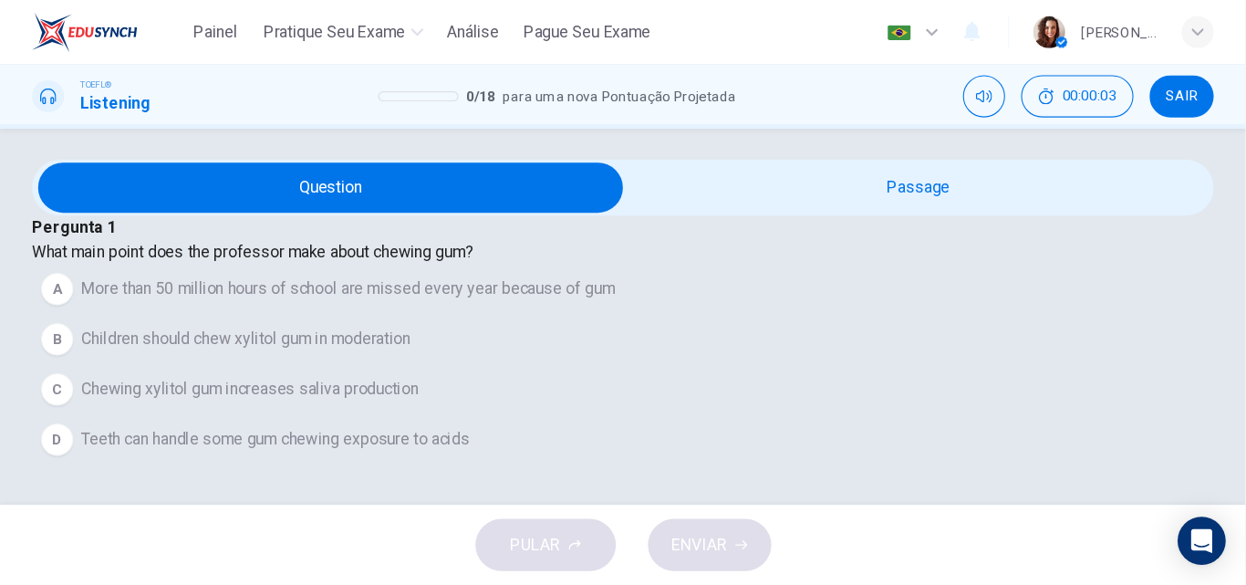
scroll to position [0, 0]
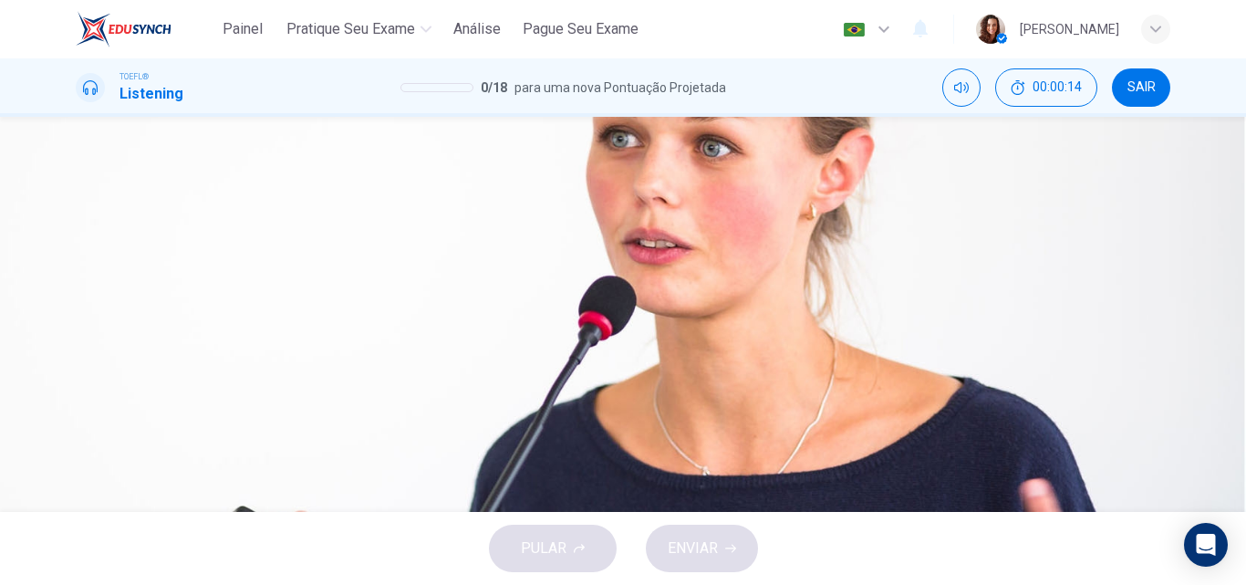
click at [78, 468] on icon "button" at bounding box center [78, 468] width 0 height 0
type input "0"
click at [420, 257] on span "Children should chew xylitol gum in moderation" at bounding box center [269, 246] width 299 height 22
click at [427, 303] on span "Chewing xylitol gum increases saliva production" at bounding box center [273, 292] width 306 height 22
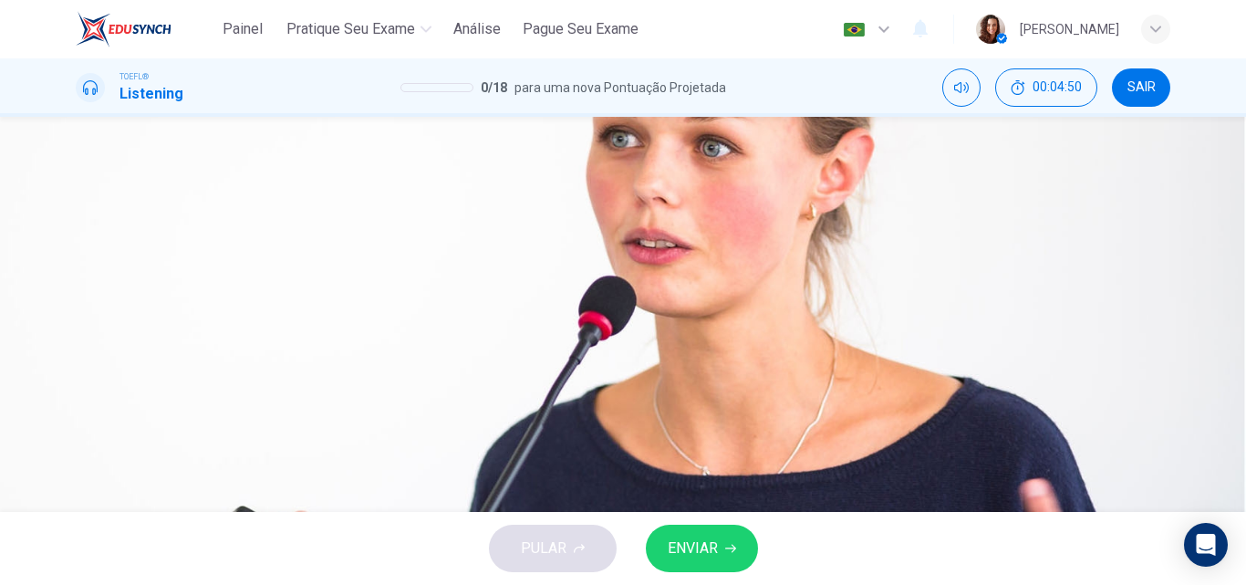
click at [736, 531] on button "ENVIAR" at bounding box center [702, 547] width 112 height 47
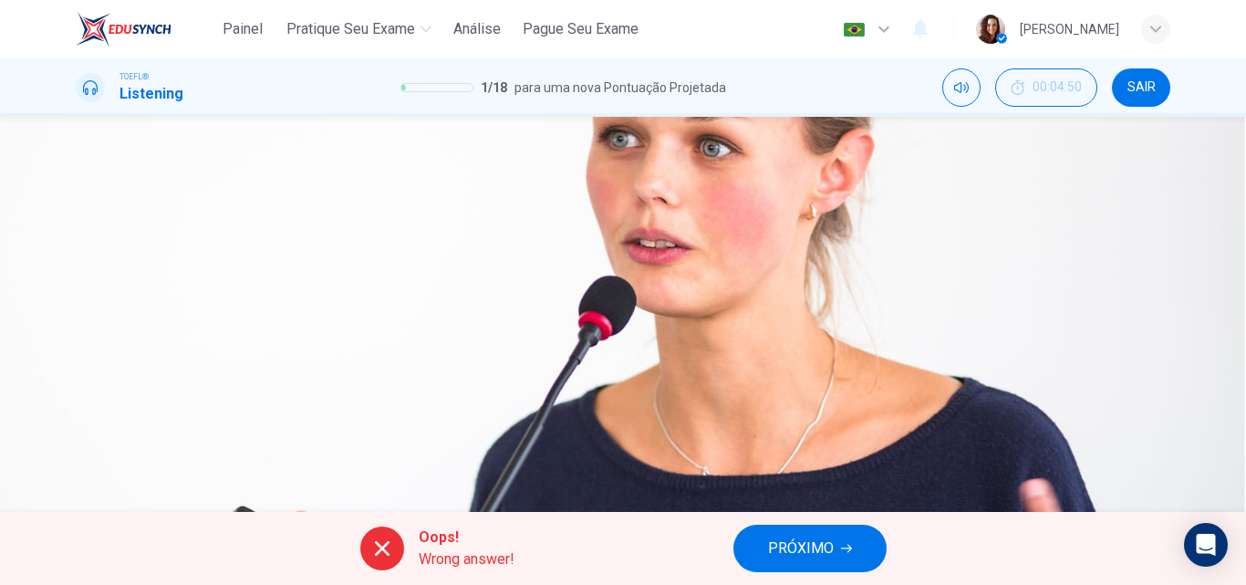
scroll to position [0, 0]
click at [828, 531] on span "PRÓXIMO" at bounding box center [801, 548] width 66 height 26
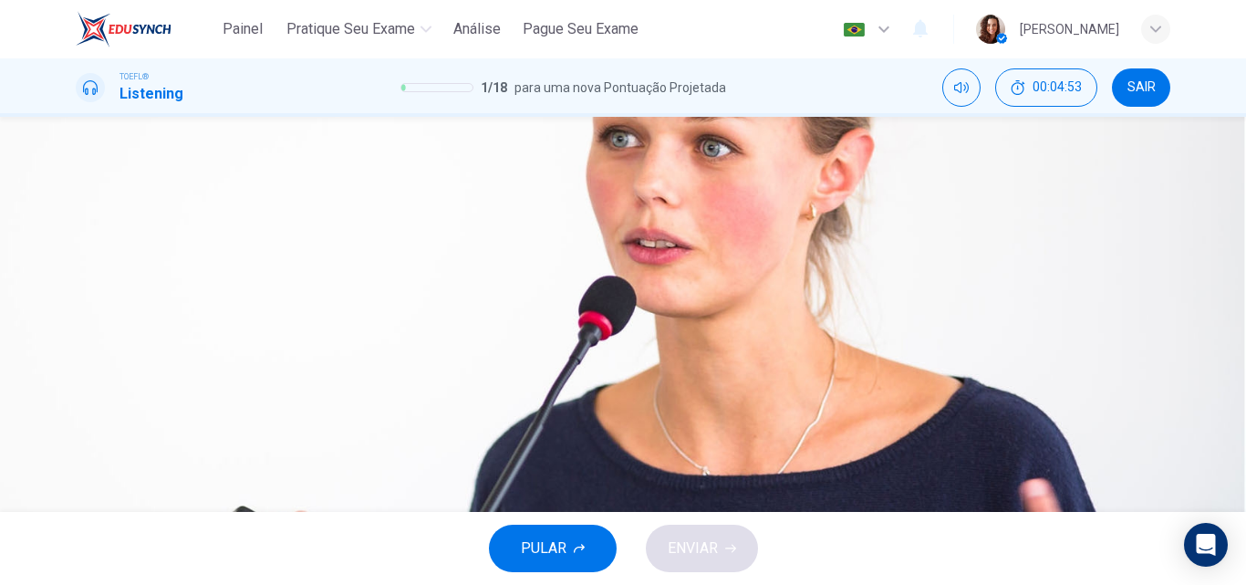
scroll to position [91, 0]
click at [79, 177] on button "button" at bounding box center [78, 168] width 4 height 17
click at [408, 192] on span "To contrast with what happens in classrooms" at bounding box center [263, 201] width 287 height 22
type input "0"
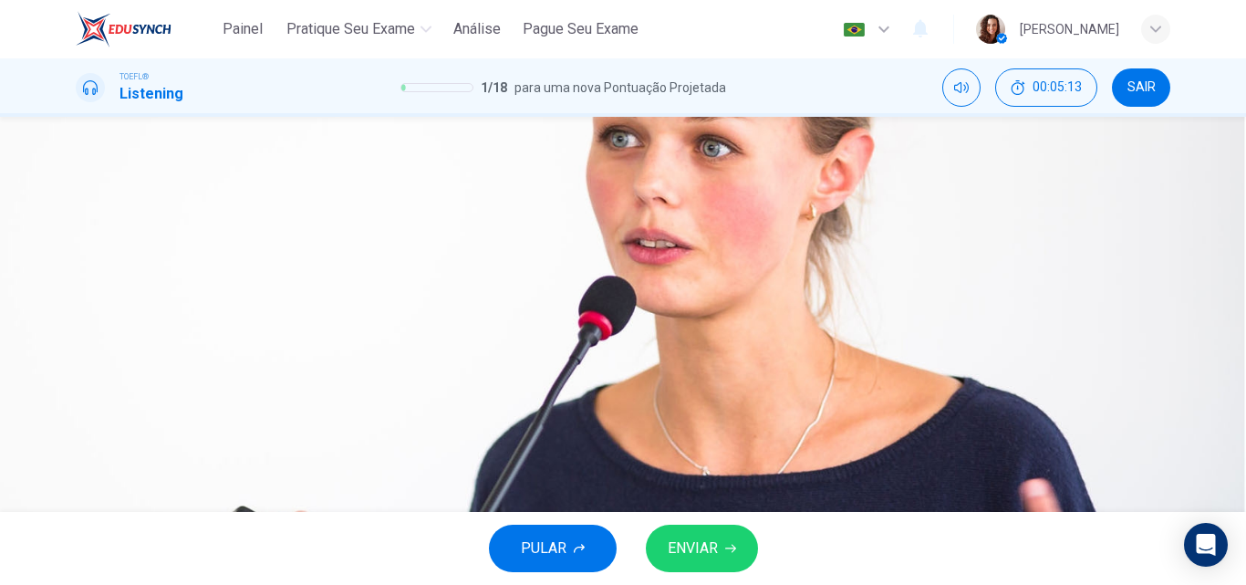
click at [711, 531] on span "ENVIAR" at bounding box center [693, 548] width 50 height 26
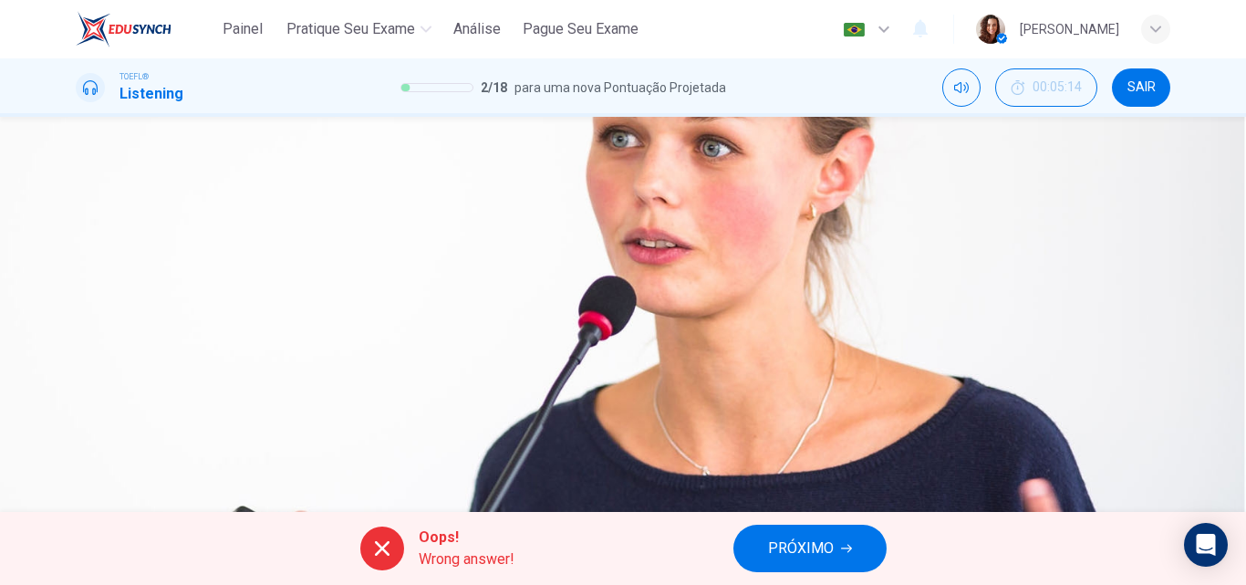
scroll to position [0, 0]
click at [794, 531] on span "PRÓXIMO" at bounding box center [801, 548] width 66 height 26
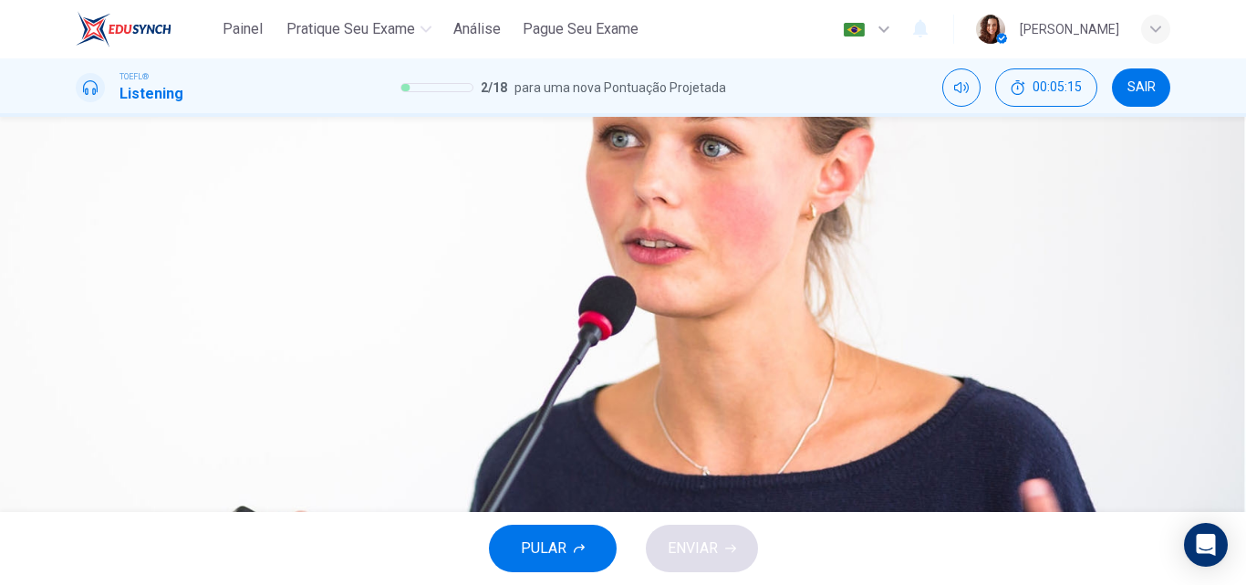
scroll to position [91, 0]
click at [458, 212] on span "Chewing gum of any kind increases saliva production" at bounding box center [288, 201] width 337 height 22
click at [508, 348] on span "Chewing xylitol sweetened gum decreases saliva production" at bounding box center [314, 338] width 388 height 22
click at [726, 531] on button "ENVIAR" at bounding box center [702, 547] width 112 height 47
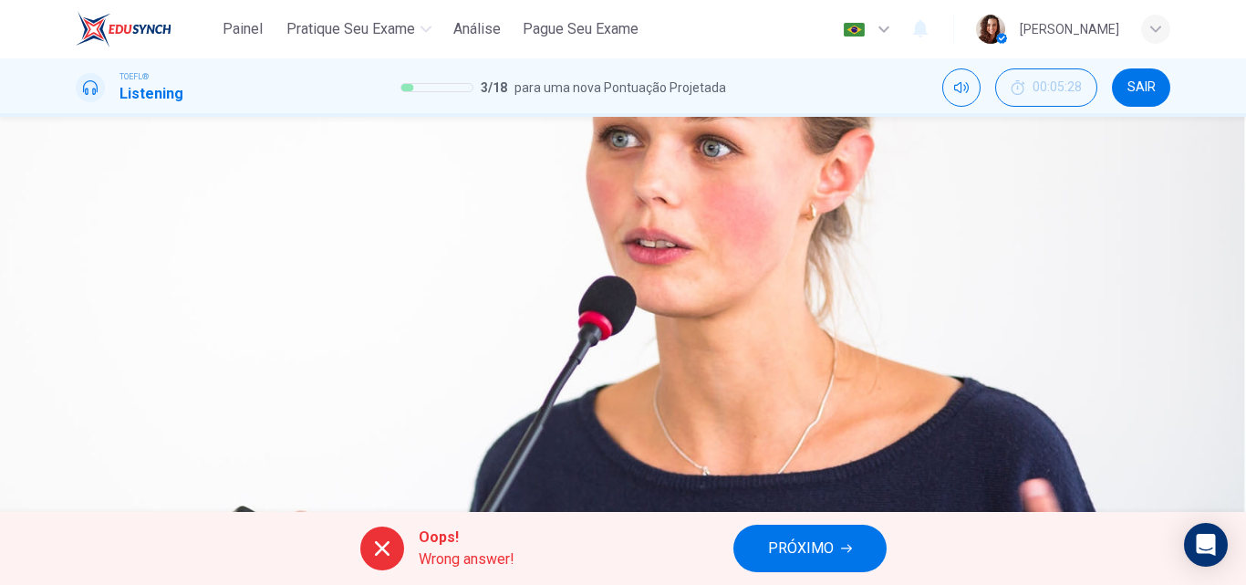
click at [814, 531] on button "PRÓXIMO" at bounding box center [809, 547] width 153 height 47
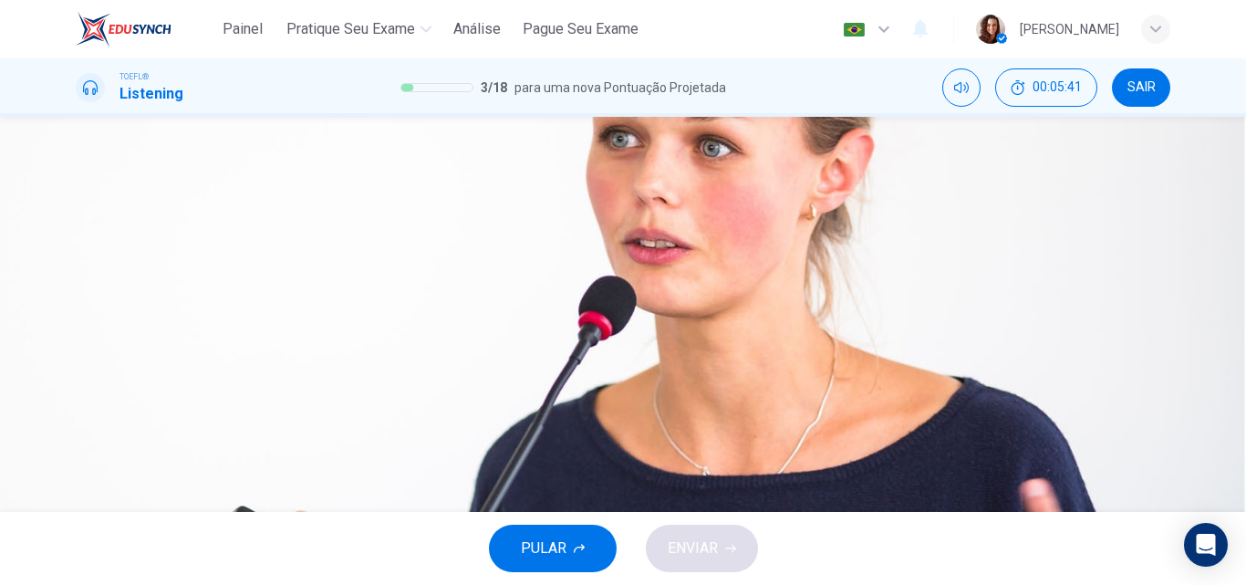
click at [418, 303] on span "They may not know about the international data" at bounding box center [268, 292] width 297 height 22
click at [731, 531] on button "ENVIAR" at bounding box center [702, 547] width 112 height 47
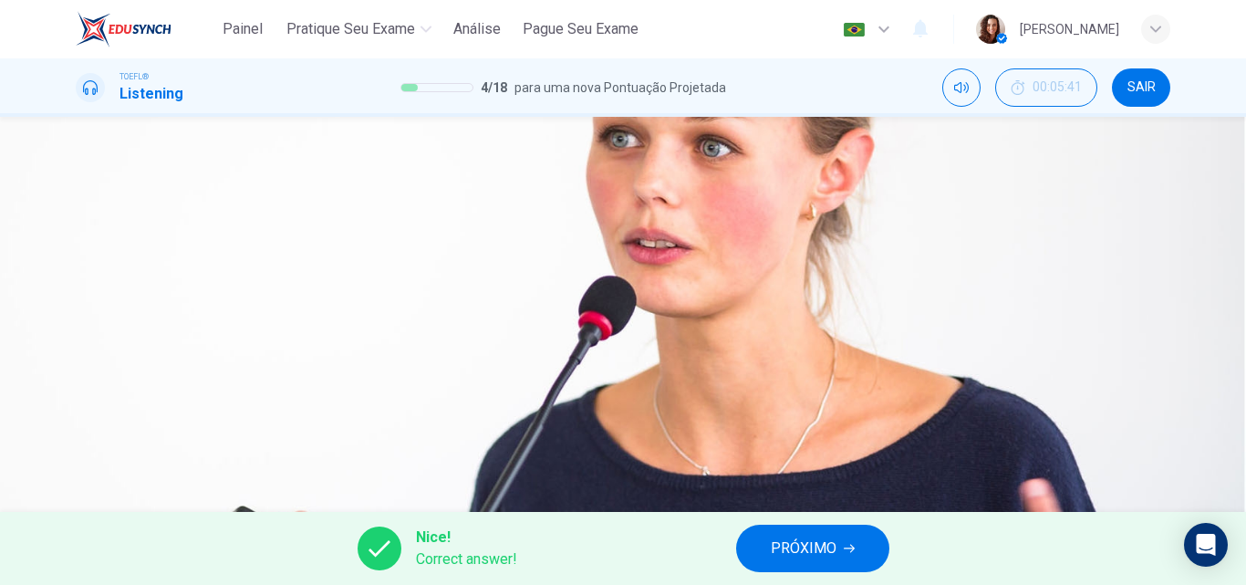
click at [831, 531] on span "PRÓXIMO" at bounding box center [804, 548] width 66 height 26
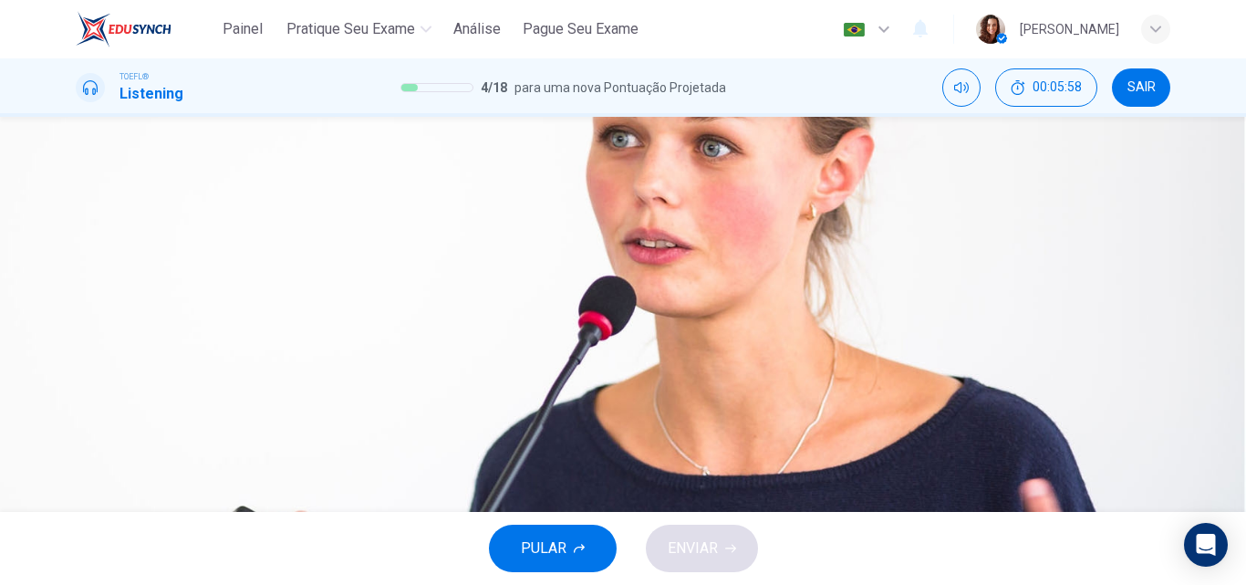
click at [365, 212] on span "3 times daily, 3 to 5 minutes each time" at bounding box center [242, 201] width 244 height 22
click at [718, 531] on button "ENVIAR" at bounding box center [702, 547] width 112 height 47
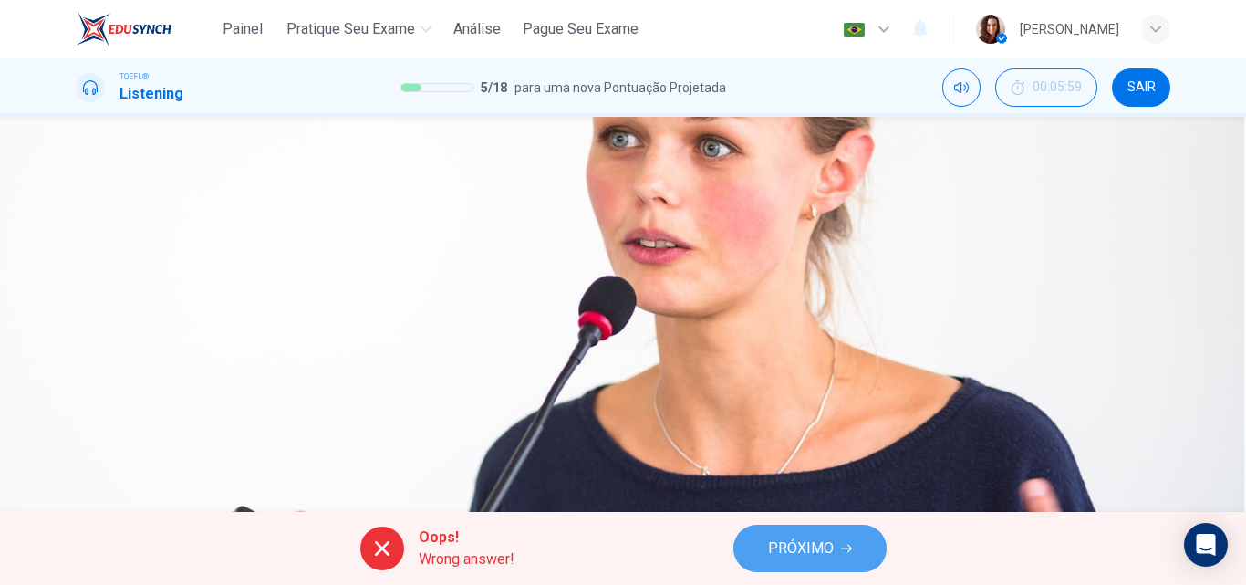
click at [829, 531] on span "PRÓXIMO" at bounding box center [801, 548] width 66 height 26
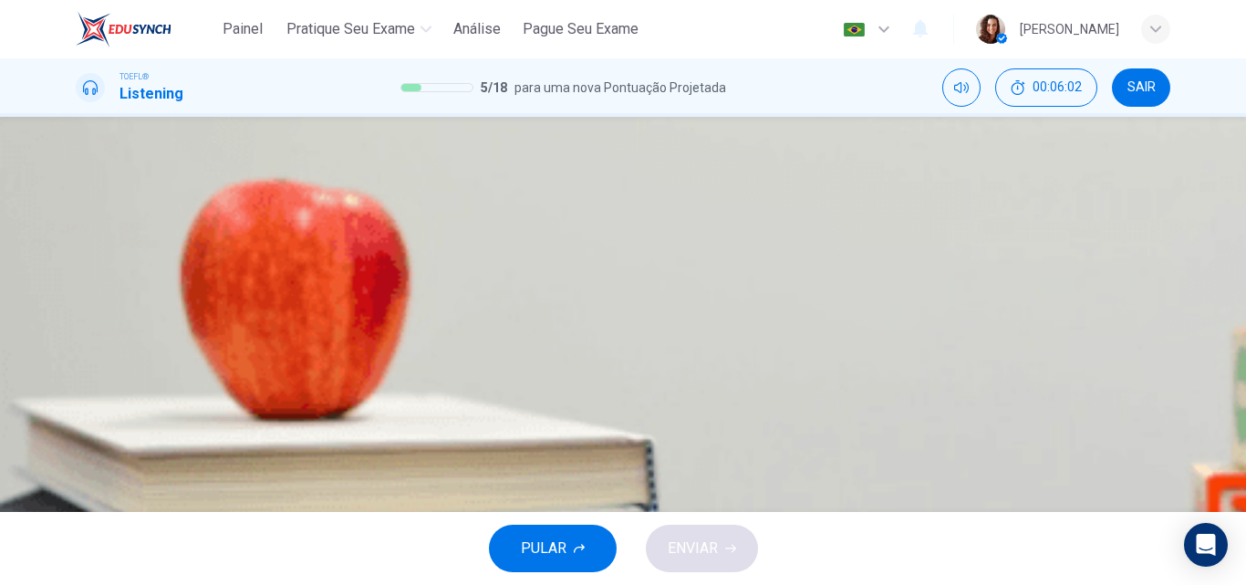
click at [1132, 83] on span "SAIR" at bounding box center [1141, 87] width 28 height 15
